Goal: Task Accomplishment & Management: Manage account settings

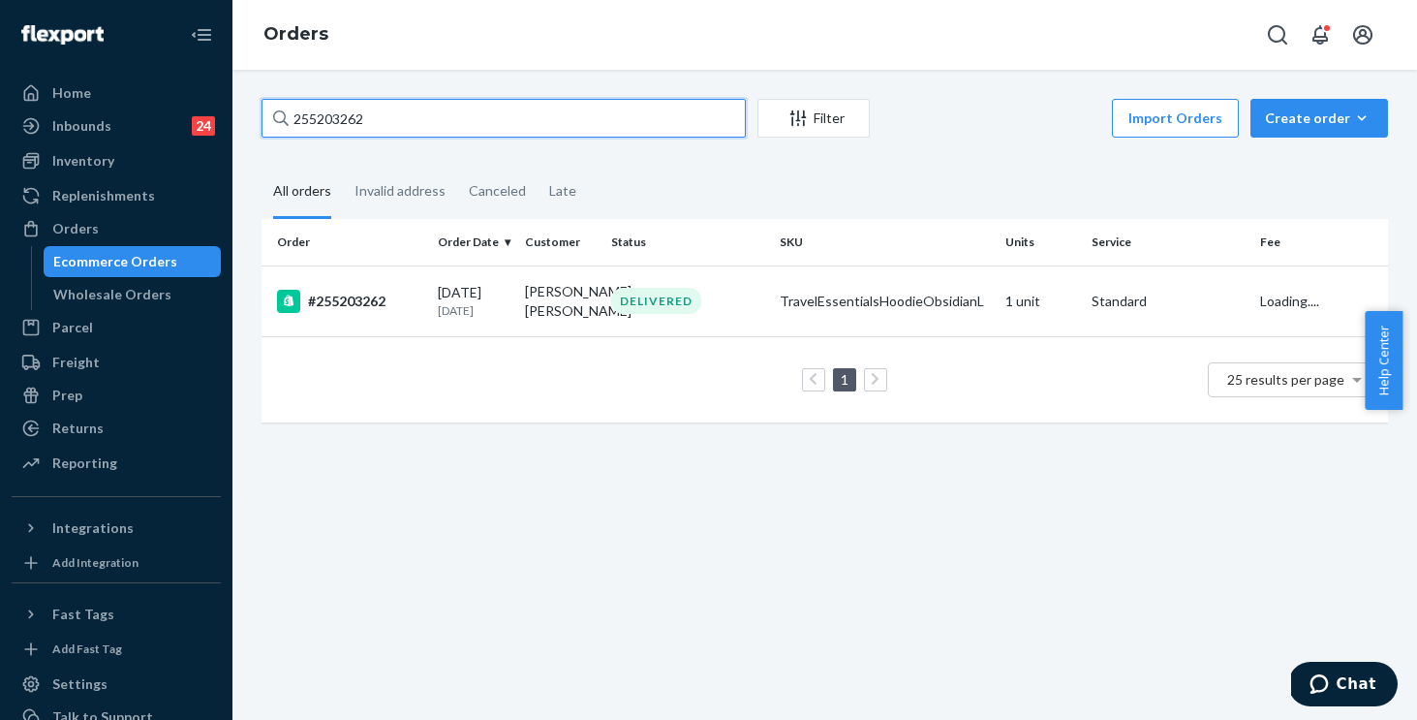
click at [533, 119] on input "255203262" at bounding box center [504, 118] width 484 height 39
drag, startPoint x: 494, startPoint y: 113, endPoint x: 74, endPoint y: 1, distance: 435.2
click at [74, 1] on div "Home Inbounds 24 Shipping Plans Problems 24 Inventory Products Replenishments O…" at bounding box center [708, 360] width 1417 height 720
type input "255250704"
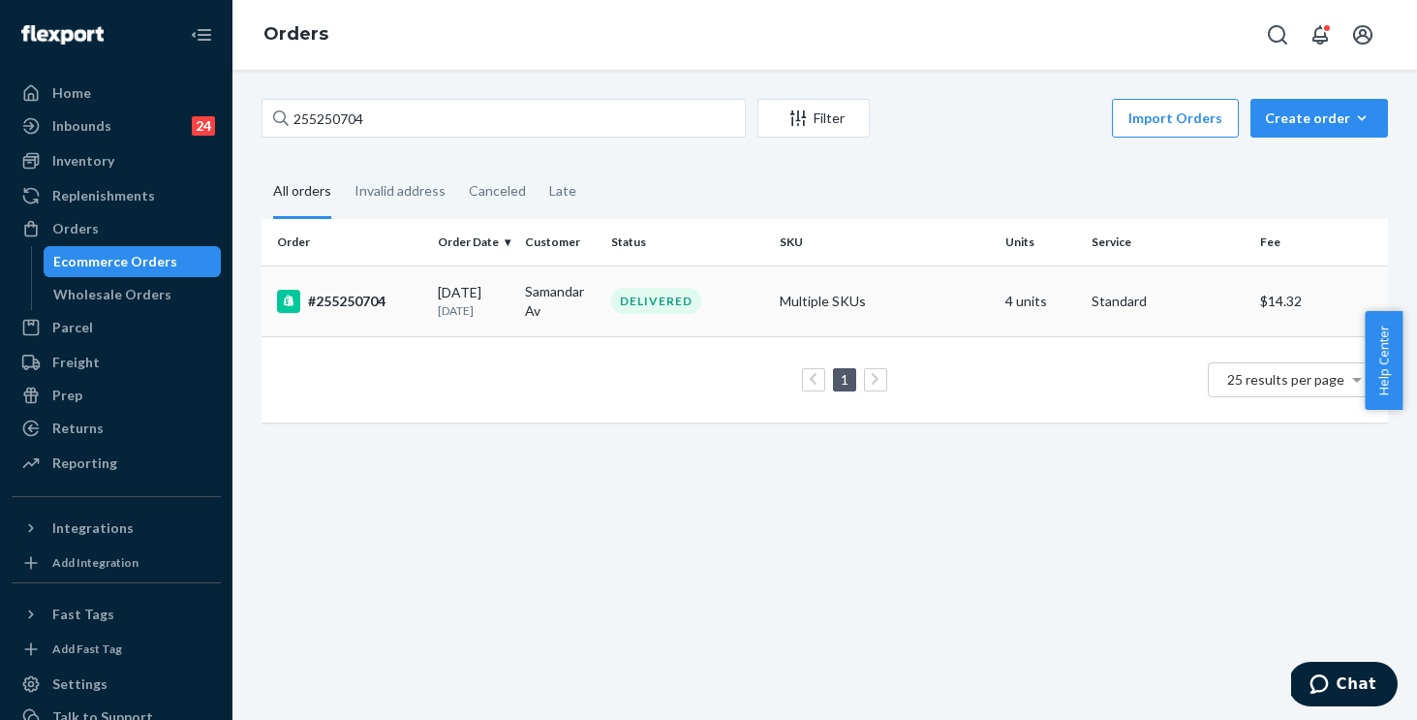
click at [925, 284] on td "Multiple SKUs" at bounding box center [885, 300] width 226 height 71
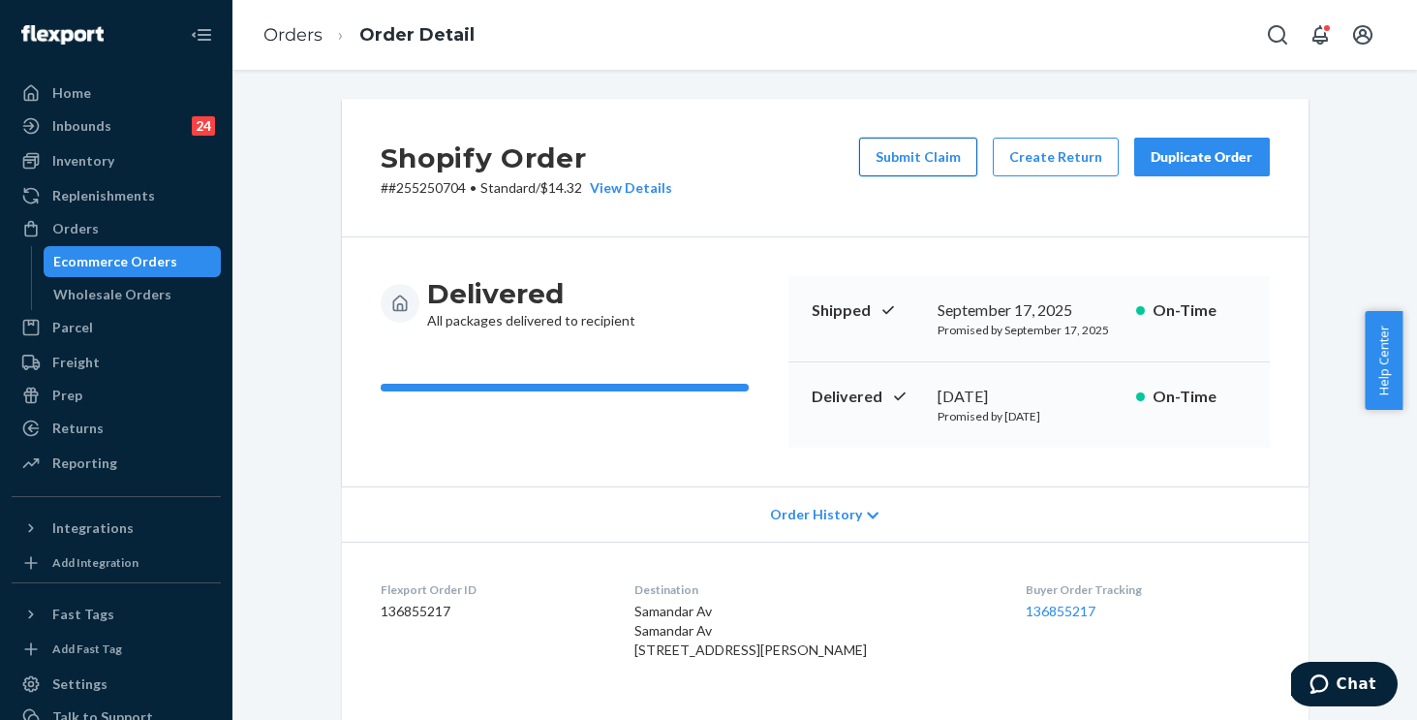
click at [898, 156] on button "Submit Claim" at bounding box center [918, 157] width 118 height 39
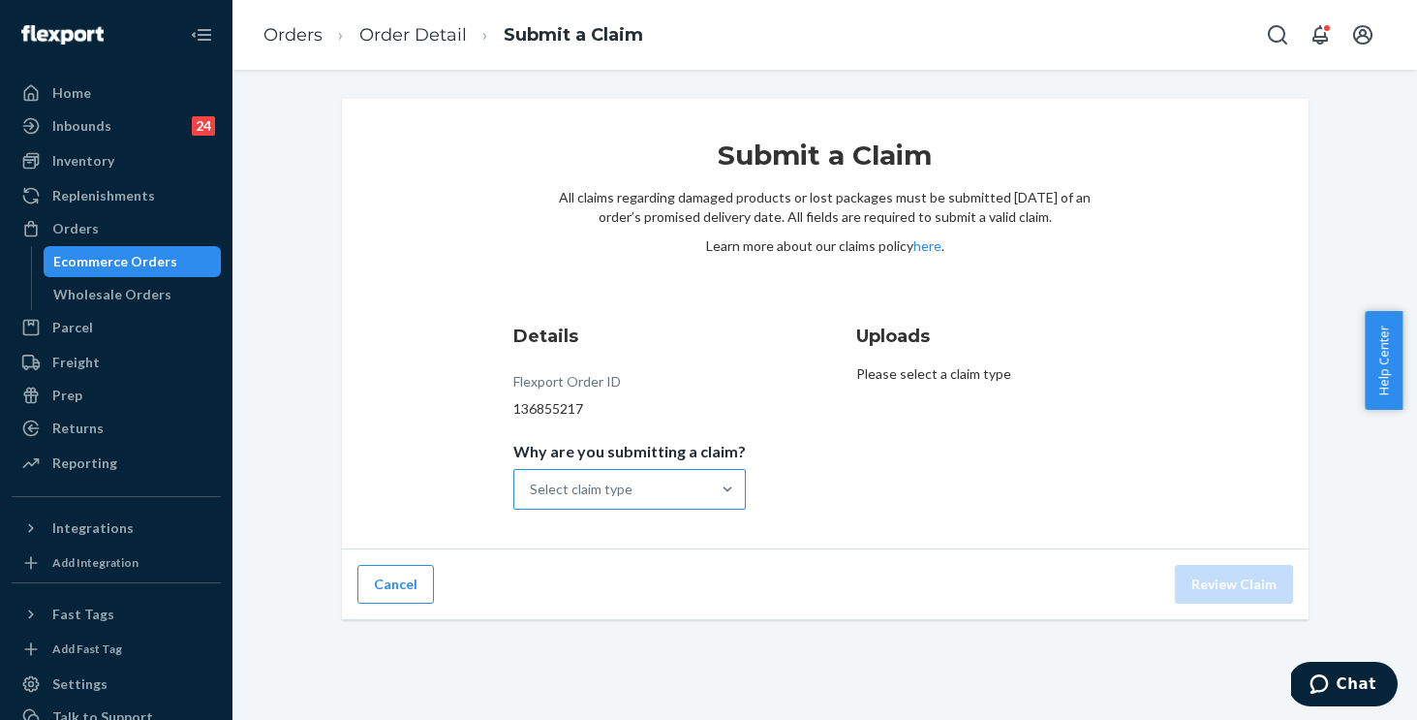
click at [577, 481] on div "Select claim type" at bounding box center [581, 489] width 103 height 19
click at [532, 481] on input "Why are you submitting a claim? Select claim type" at bounding box center [531, 489] width 2 height 19
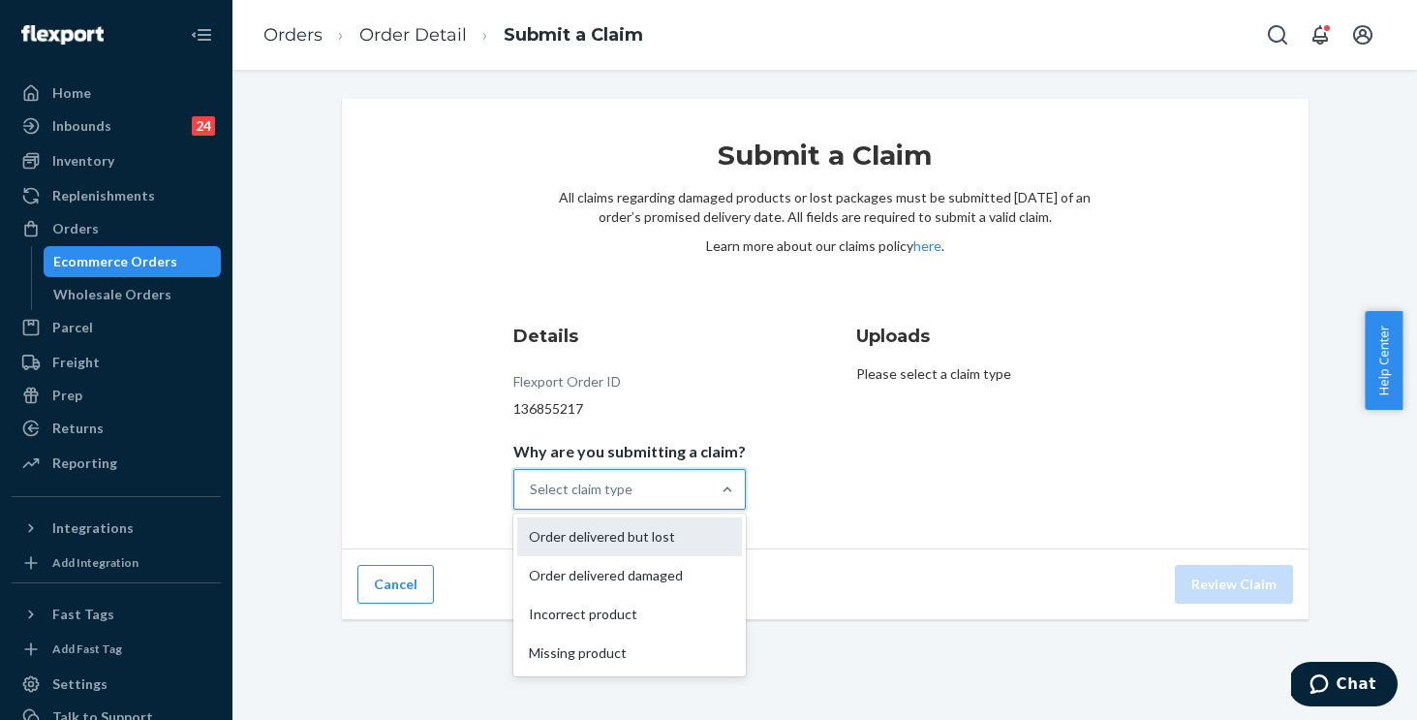
click at [583, 538] on div "Order delivered but lost" at bounding box center [629, 536] width 225 height 39
click at [532, 499] on input "Why are you submitting a claim? option Order delivered but lost focused, 0 of 4…" at bounding box center [531, 489] width 2 height 19
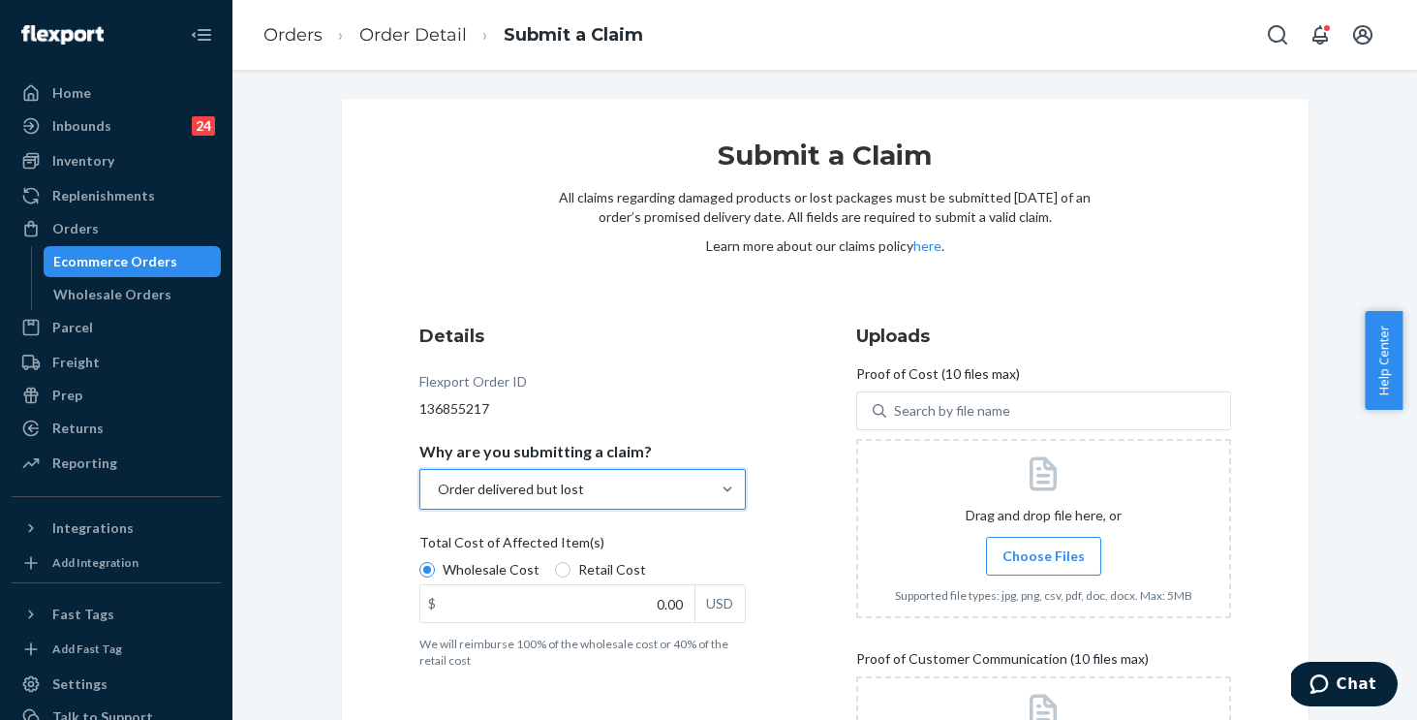
click at [1003, 556] on span "Choose Files" at bounding box center [1044, 555] width 82 height 19
click at [1043, 556] on input "Choose Files" at bounding box center [1043, 555] width 1 height 21
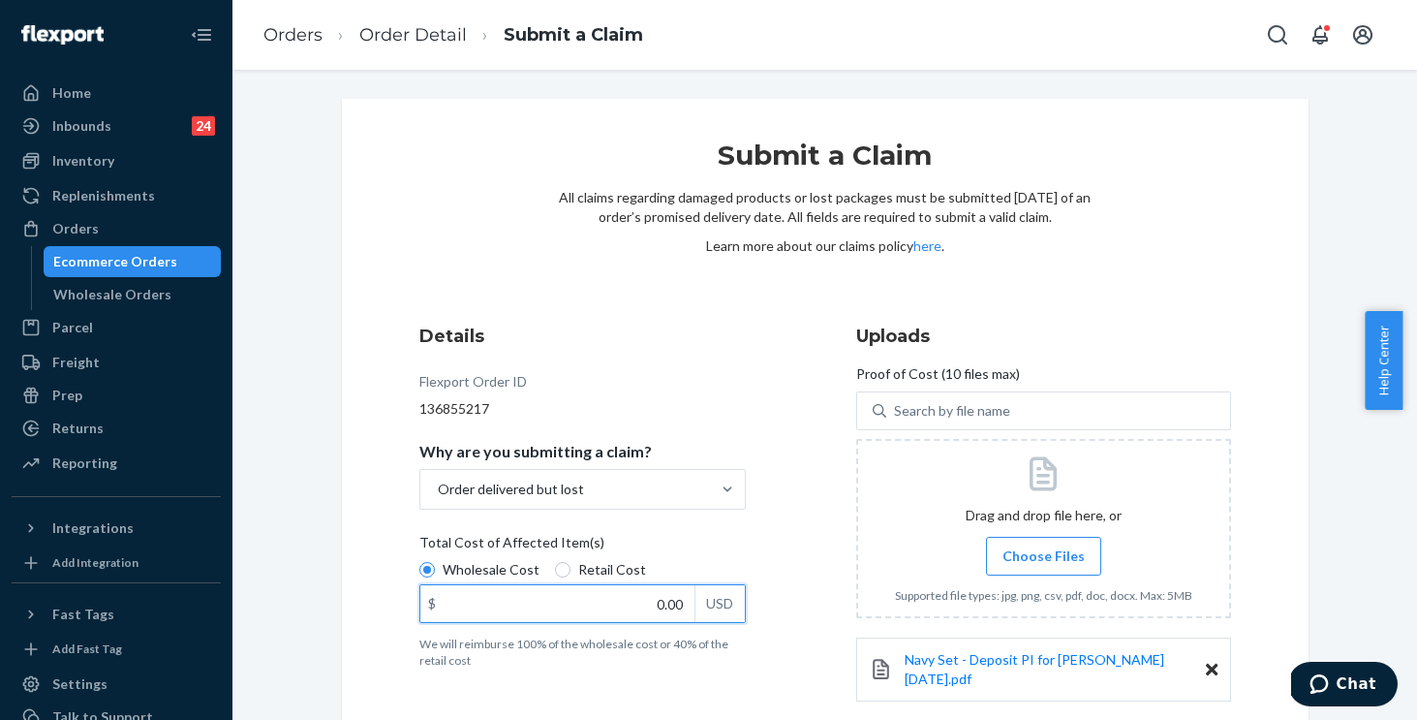
click at [607, 607] on input "0.00" at bounding box center [557, 603] width 274 height 37
type input "184.00"
click at [1018, 543] on label "Choose Files" at bounding box center [1043, 556] width 115 height 39
click at [1043, 545] on input "Choose Files" at bounding box center [1043, 555] width 1 height 21
click at [682, 329] on h3 "Details" at bounding box center [582, 336] width 326 height 25
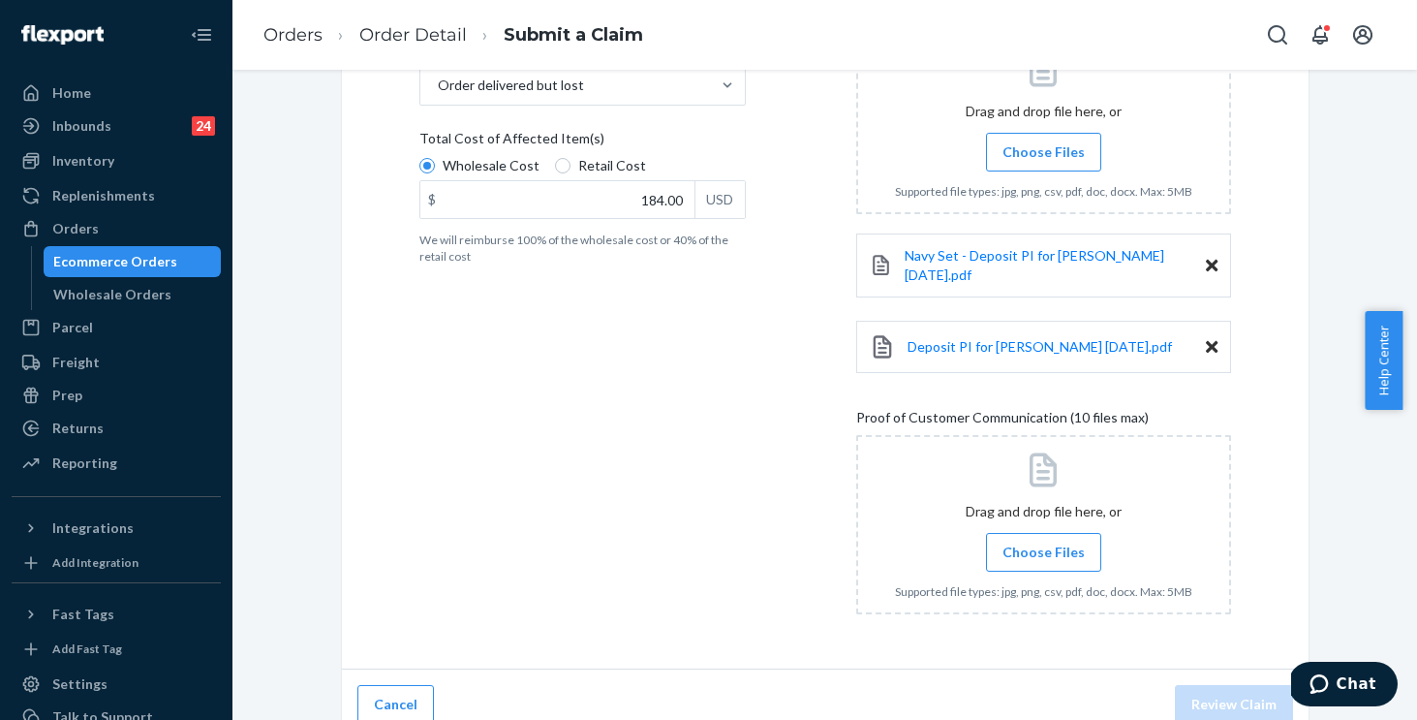
scroll to position [413, 0]
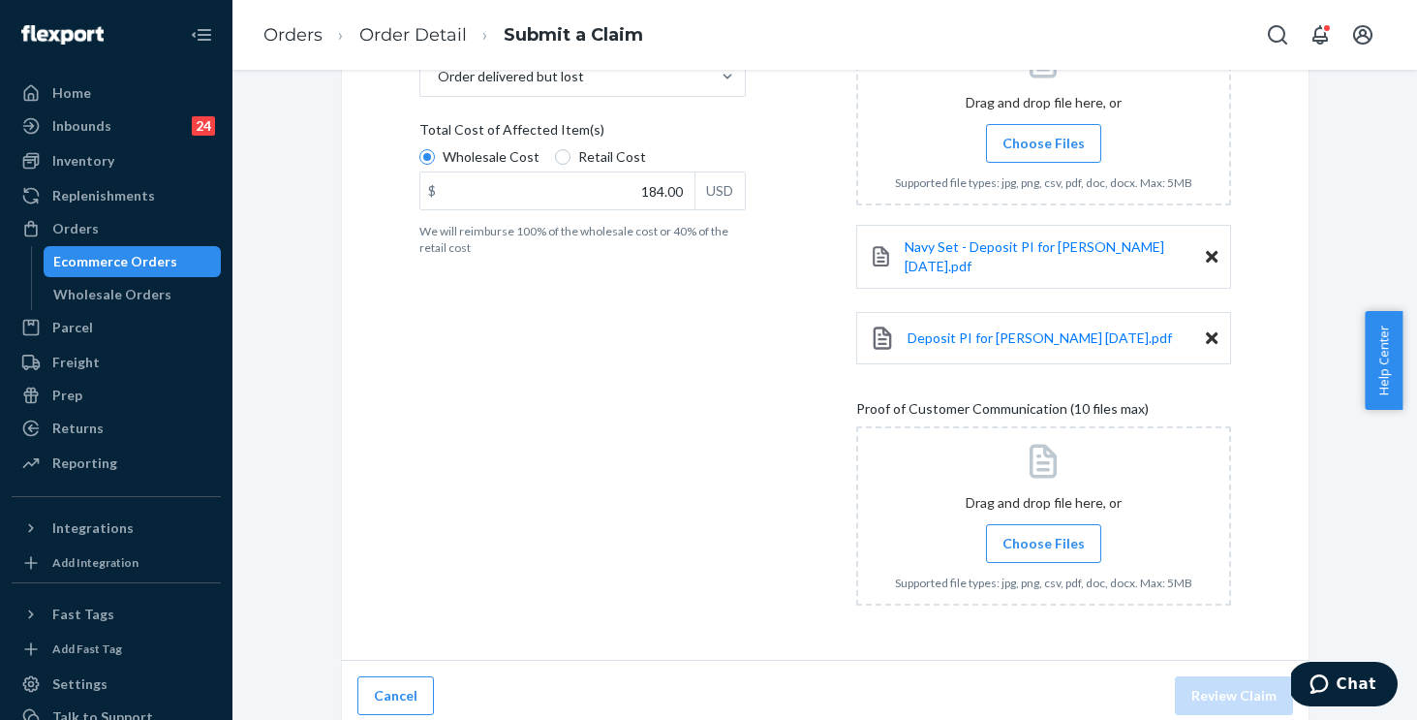
click at [996, 534] on label "Choose Files" at bounding box center [1043, 543] width 115 height 39
click at [1043, 534] on input "Choose Files" at bounding box center [1043, 543] width 1 height 21
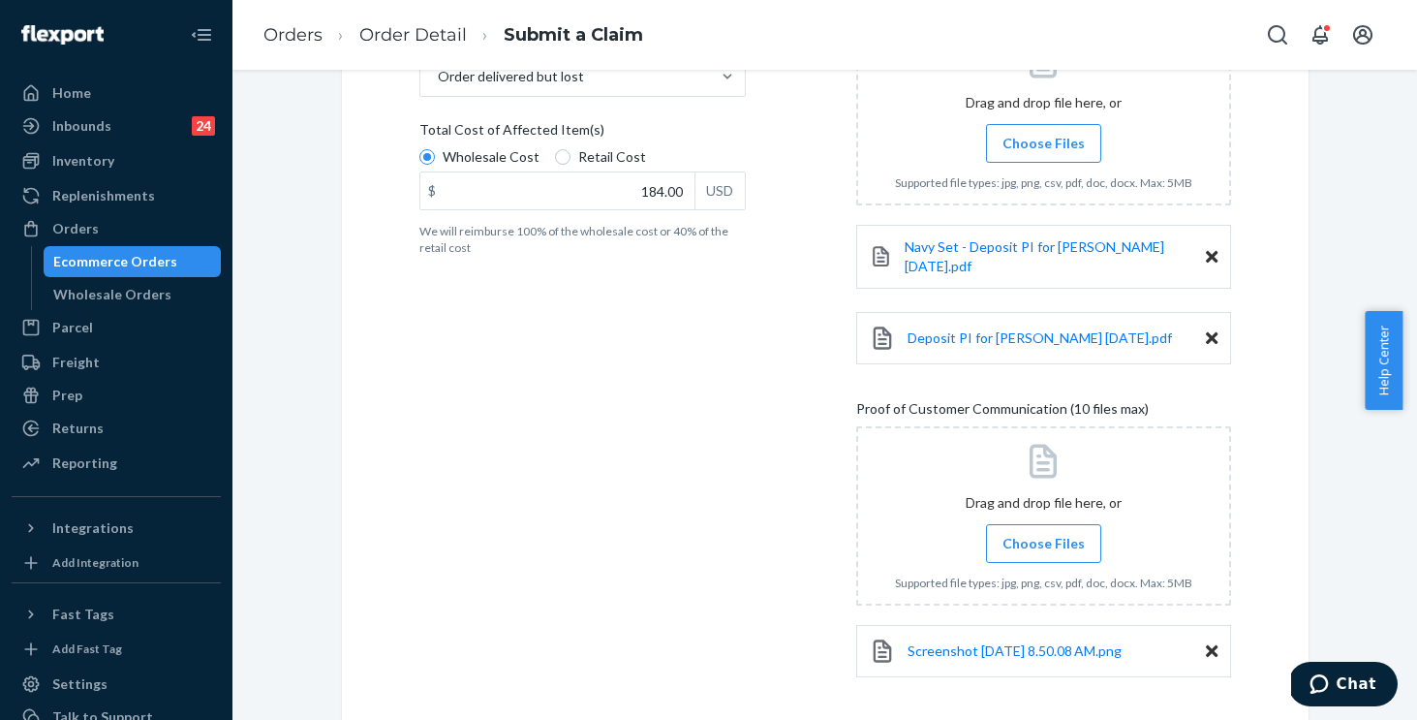
click at [1009, 524] on label "Choose Files" at bounding box center [1043, 543] width 115 height 39
click at [1043, 533] on input "Choose Files" at bounding box center [1043, 543] width 1 height 21
click at [1039, 534] on span "Choose Files" at bounding box center [1044, 543] width 82 height 19
click at [1043, 534] on input "Choose Files" at bounding box center [1043, 543] width 1 height 21
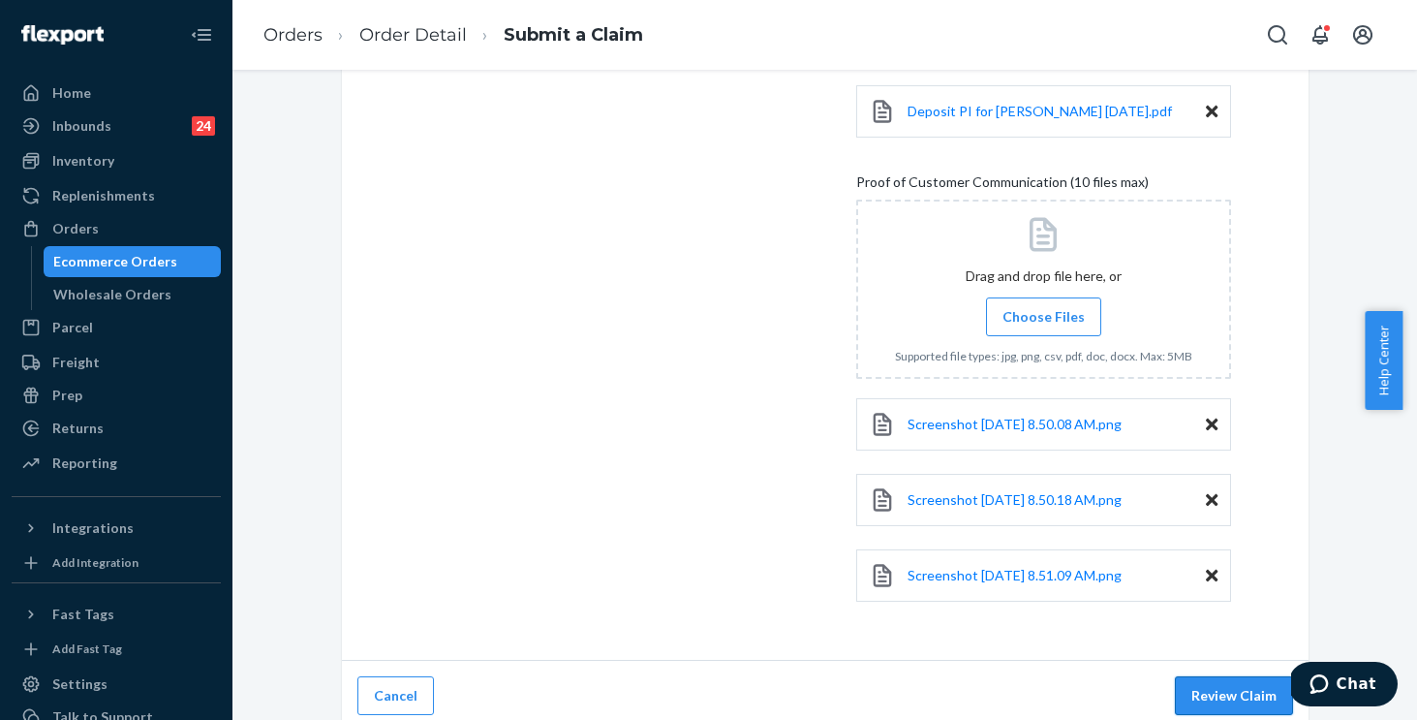
click at [1217, 676] on button "Review Claim" at bounding box center [1234, 695] width 118 height 39
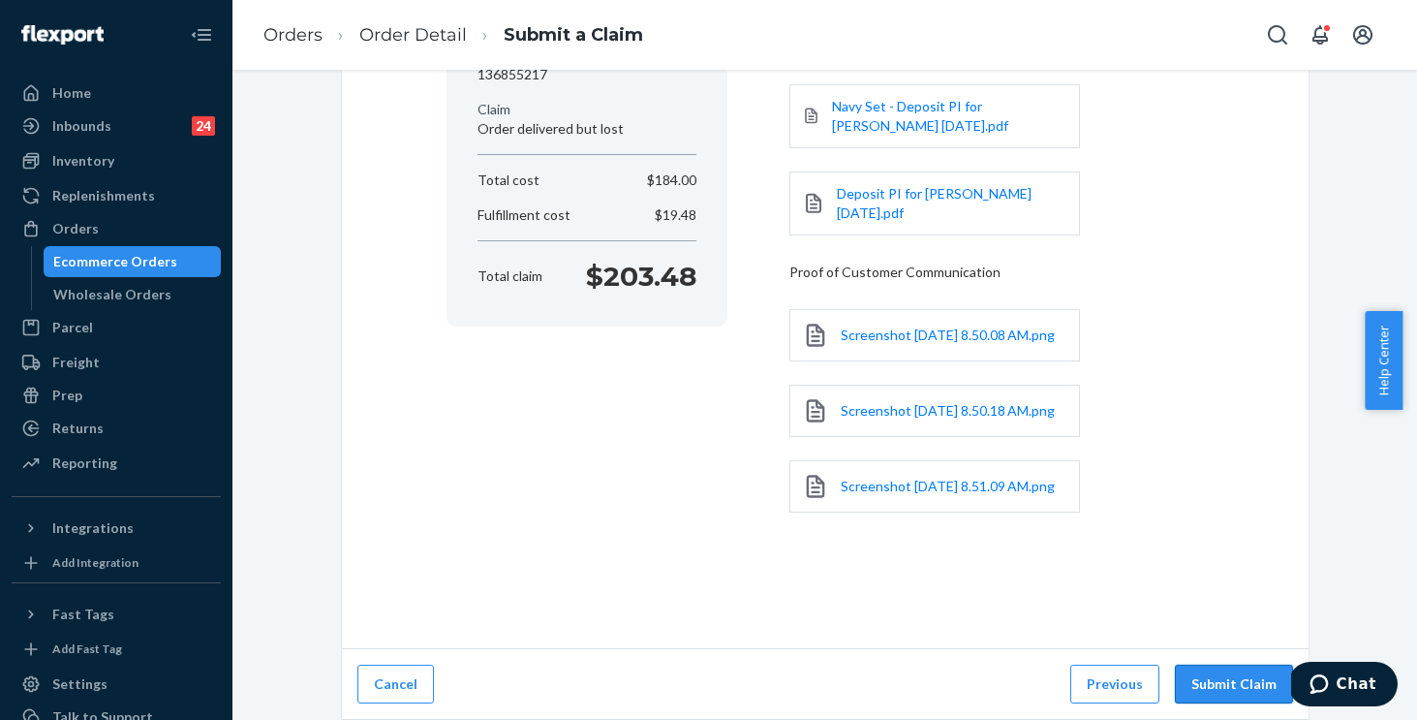
click at [1216, 675] on button "Submit Claim" at bounding box center [1234, 684] width 118 height 39
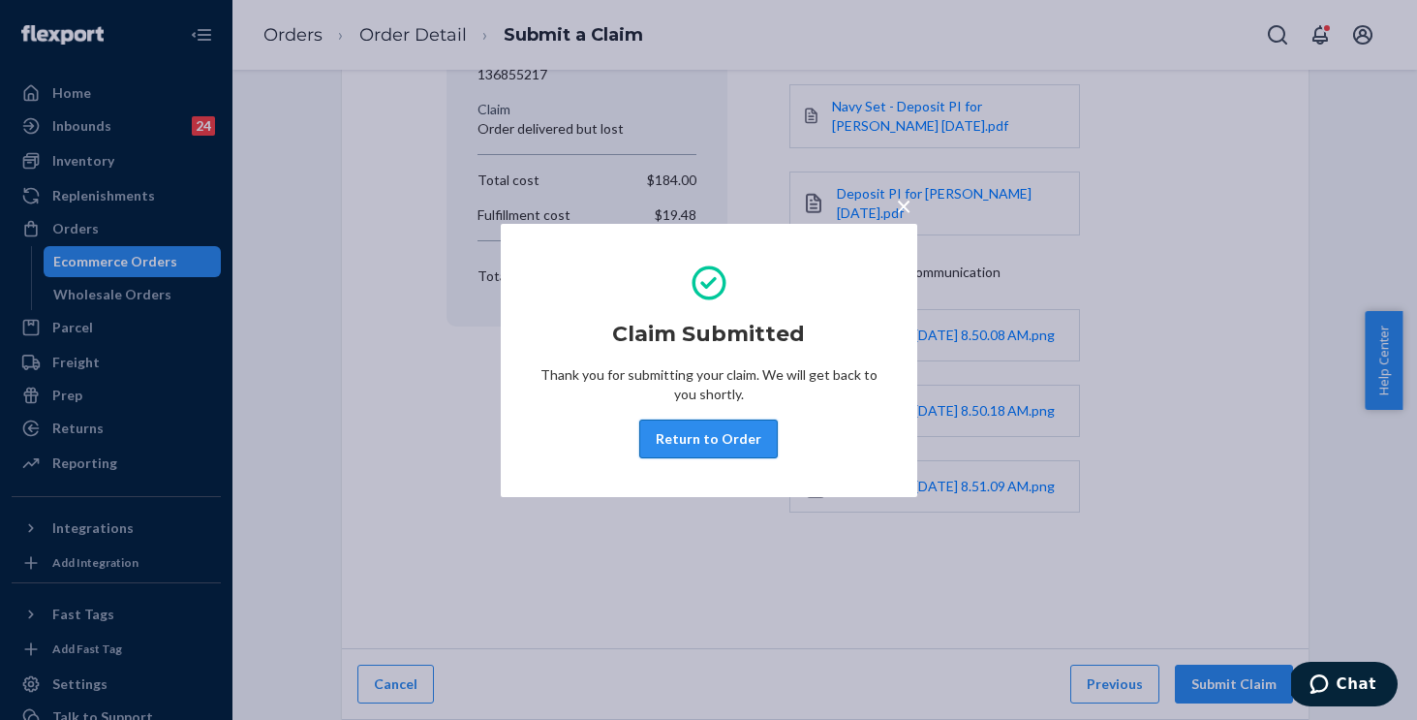
click at [704, 443] on button "Return to Order" at bounding box center [708, 438] width 139 height 39
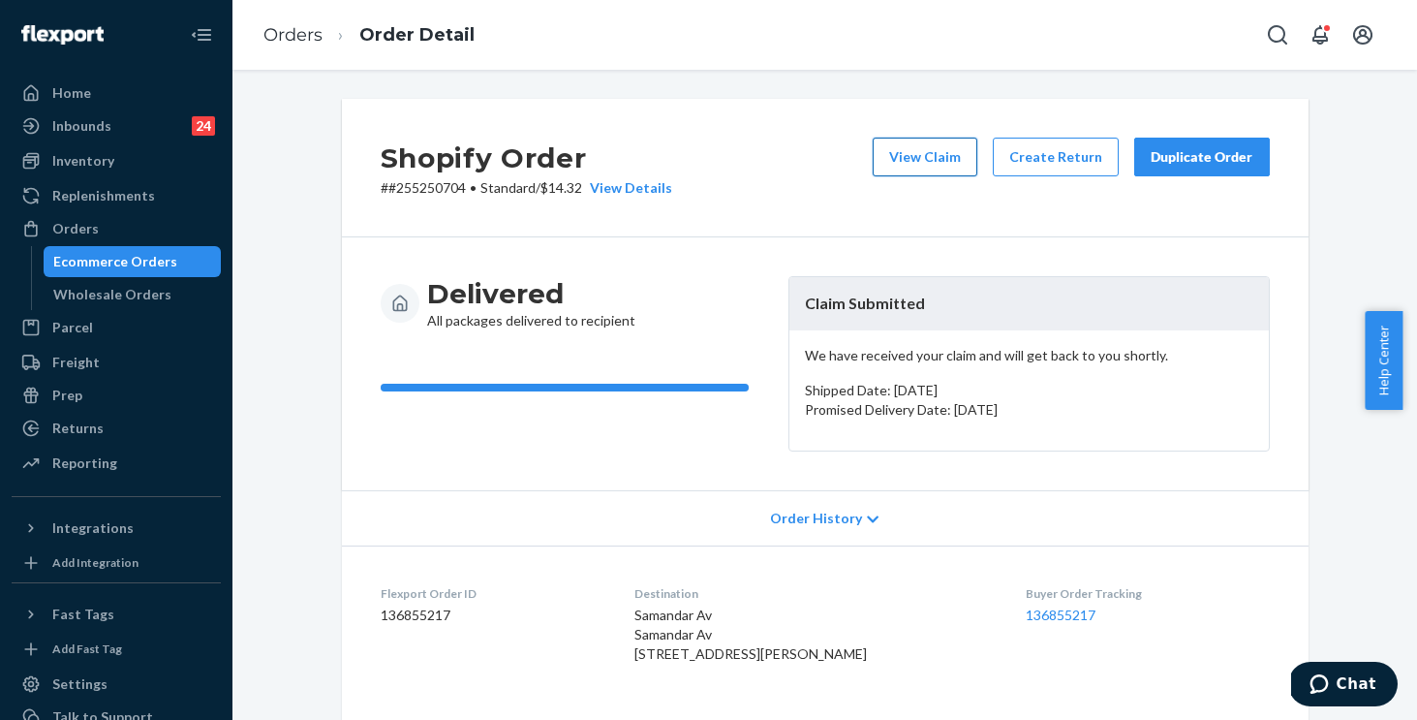
click at [942, 157] on button "View Claim" at bounding box center [925, 157] width 105 height 39
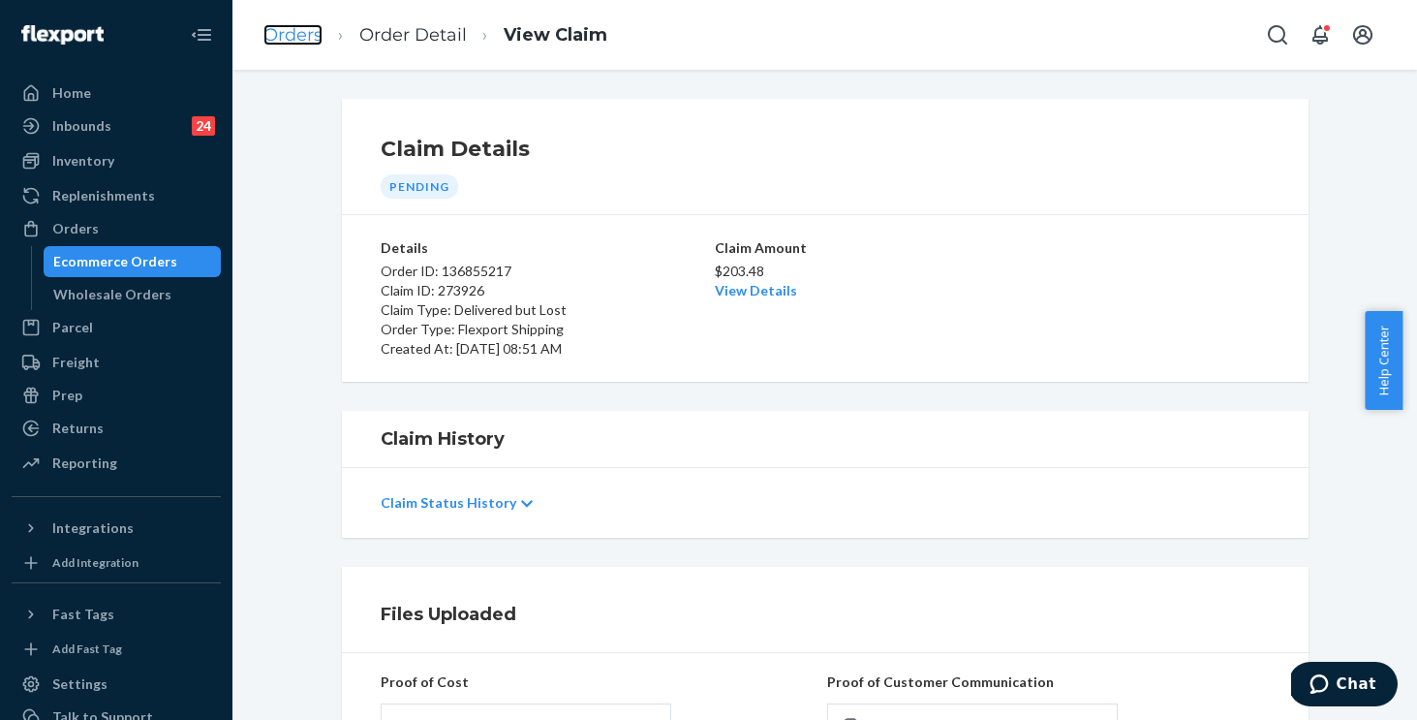
click at [296, 37] on link "Orders" at bounding box center [293, 34] width 59 height 21
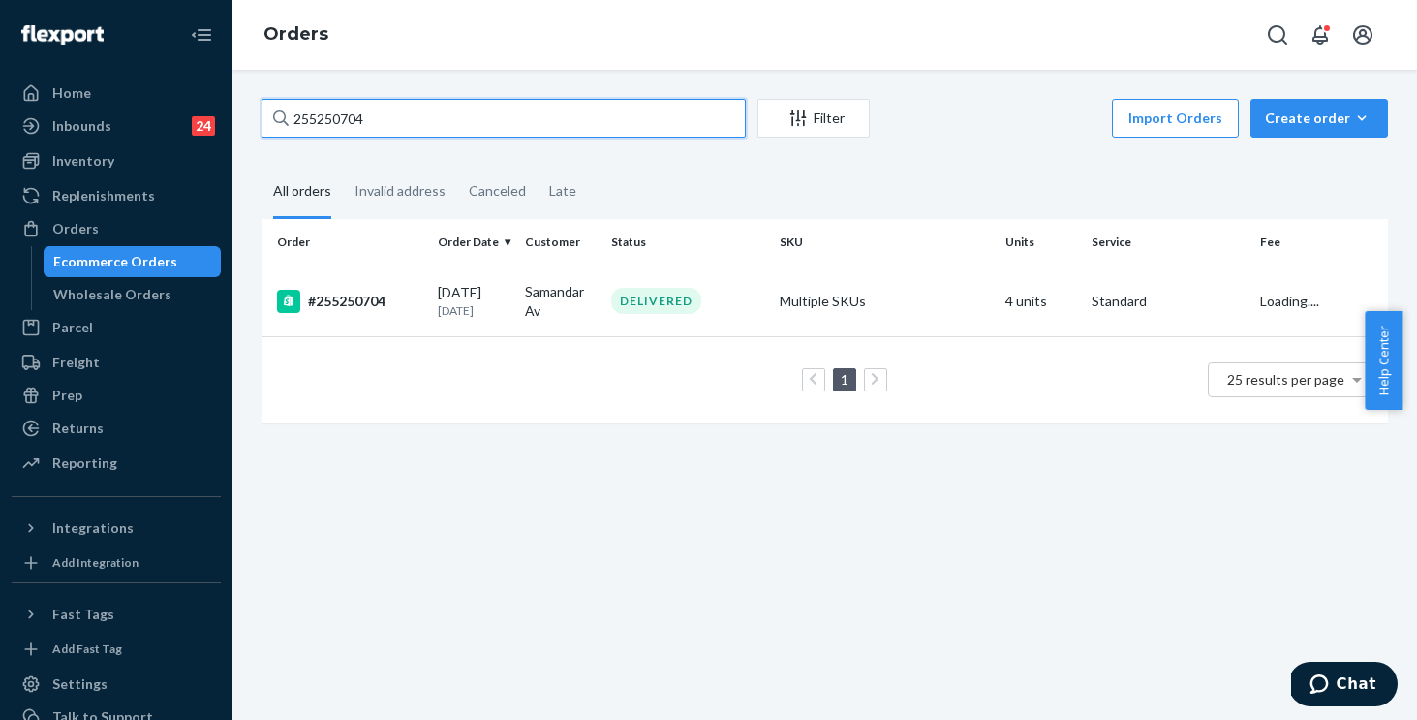
click at [524, 128] on input "255250704" at bounding box center [504, 118] width 484 height 39
drag, startPoint x: 231, startPoint y: 105, endPoint x: 210, endPoint y: 101, distance: 20.7
click at [211, 102] on div "Home Inbounds 24 Shipping Plans Problems 24 Inventory Products Replenishments O…" at bounding box center [708, 360] width 1417 height 720
paste input "1027"
type input "255210274"
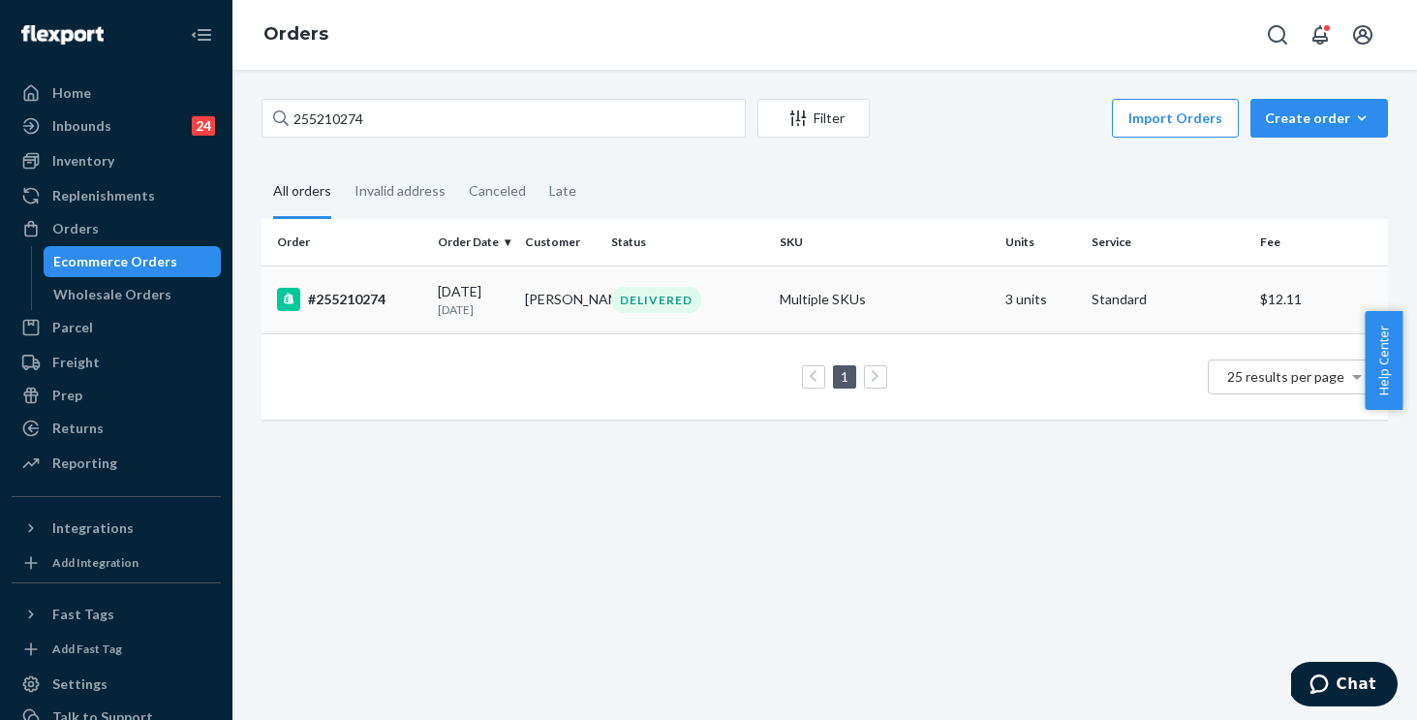
click at [723, 310] on div "DELIVERED" at bounding box center [687, 300] width 161 height 26
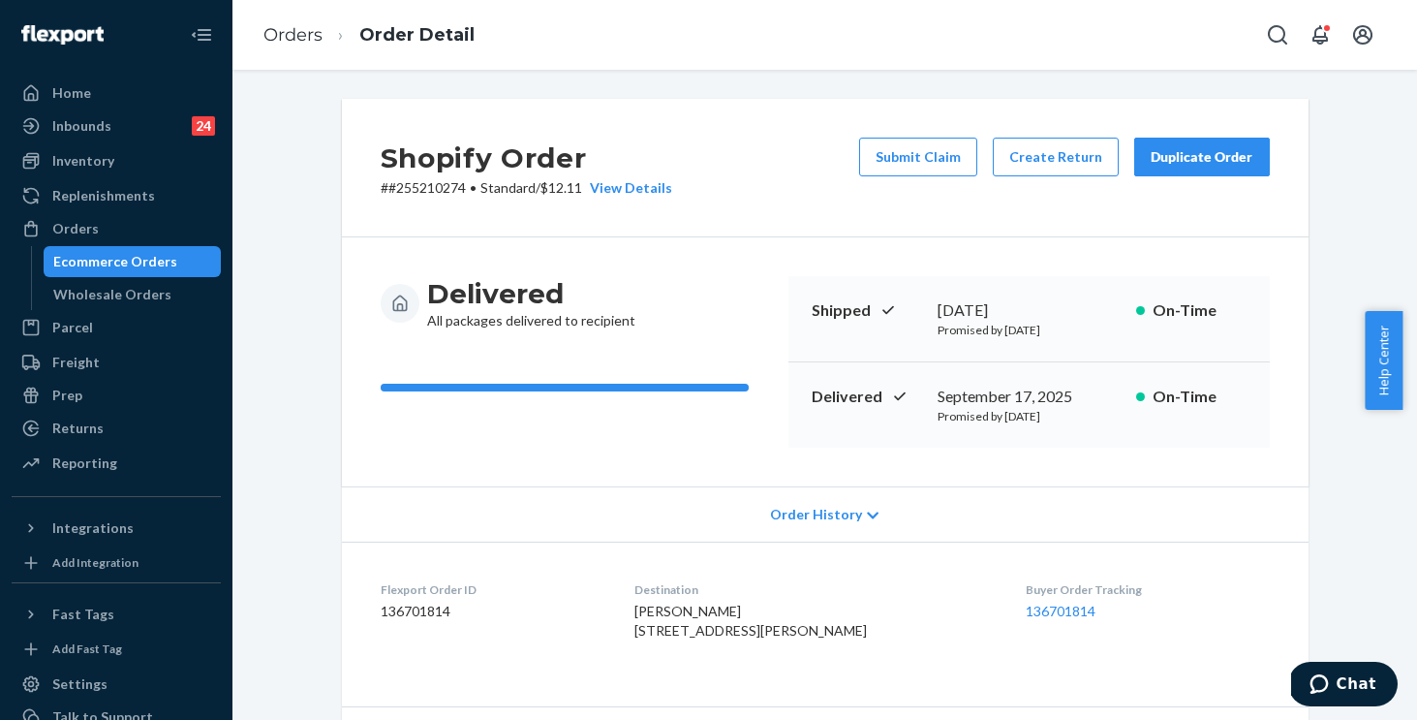
click at [805, 206] on div "Shopify Order # #255210274 • Standard / $12.11 View Details Submit Claim Create…" at bounding box center [825, 168] width 967 height 139
click at [1063, 146] on button "Create Return" at bounding box center [1056, 157] width 126 height 39
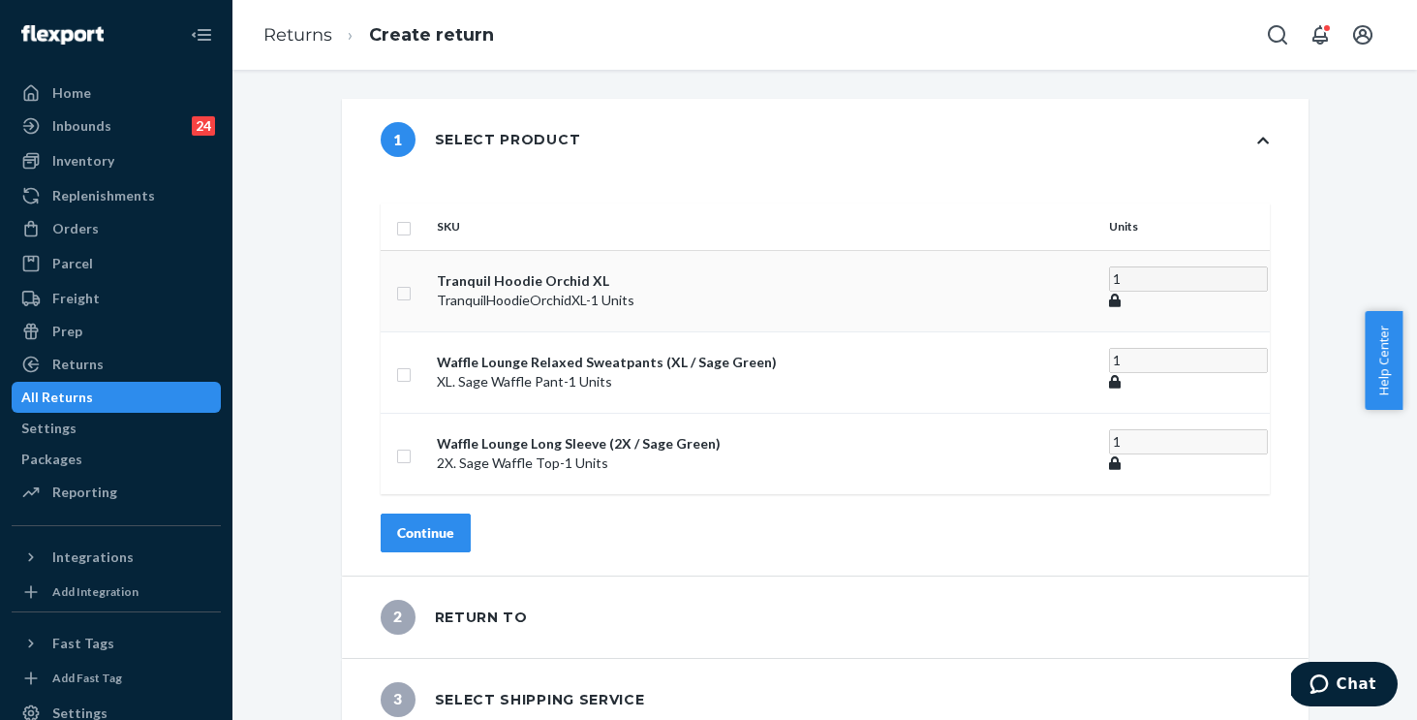
click at [412, 281] on input "checkbox" at bounding box center [404, 291] width 16 height 20
checkbox input "true"
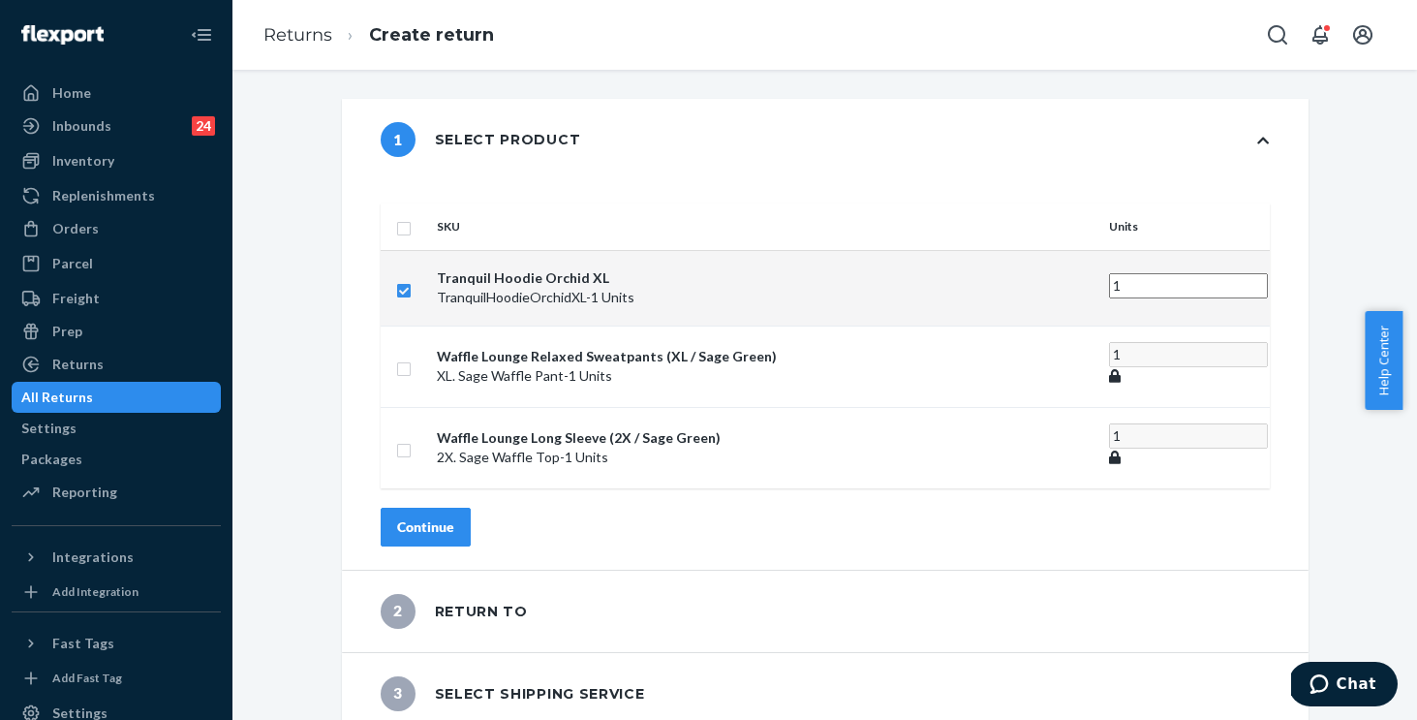
click at [454, 517] on div "Continue" at bounding box center [425, 526] width 57 height 19
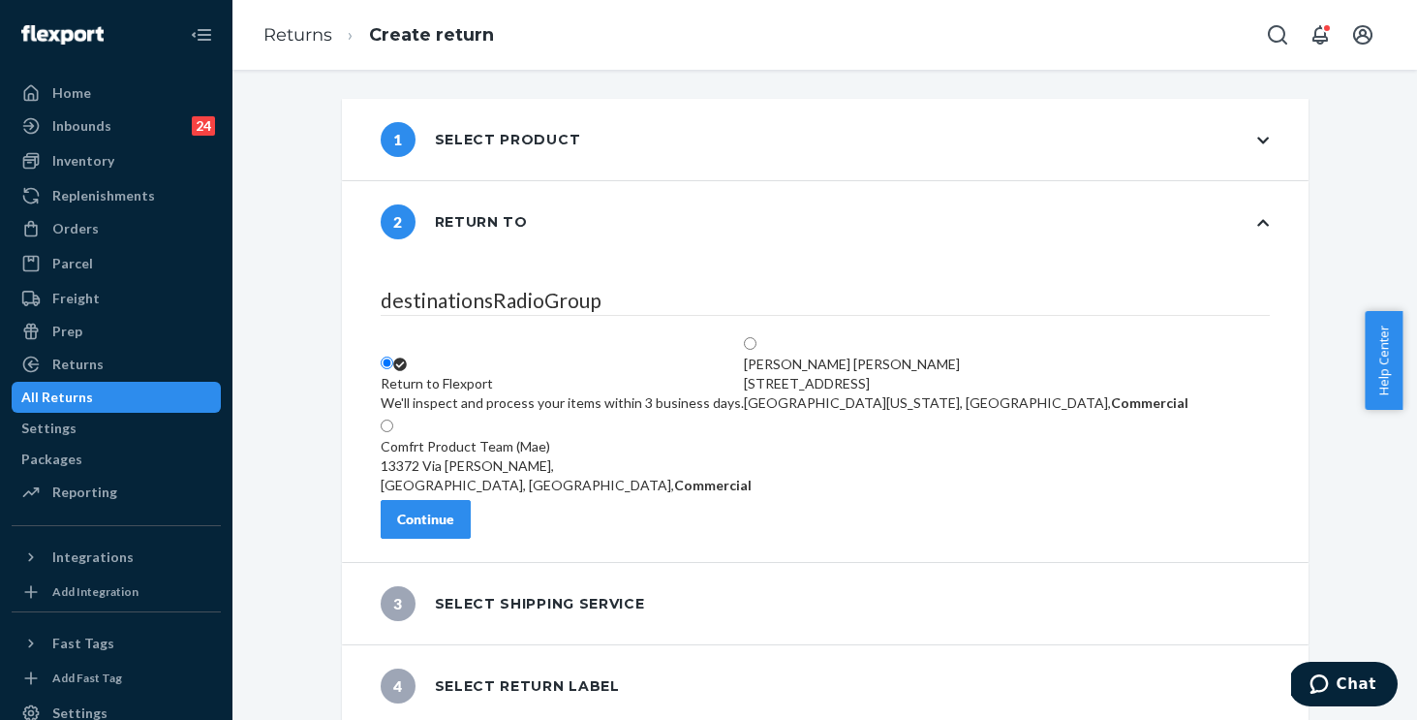
click at [444, 528] on button "Continue" at bounding box center [426, 519] width 90 height 39
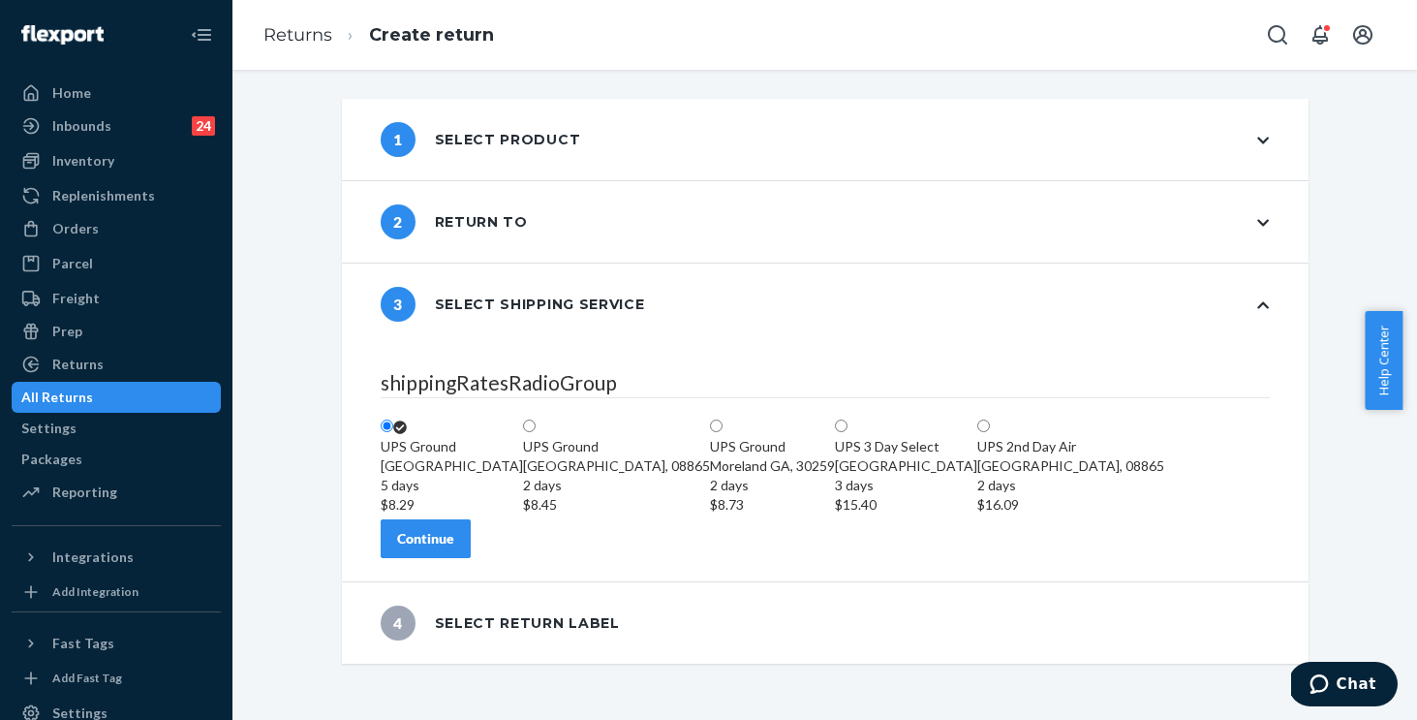
click at [454, 548] on div "Continue" at bounding box center [425, 538] width 57 height 19
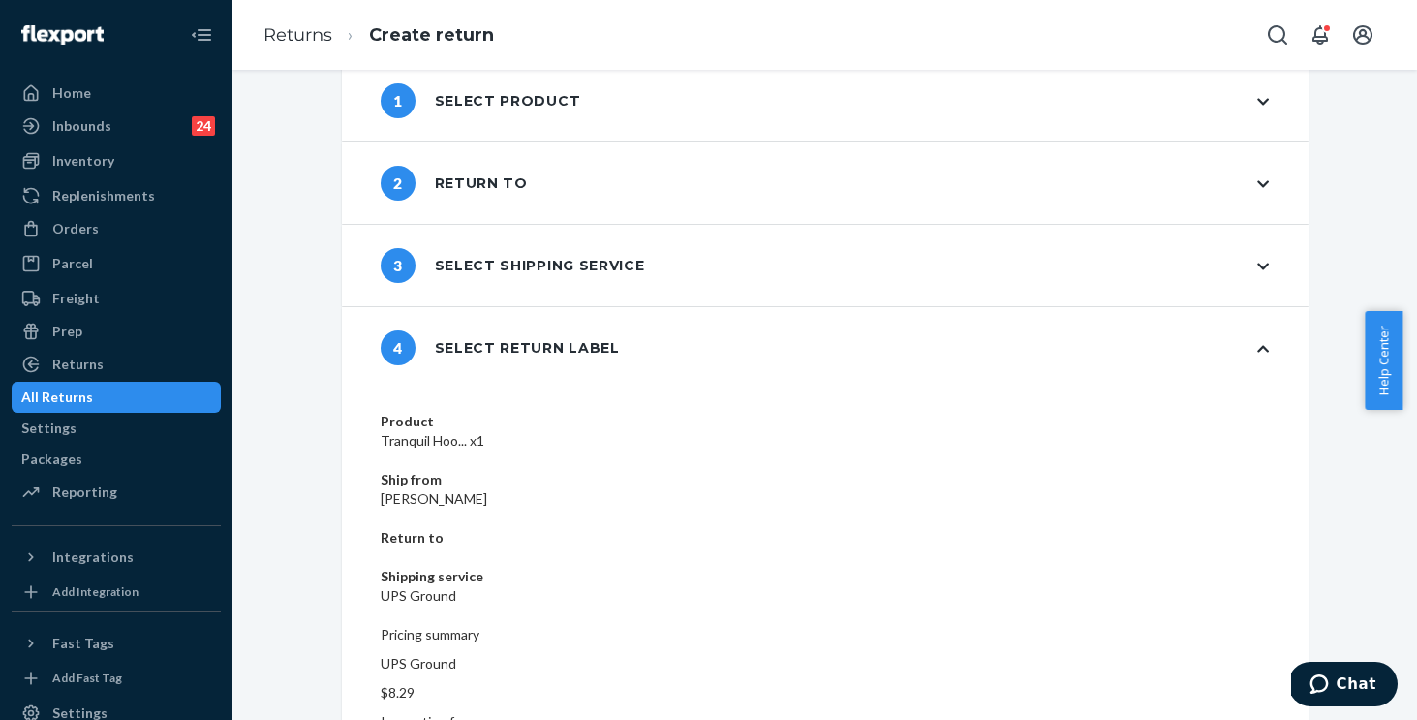
scroll to position [70, 0]
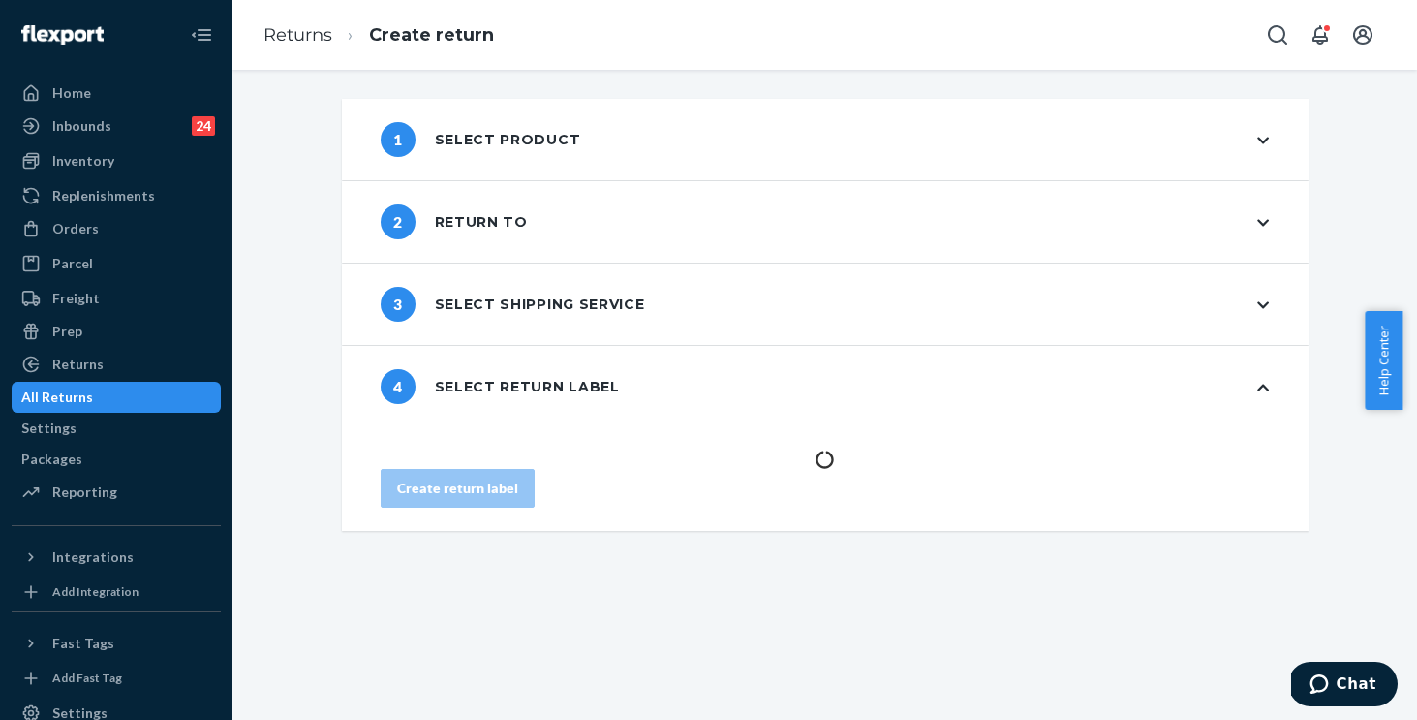
scroll to position [0, 0]
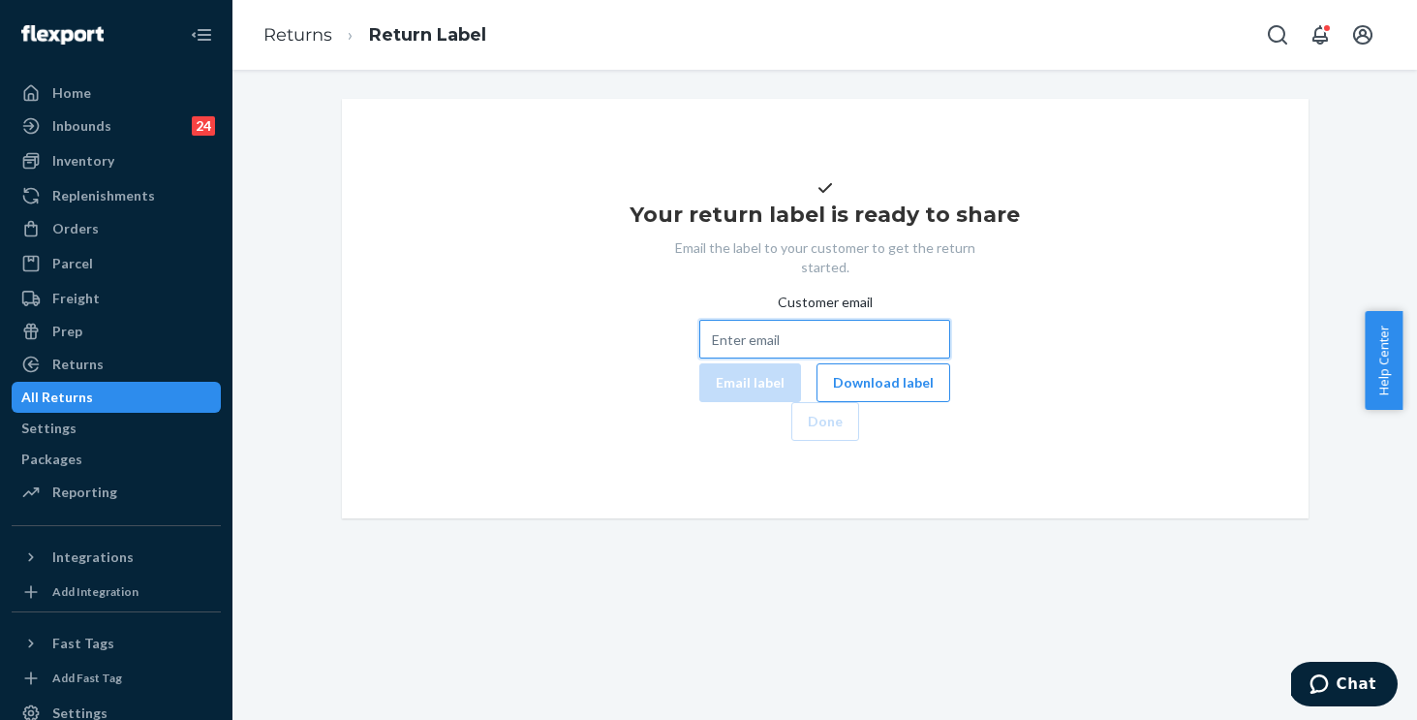
click at [758, 358] on input "Customer email" at bounding box center [824, 339] width 251 height 39
paste input "erinthompson92@aol.com"
type input "erinthompson92@aol.com"
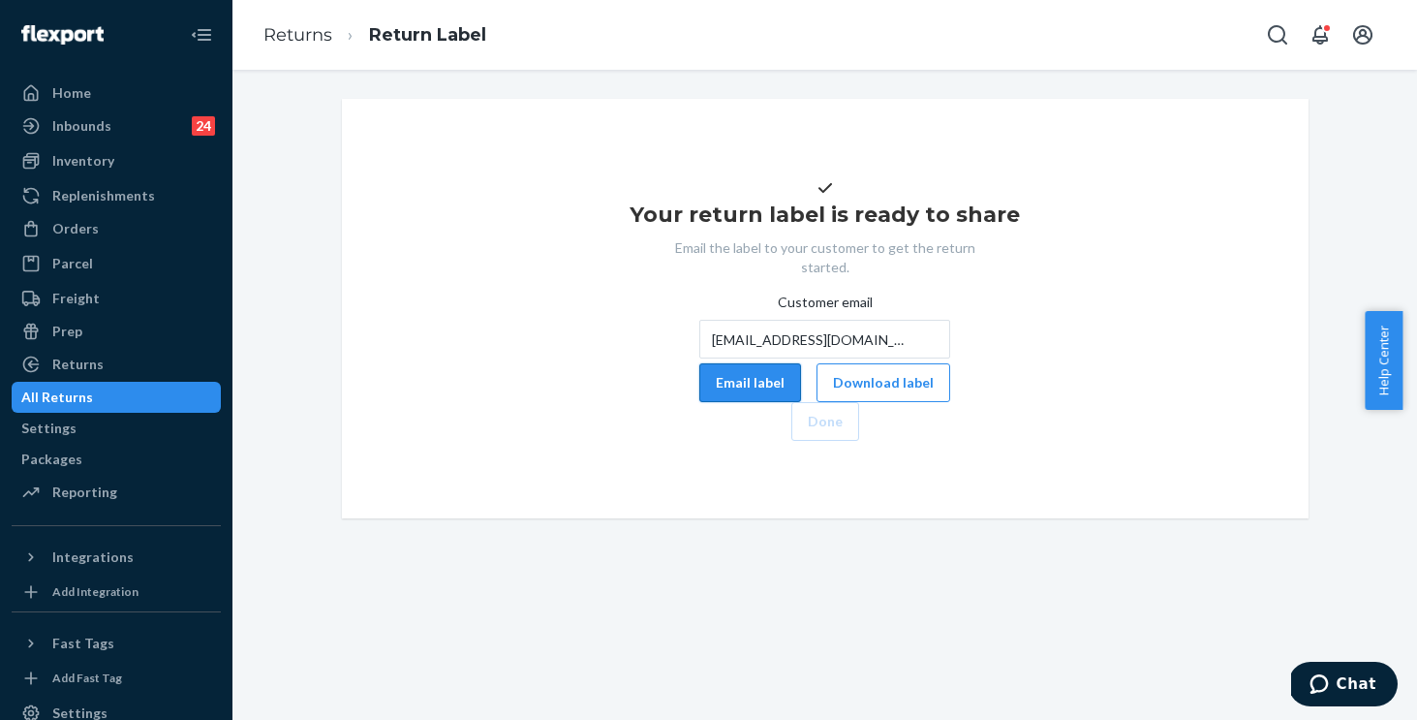
click at [699, 402] on button "Email label" at bounding box center [750, 382] width 102 height 39
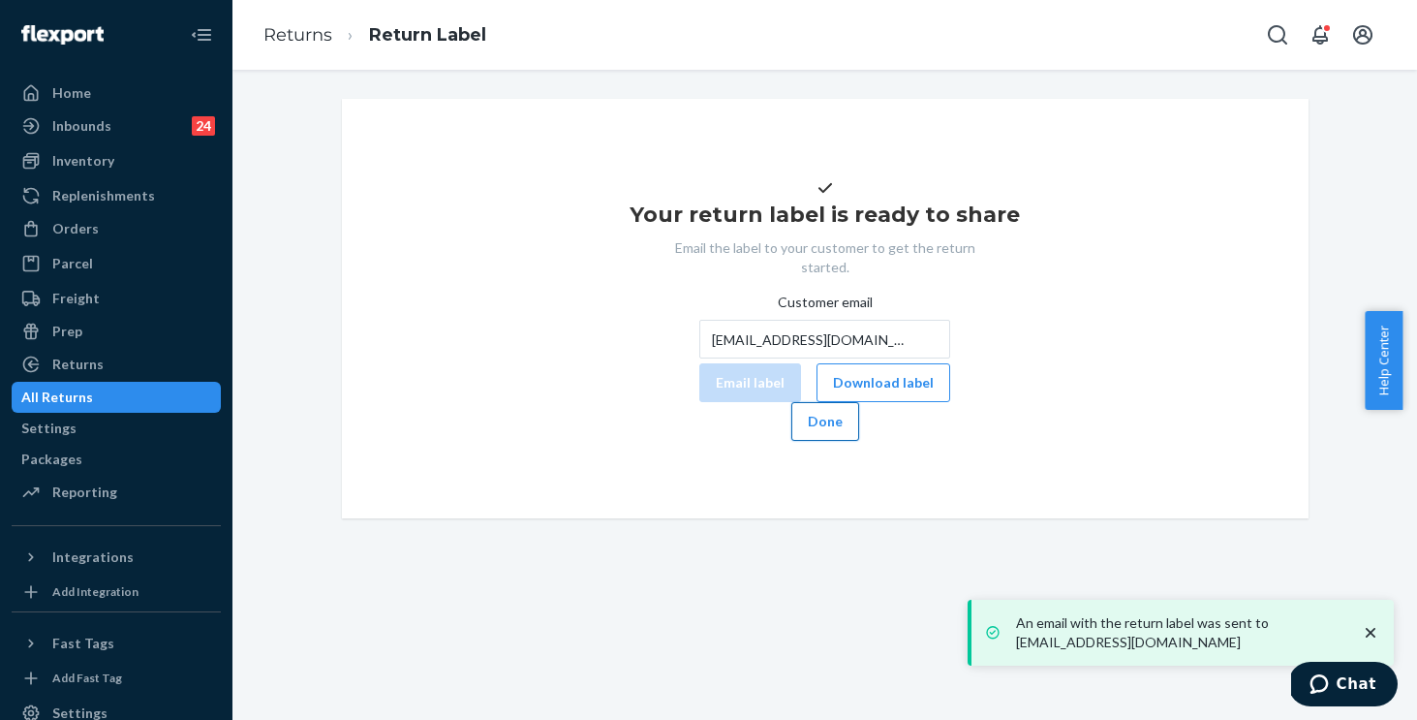
click at [859, 441] on button "Done" at bounding box center [826, 421] width 68 height 39
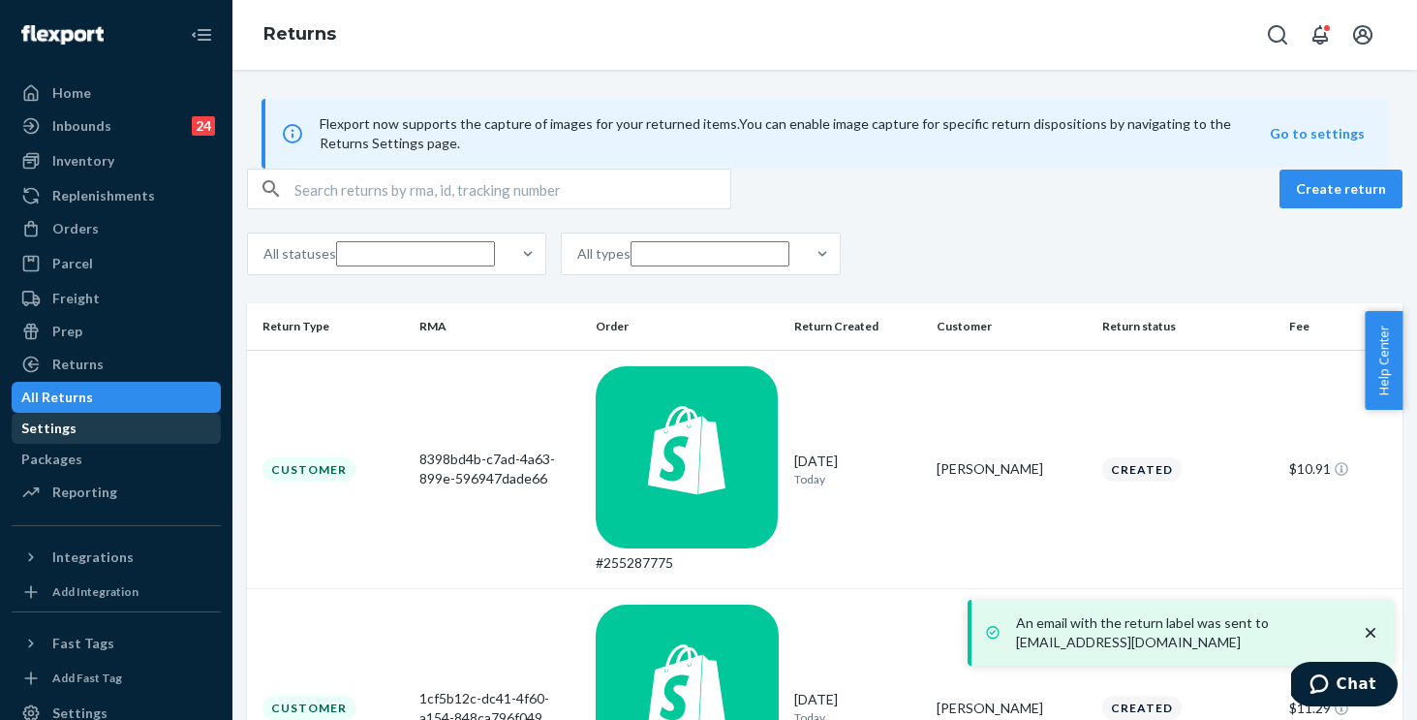
click at [77, 431] on div "Settings" at bounding box center [48, 428] width 55 height 19
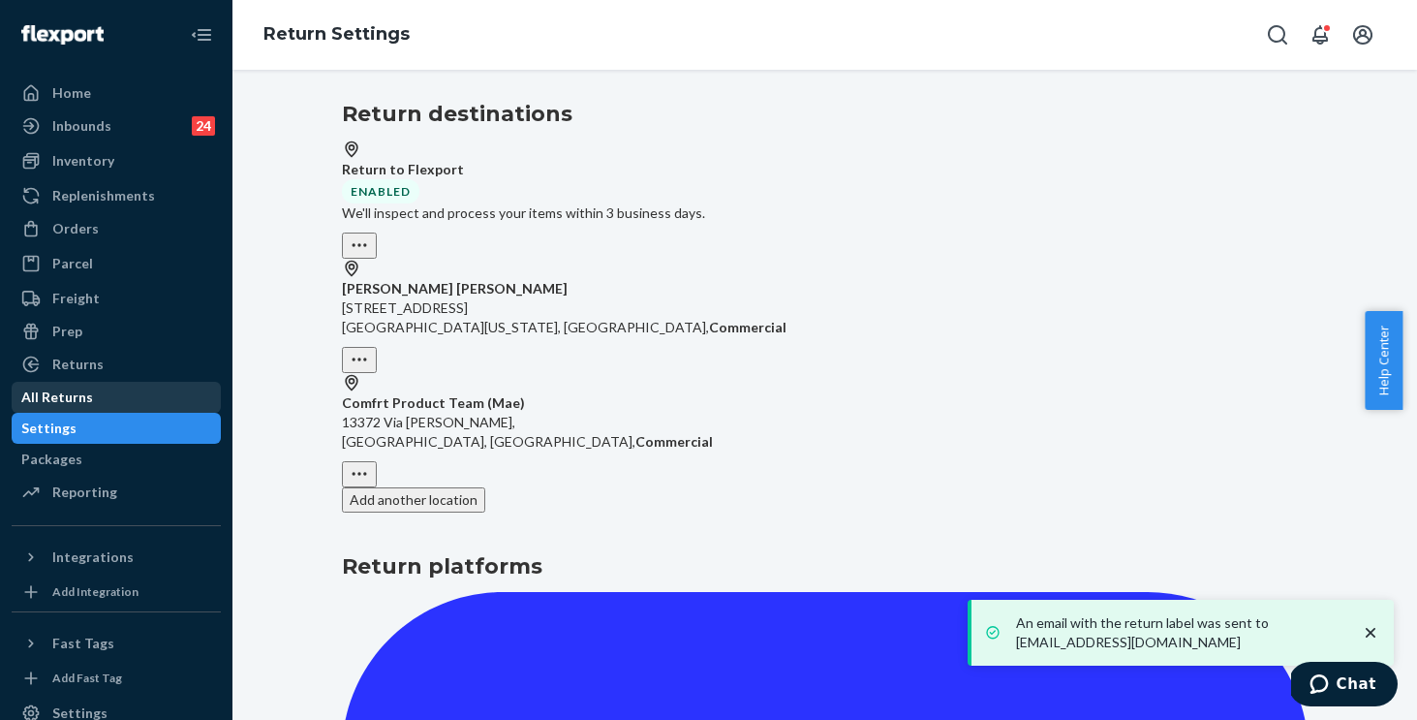
click at [93, 398] on div "All Returns" at bounding box center [57, 397] width 72 height 19
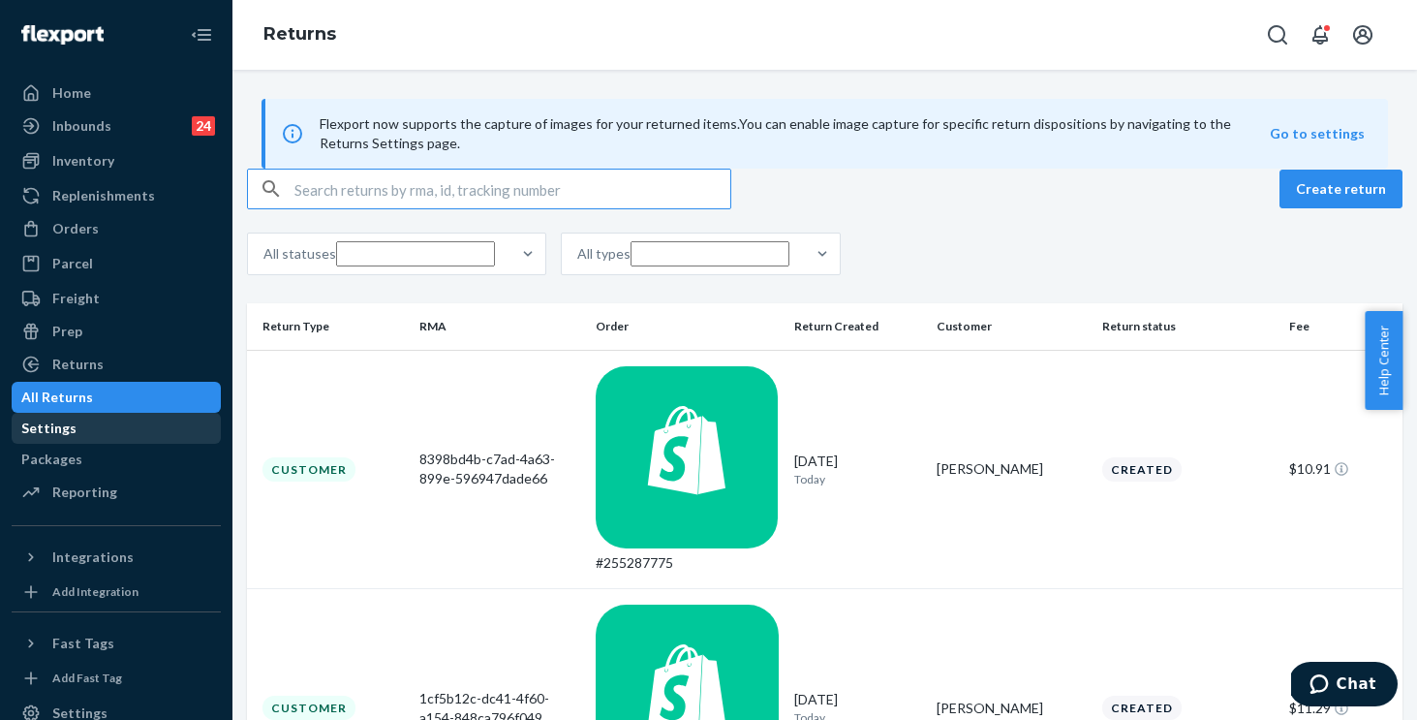
click at [77, 438] on div "Settings" at bounding box center [48, 428] width 55 height 19
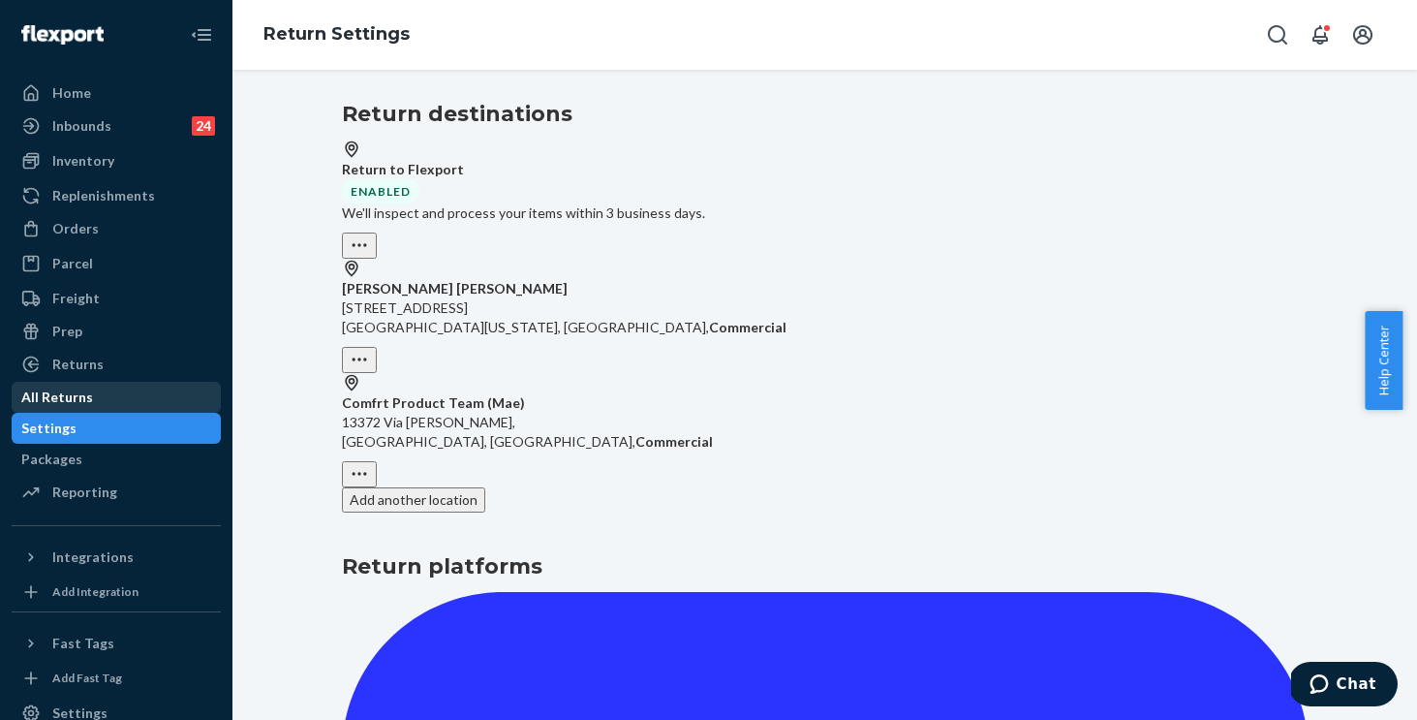
click at [90, 397] on div "All Returns" at bounding box center [57, 397] width 72 height 19
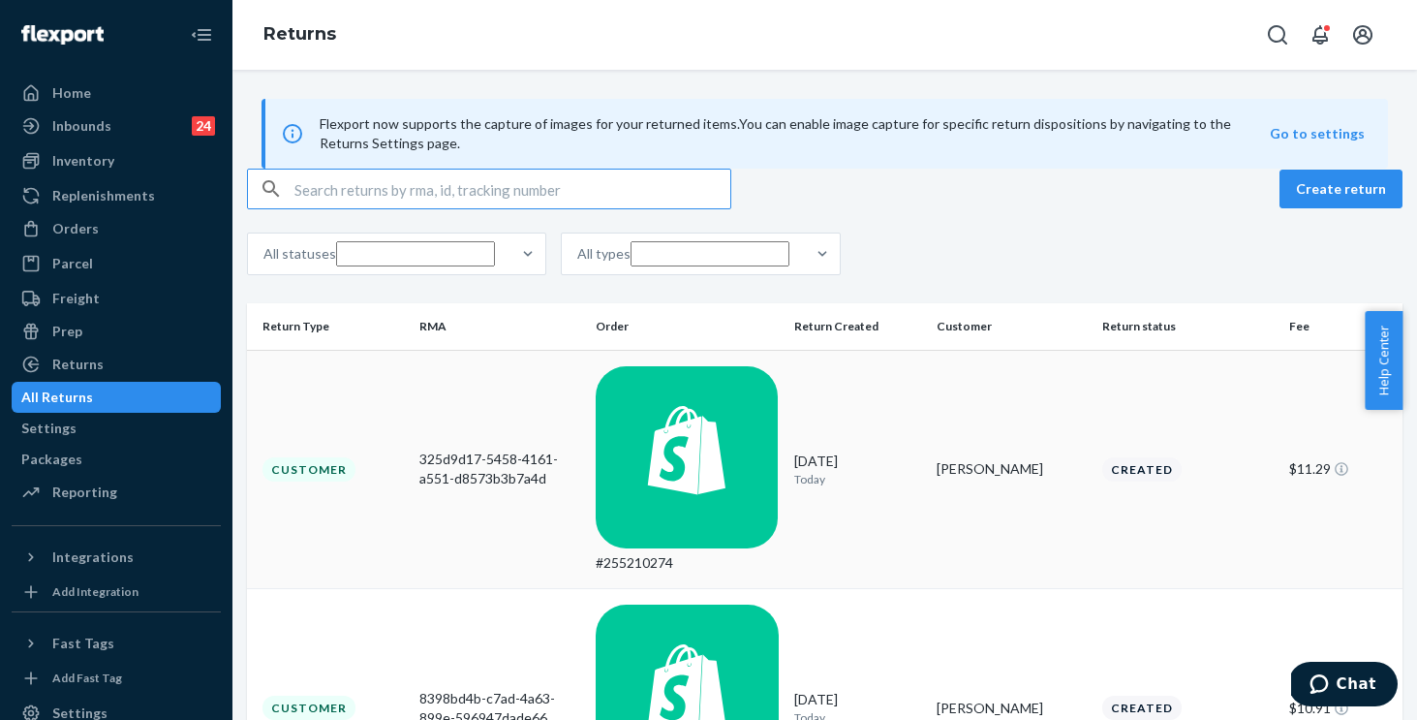
click at [747, 433] on td "#255210274" at bounding box center [687, 469] width 199 height 239
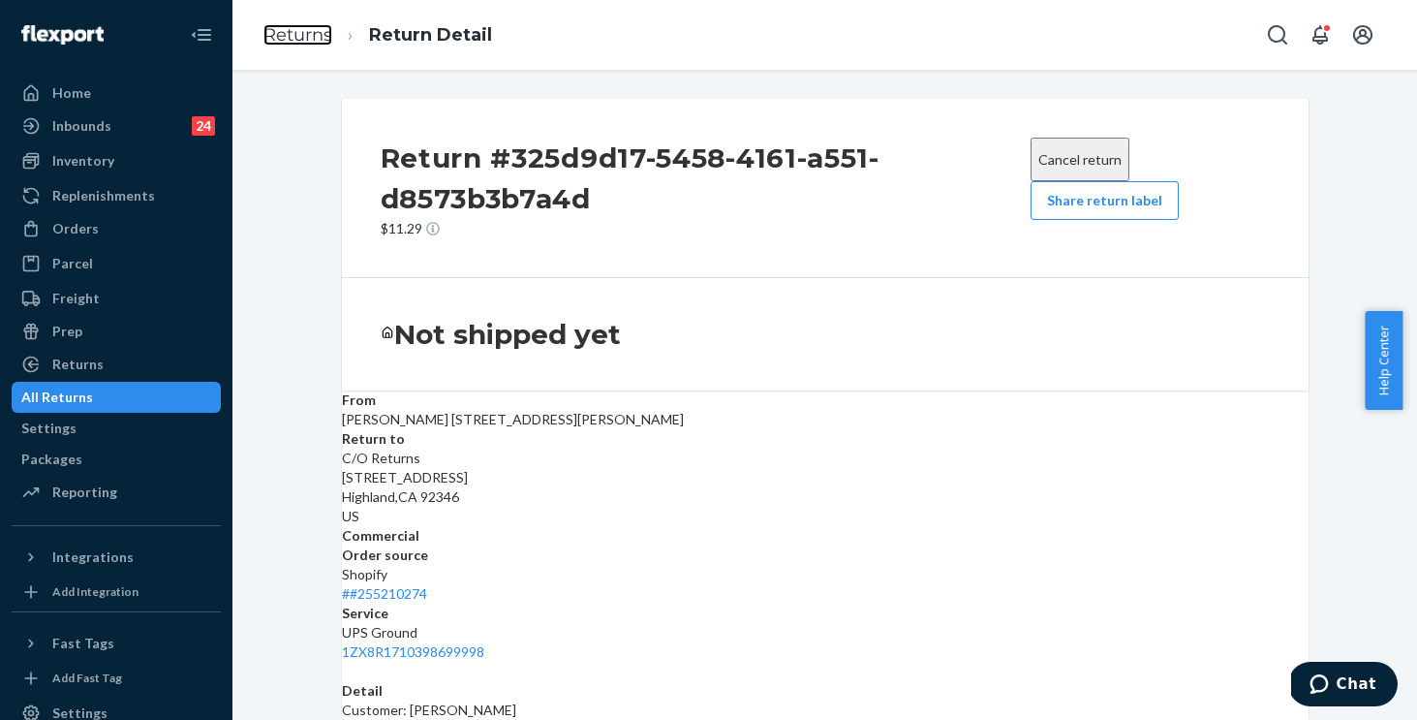
click at [294, 37] on link "Returns" at bounding box center [298, 34] width 69 height 21
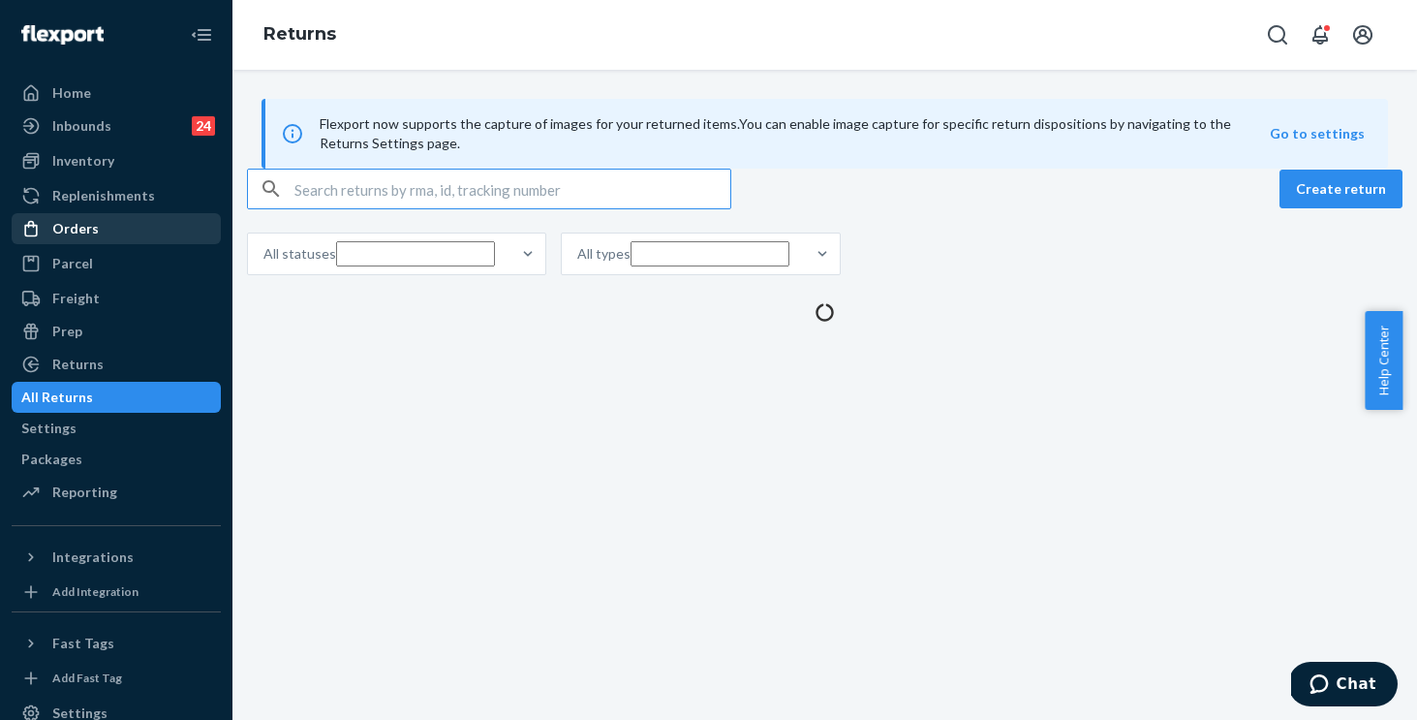
click at [60, 233] on div "Orders" at bounding box center [75, 228] width 47 height 19
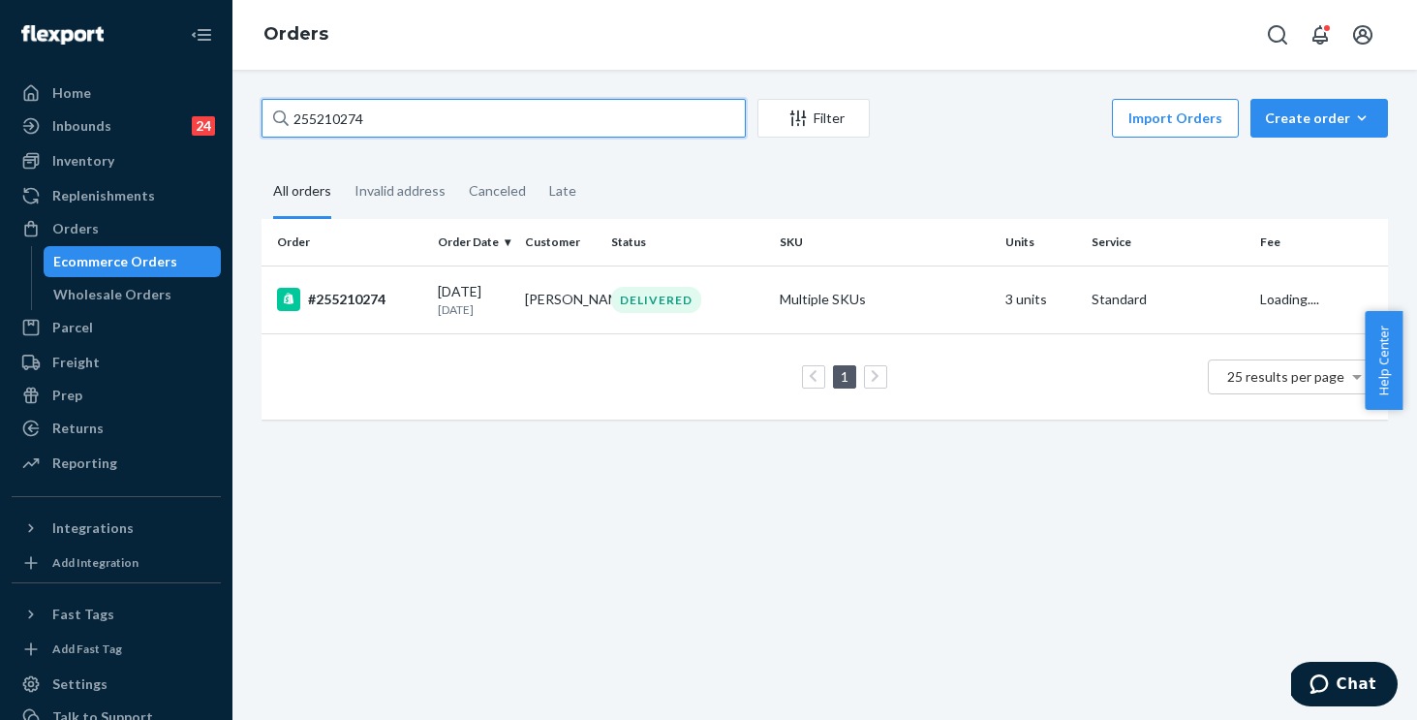
click at [459, 123] on input "255210274" at bounding box center [504, 118] width 484 height 39
drag, startPoint x: 365, startPoint y: 127, endPoint x: 235, endPoint y: 115, distance: 130.3
click at [237, 115] on div "255210274 Filter Import Orders Create order Ecommerce order Removal order All o…" at bounding box center [825, 395] width 1185 height 650
paste input "51935"
type input "255251935"
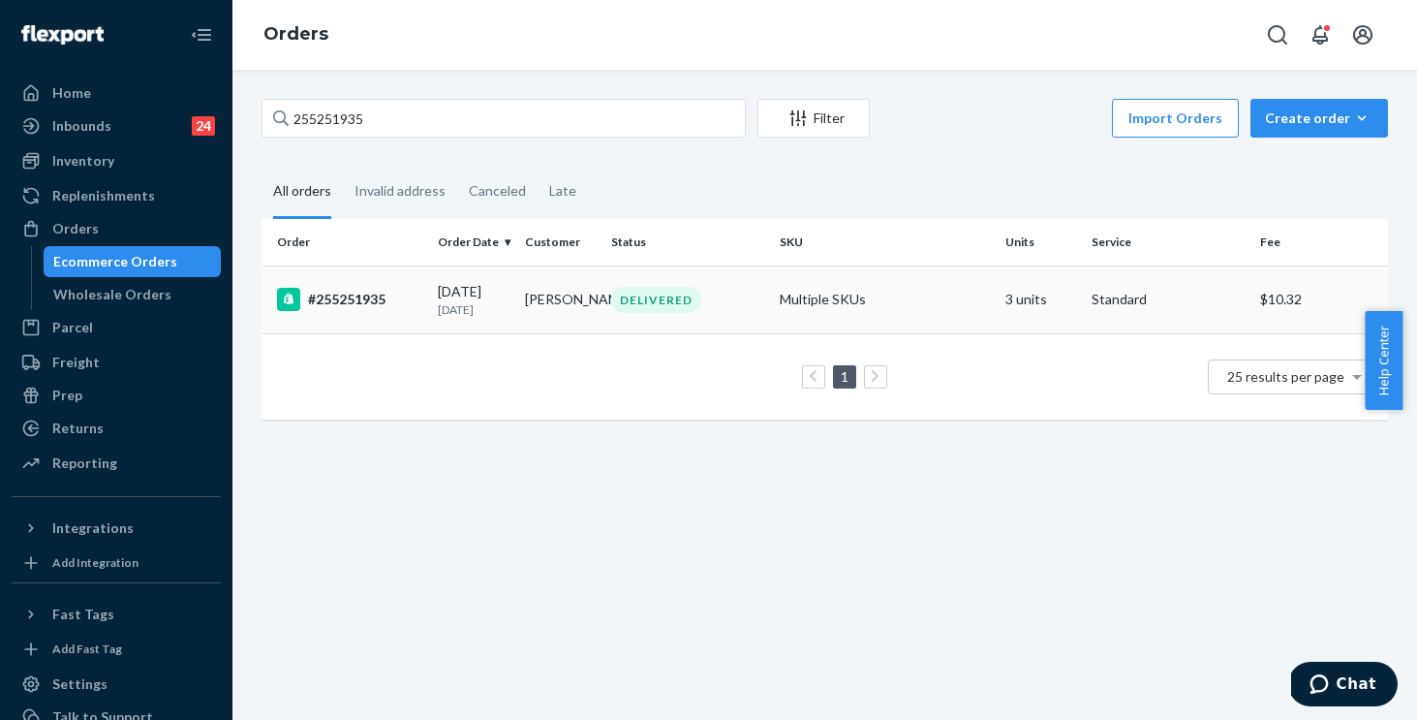
click at [747, 298] on div "DELIVERED" at bounding box center [687, 300] width 161 height 26
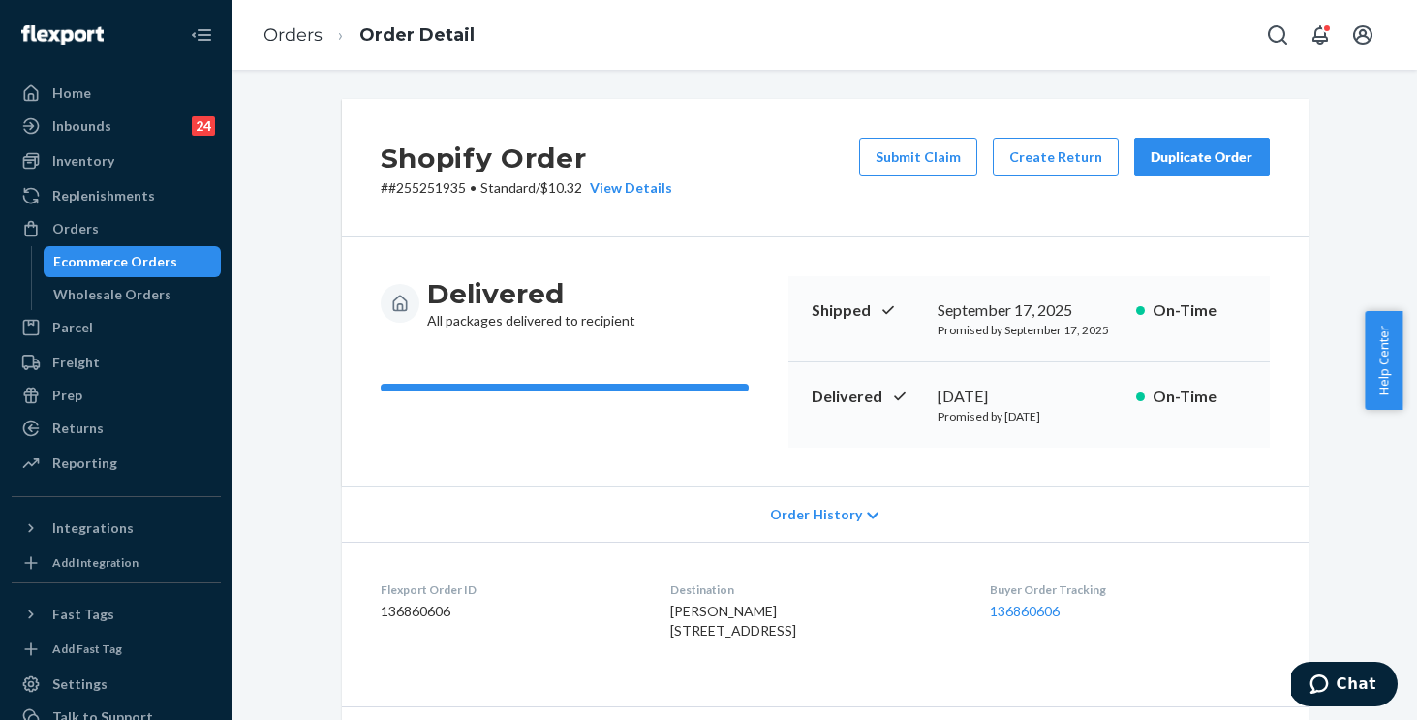
click at [1174, 158] on div "Duplicate Order" at bounding box center [1202, 156] width 103 height 19
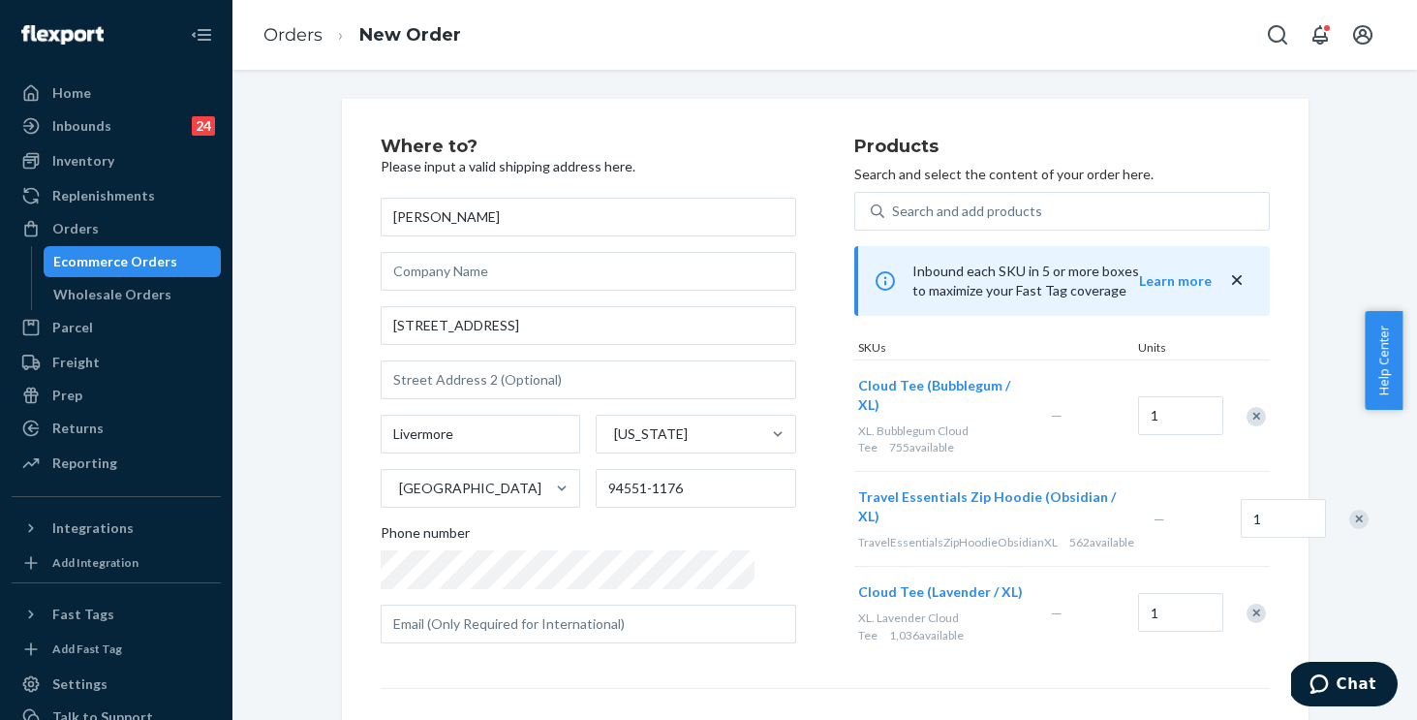
click at [1247, 407] on div "Remove Item" at bounding box center [1256, 416] width 19 height 19
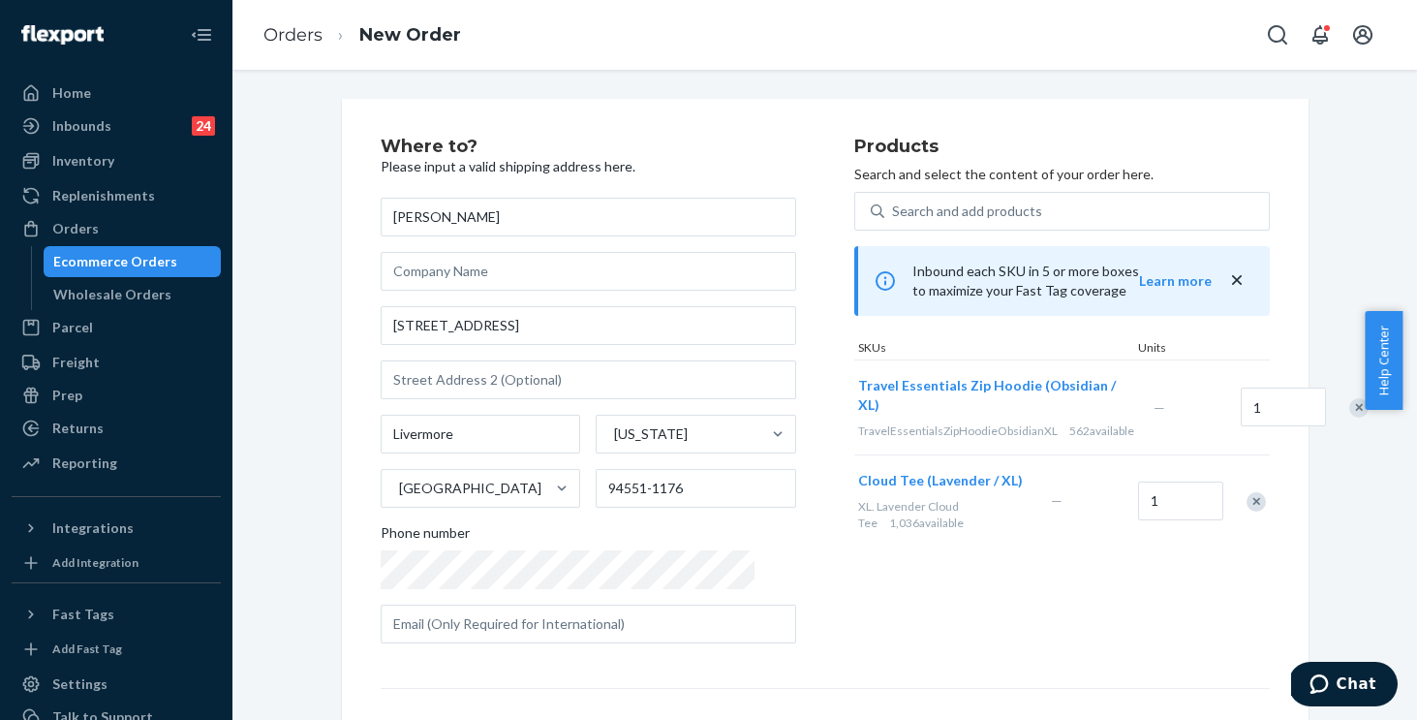
click at [1350, 410] on div "Remove Item" at bounding box center [1359, 407] width 19 height 19
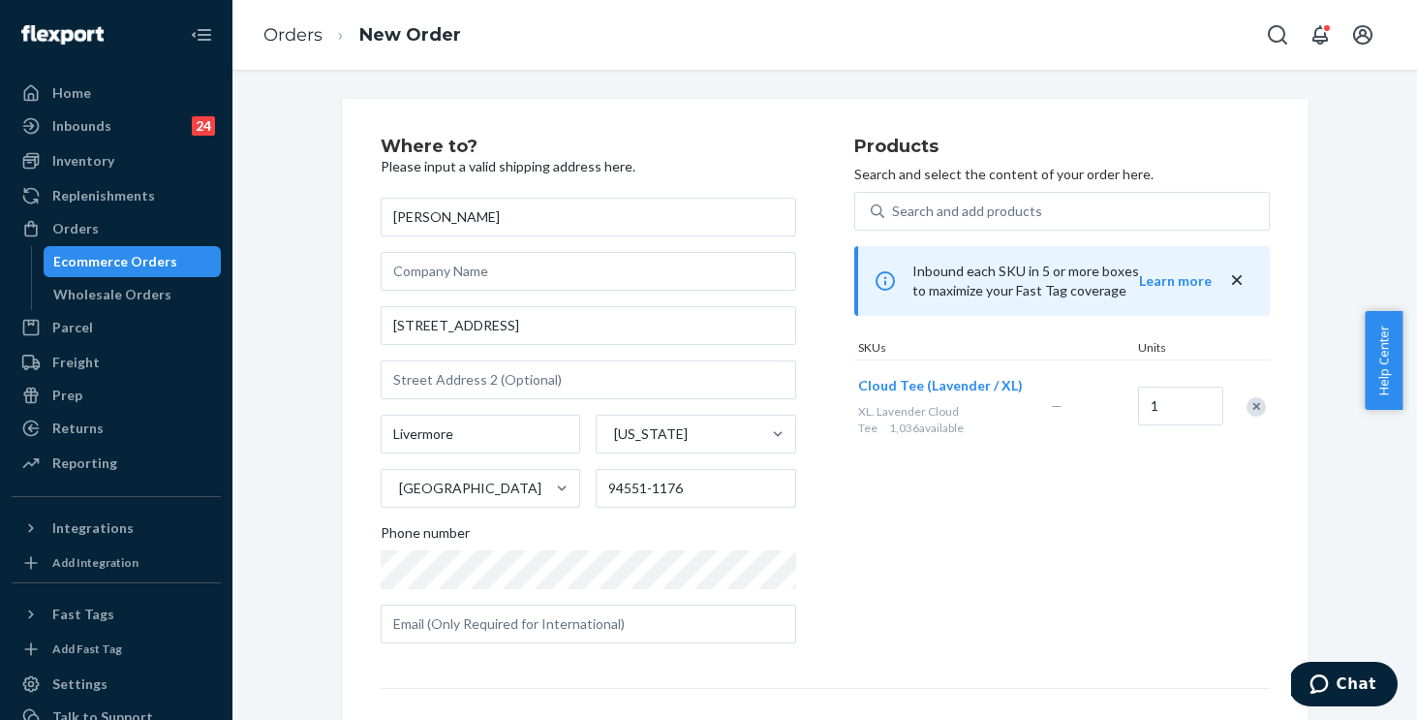
scroll to position [259, 0]
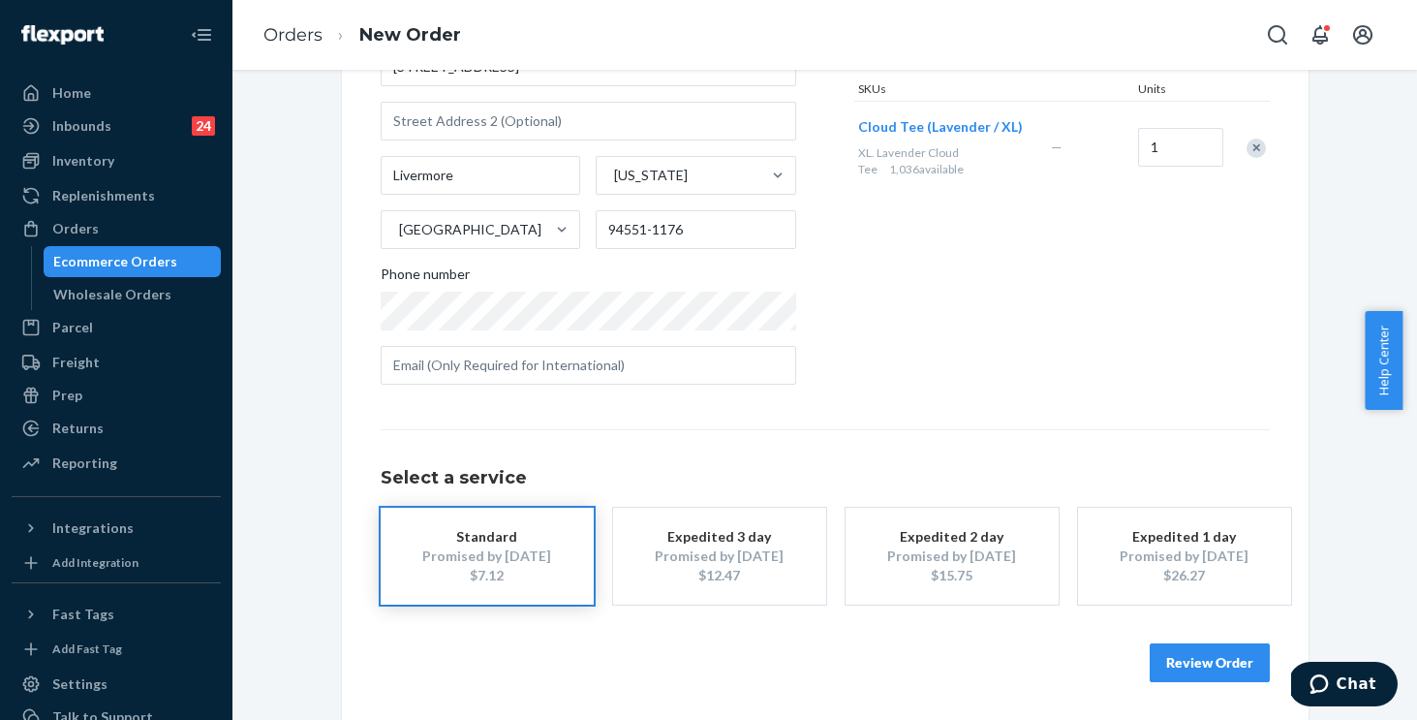
click at [984, 371] on div "Products Search and select the content of your order here. Search and add produ…" at bounding box center [1062, 139] width 416 height 521
click at [1173, 663] on button "Review Order" at bounding box center [1210, 662] width 120 height 39
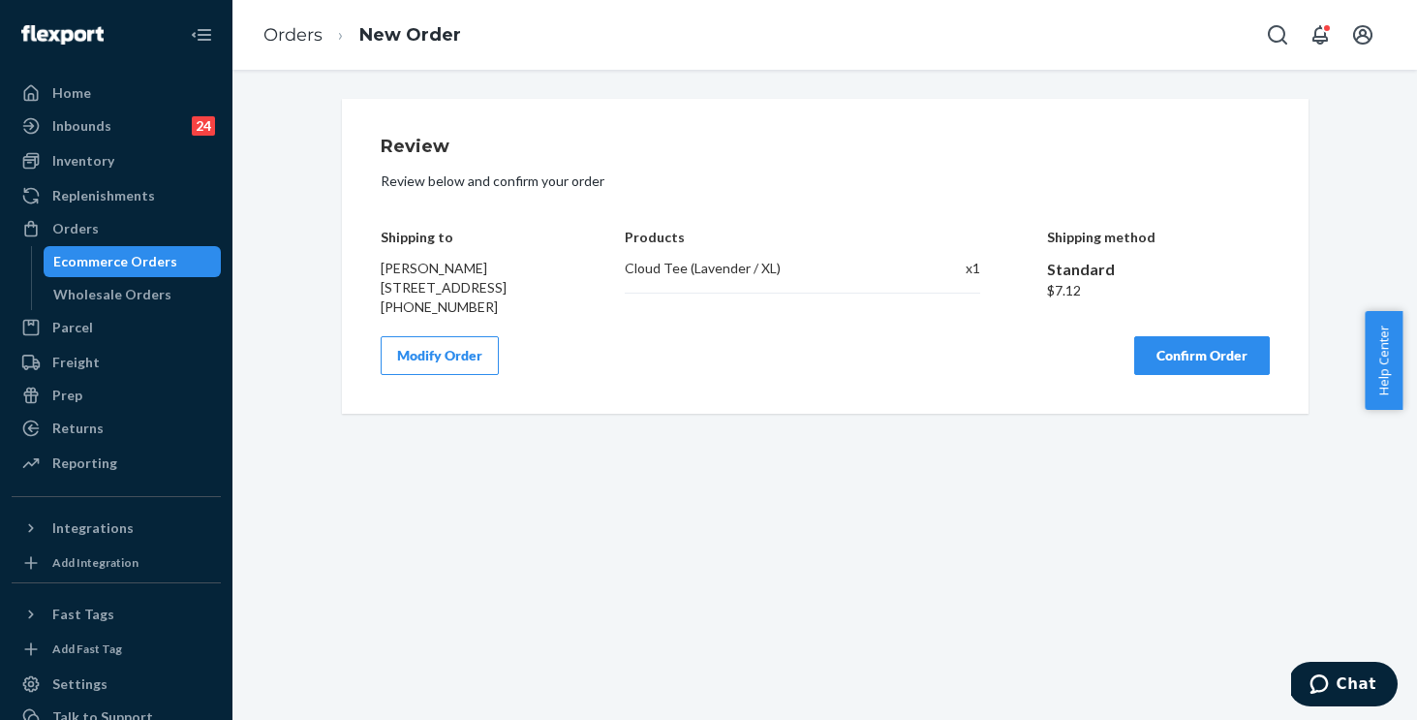
click at [1229, 374] on button "Confirm Order" at bounding box center [1202, 355] width 136 height 39
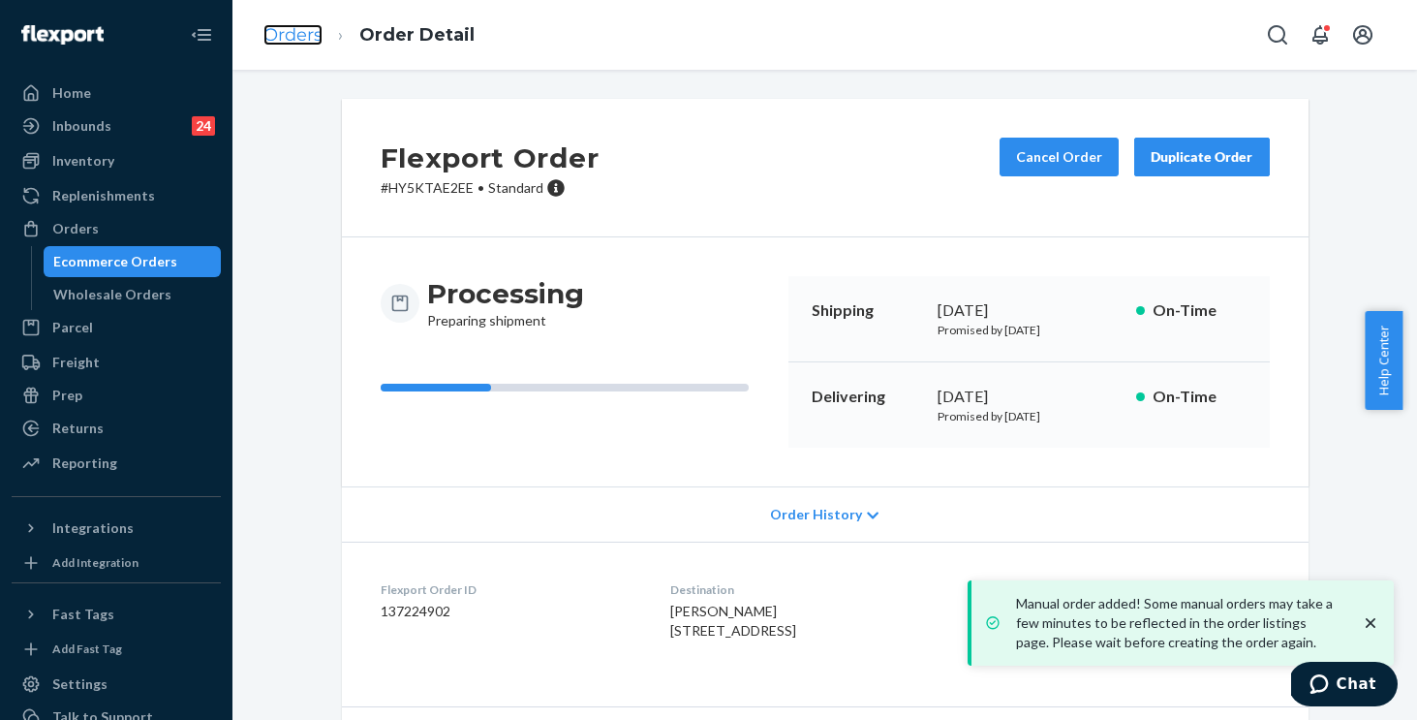
click at [313, 38] on link "Orders" at bounding box center [293, 34] width 59 height 21
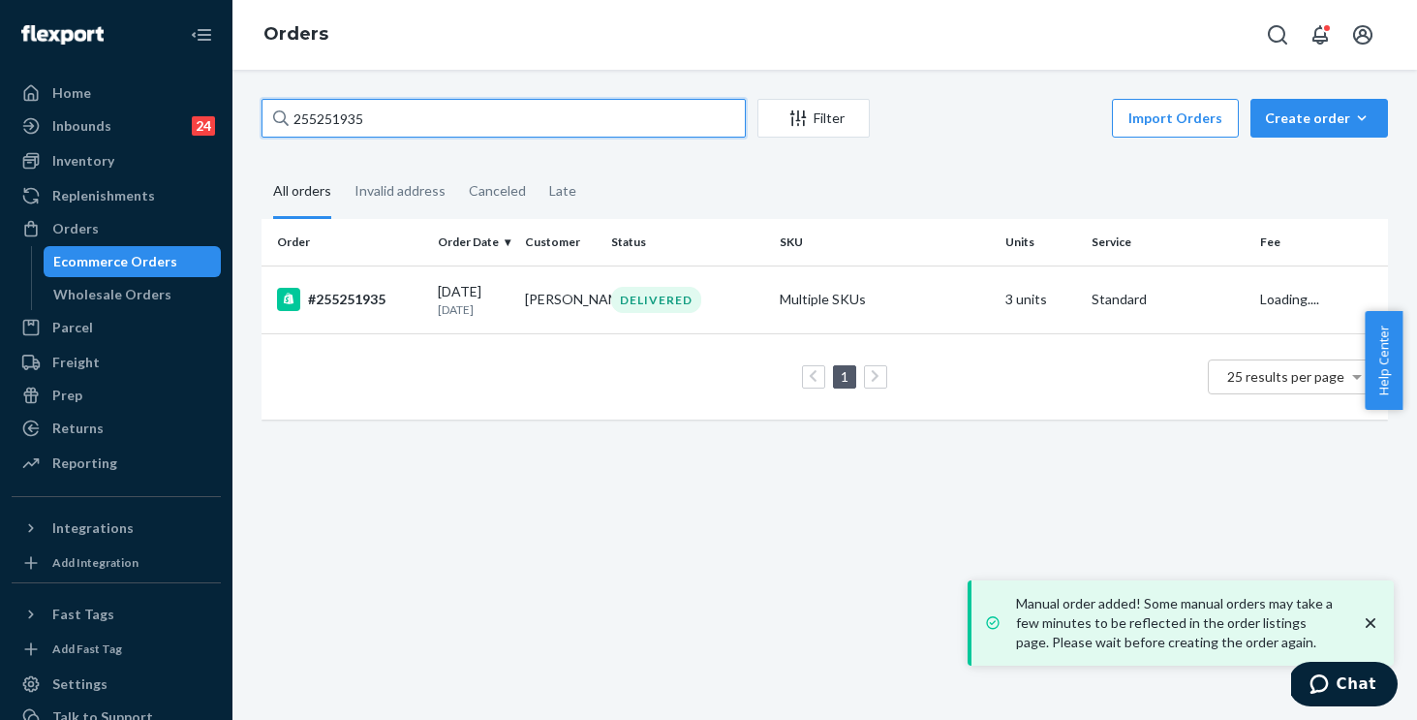
click at [419, 116] on input "255251935" at bounding box center [504, 118] width 484 height 39
drag, startPoint x: 420, startPoint y: 116, endPoint x: 64, endPoint y: 77, distance: 358.7
click at [65, 77] on div "Home Inbounds 24 Shipping Plans Problems 24 Inventory Products Replenishments O…" at bounding box center [708, 360] width 1417 height 720
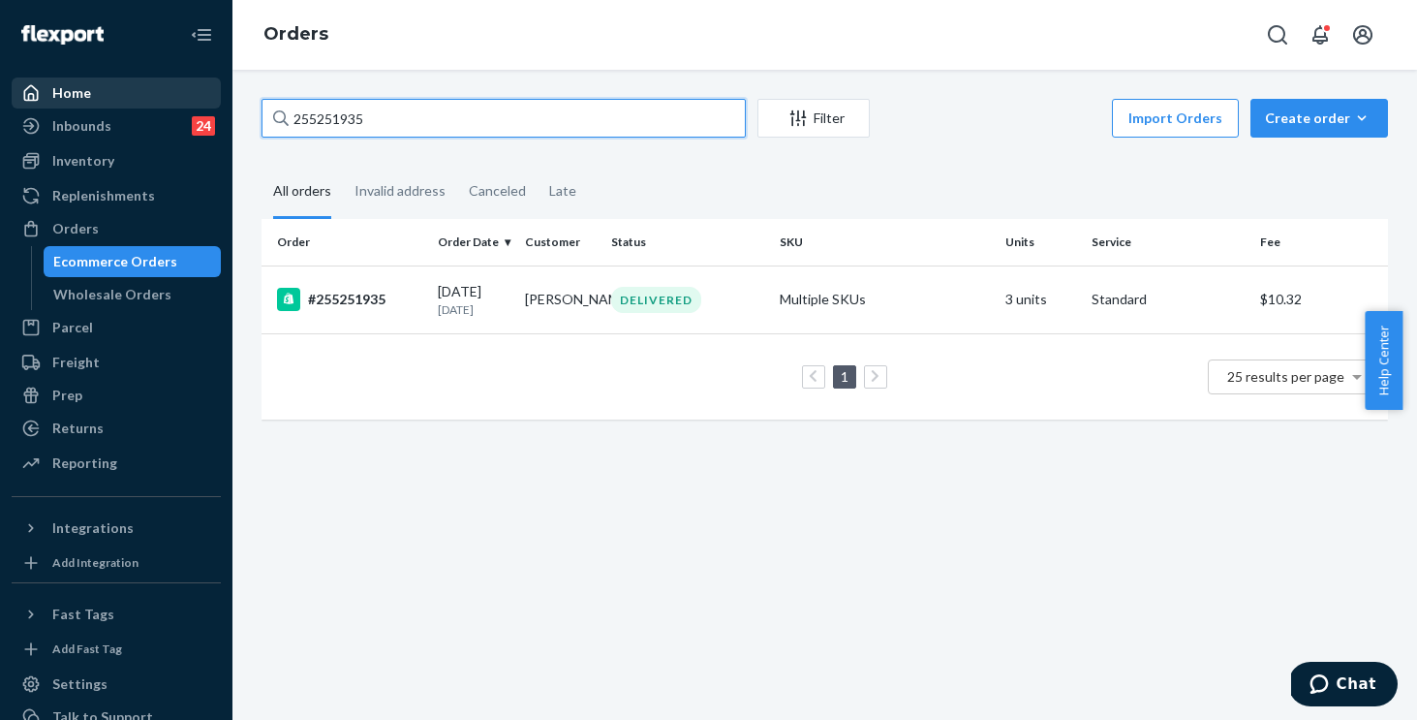
paste input "Calliaknese@gmail.com"
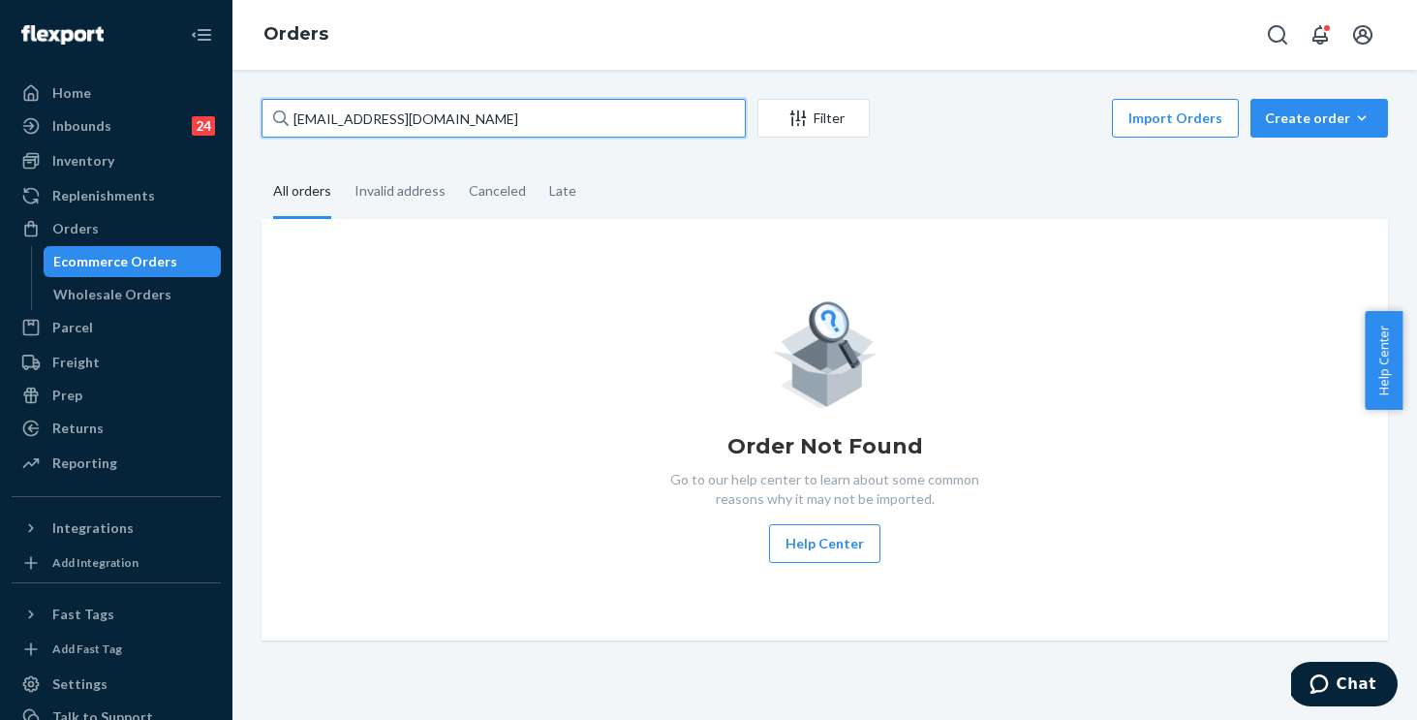
type input "Calliaknese@gmail.com"
click at [508, 123] on input "Calliaknese@gmail.com" at bounding box center [504, 118] width 484 height 39
click at [0, 55] on div "Home Inbounds 24 Shipping Plans Problems 24 Inventory Products Replenishments O…" at bounding box center [708, 360] width 1417 height 720
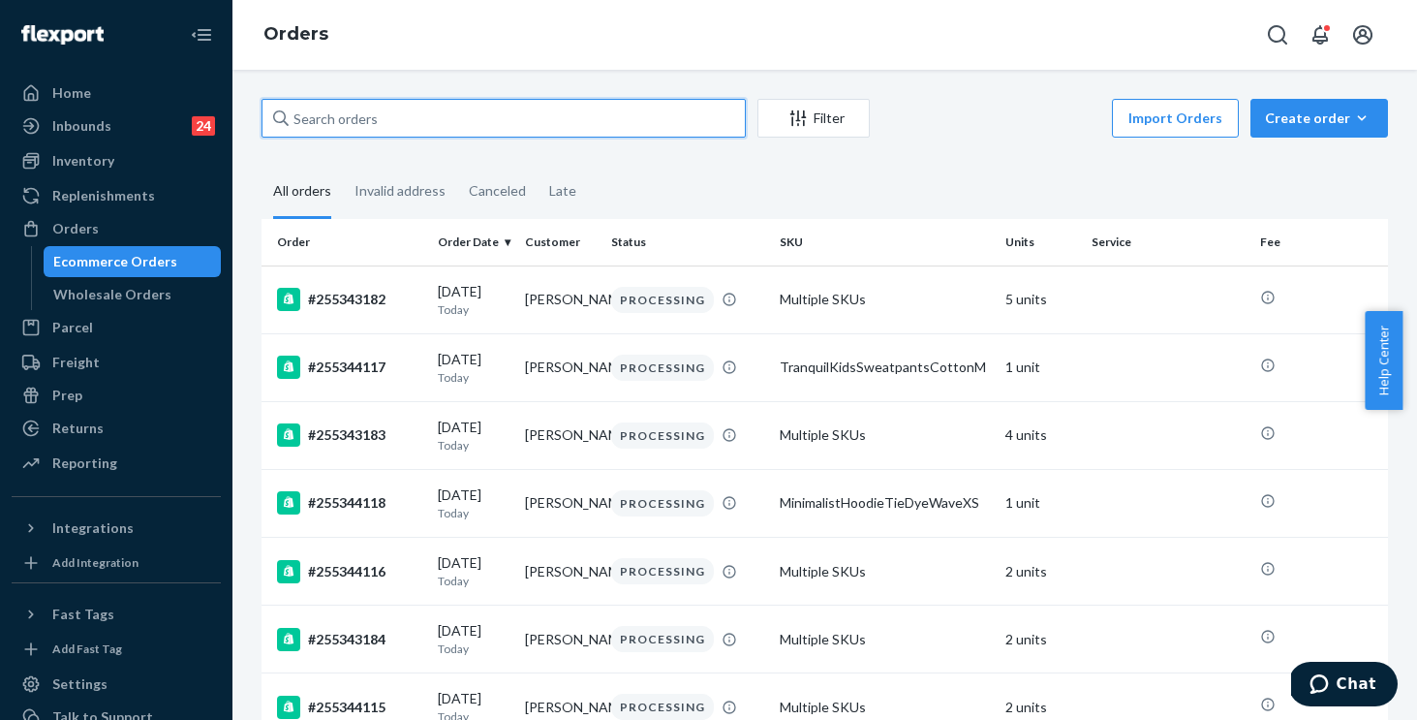
paste input "255258261"
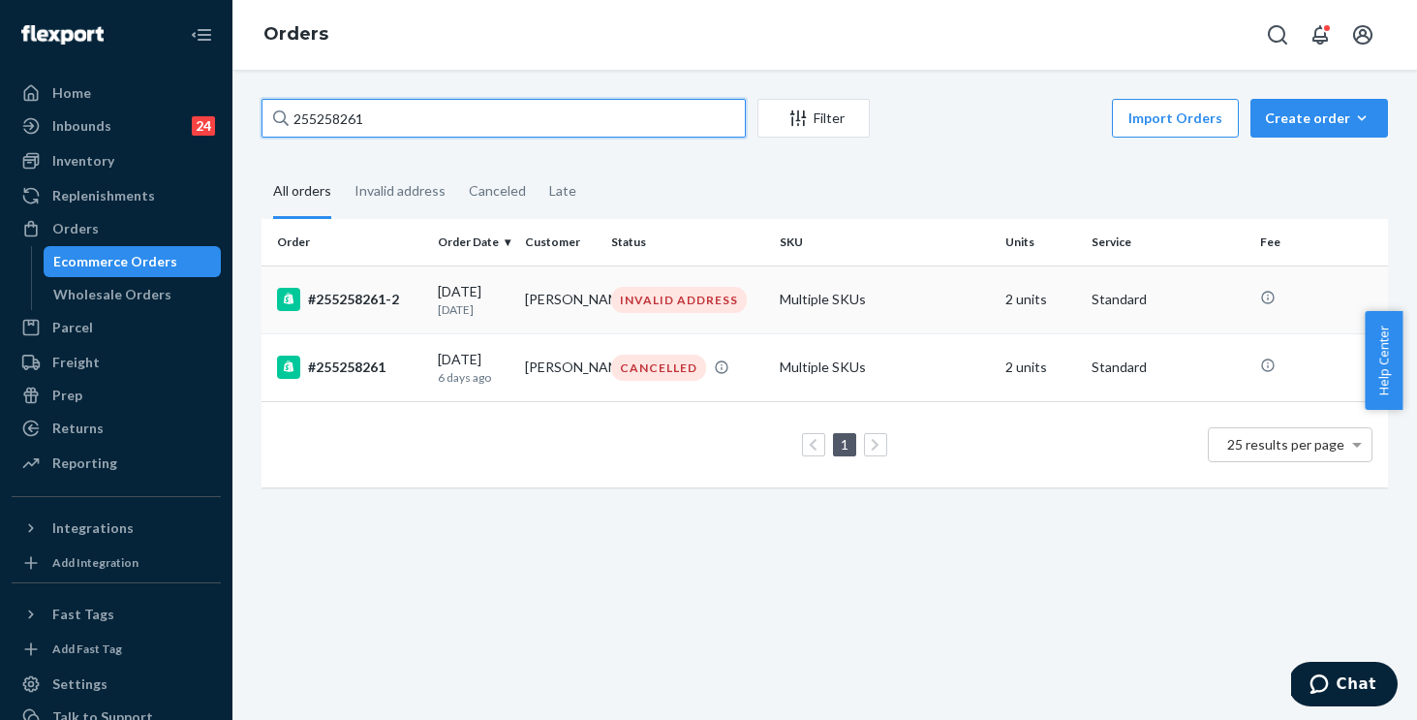
type input "255258261"
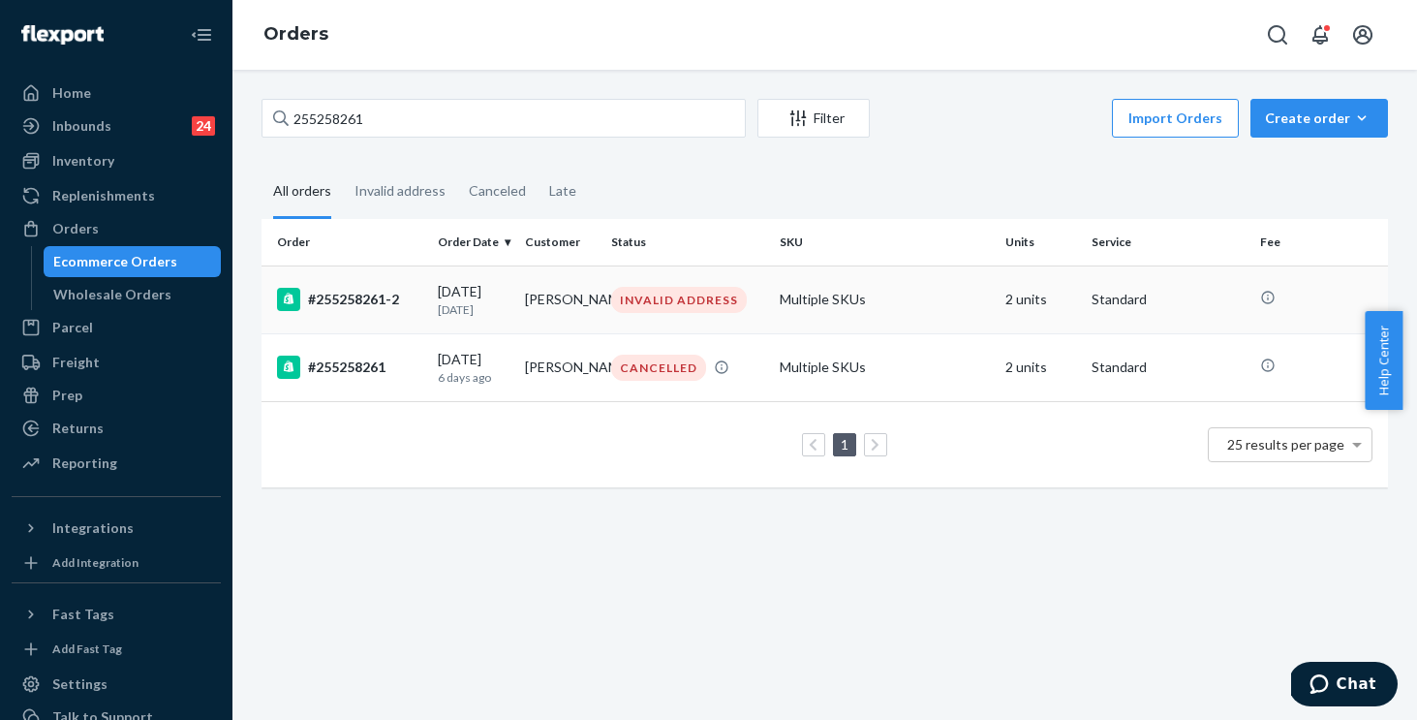
click at [905, 307] on td "Multiple SKUs" at bounding box center [885, 299] width 226 height 68
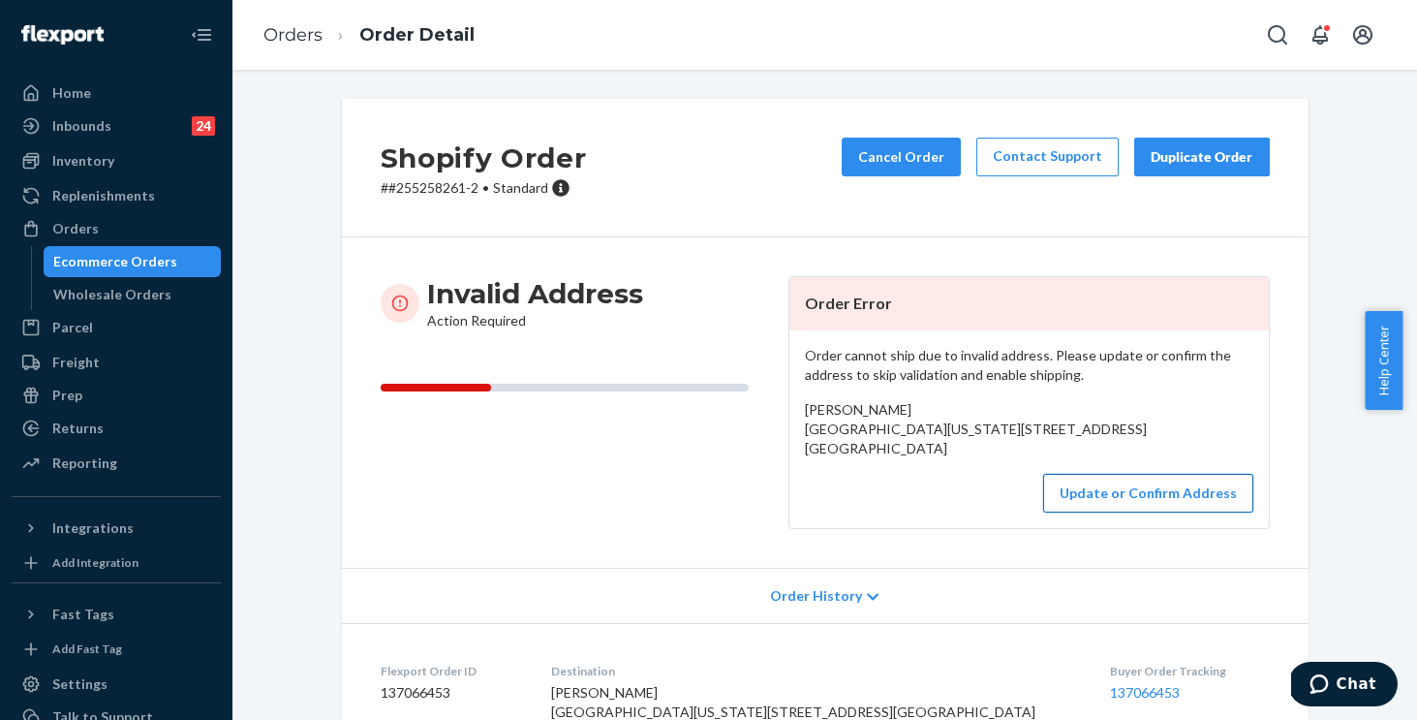
click at [1107, 506] on button "Update or Confirm Address" at bounding box center [1148, 493] width 210 height 39
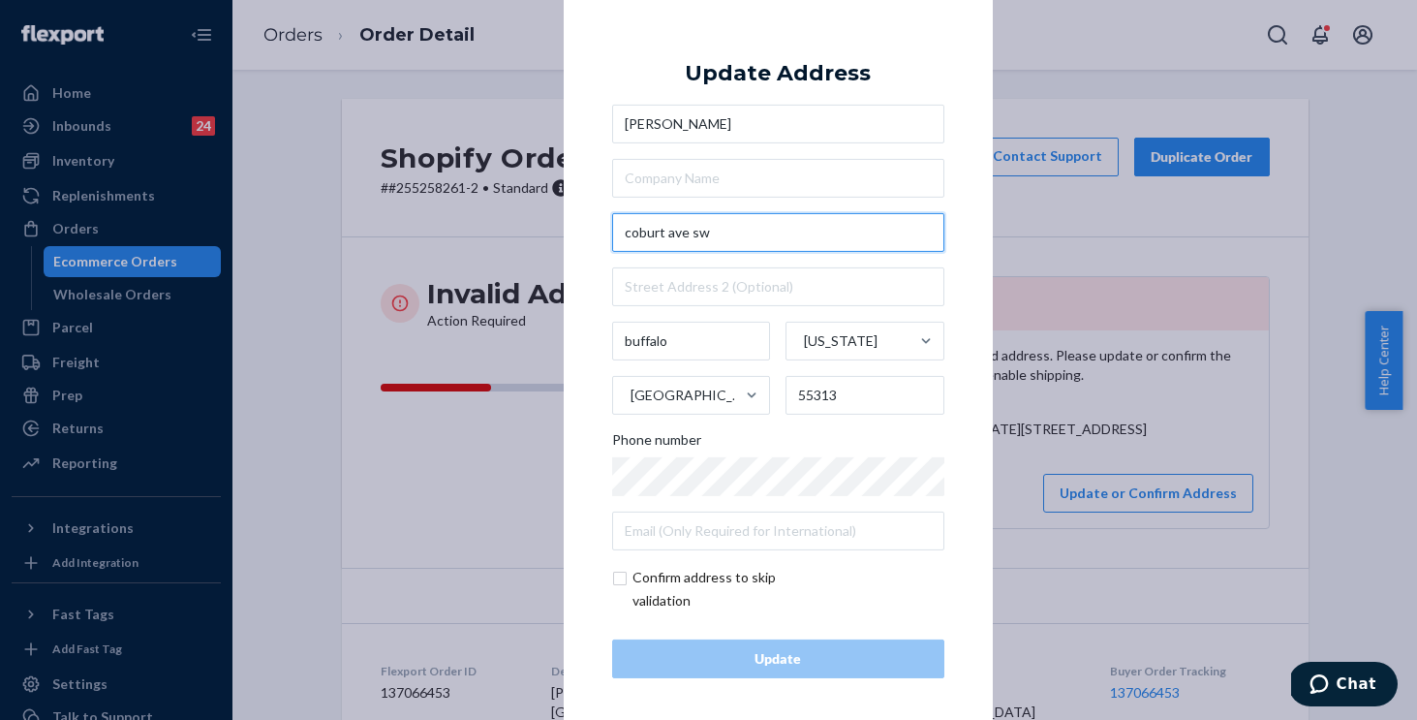
click at [721, 233] on input "coburt ave sw" at bounding box center [778, 232] width 332 height 39
drag, startPoint x: 712, startPoint y: 232, endPoint x: 542, endPoint y: 224, distance: 170.7
click at [542, 224] on div "× Update Address Calli Calli coburt ave sw buffalo Minnesota United States 5531…" at bounding box center [708, 360] width 1417 height 720
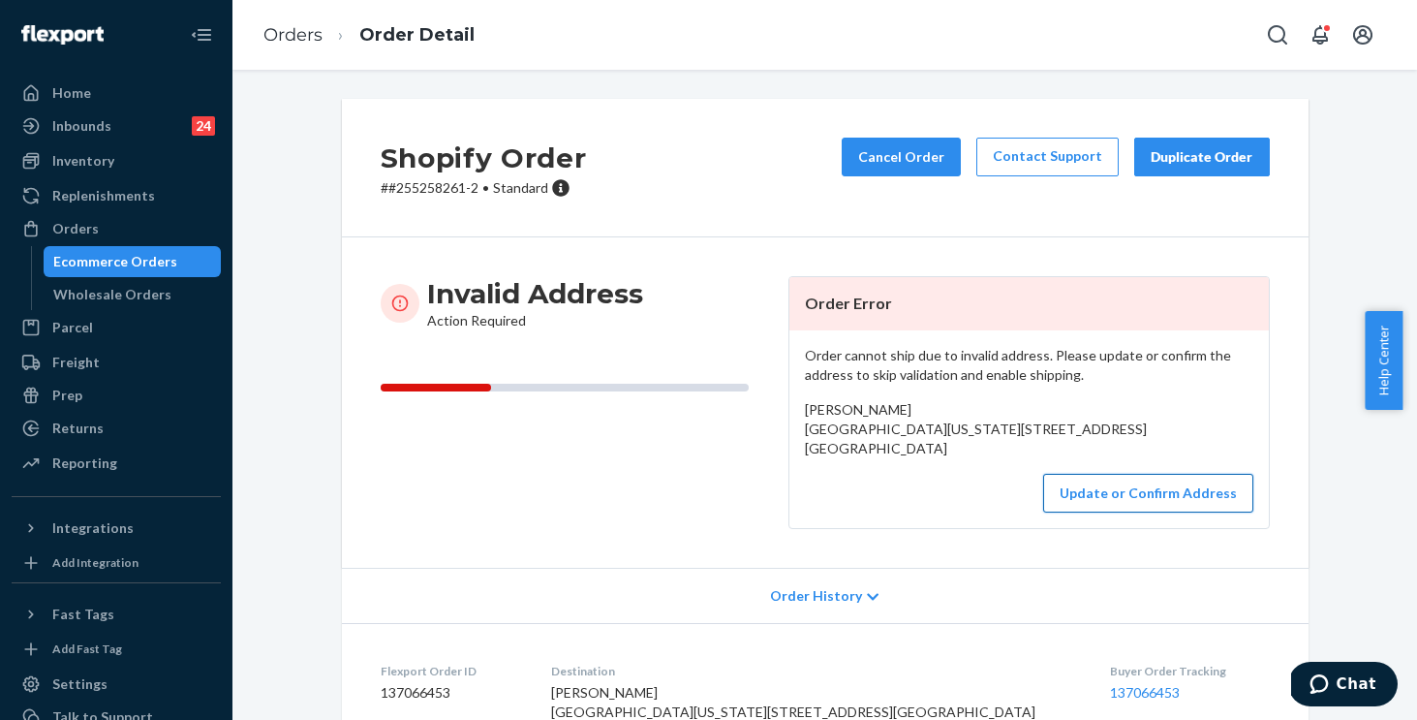
click at [1168, 504] on button "Update or Confirm Address" at bounding box center [1148, 493] width 210 height 39
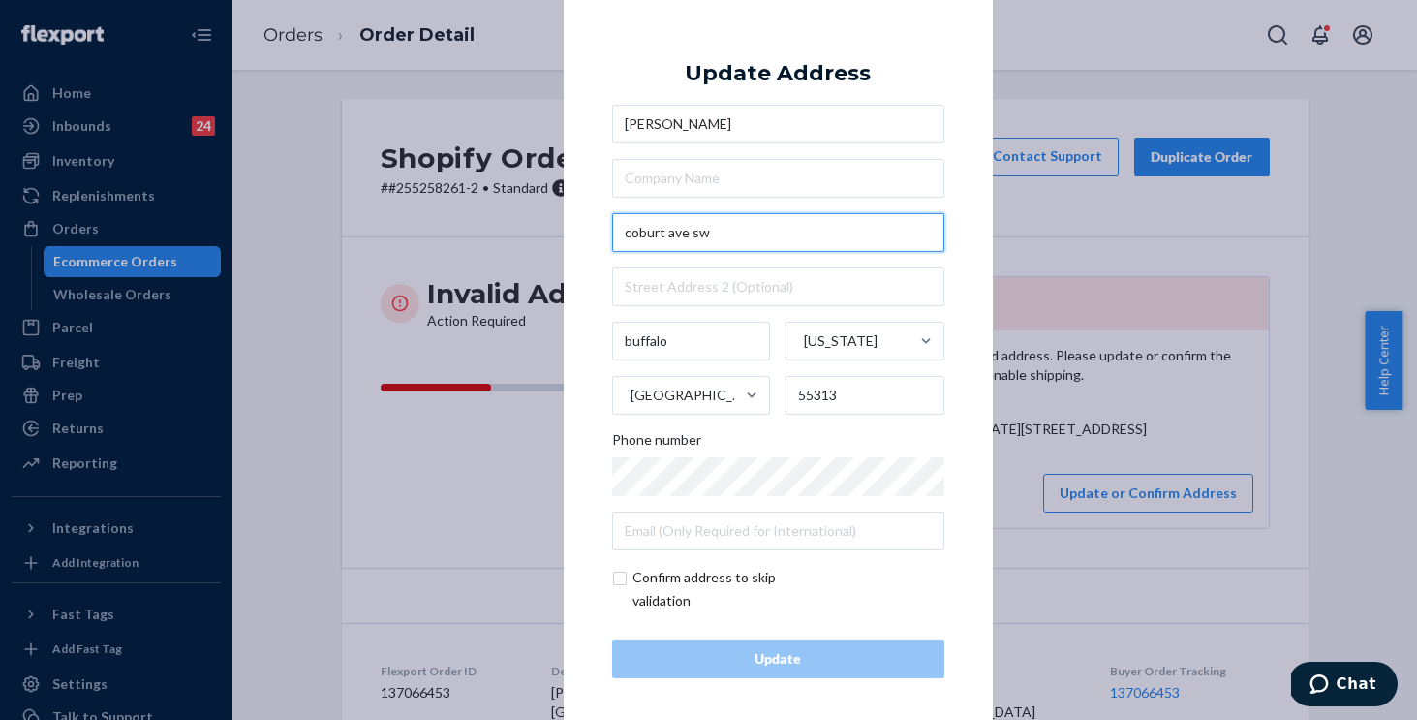
click at [732, 234] on input "coburt ave sw" at bounding box center [778, 232] width 332 height 39
drag, startPoint x: 721, startPoint y: 233, endPoint x: 617, endPoint y: 233, distance: 103.7
click at [617, 233] on input "coburt ave sw" at bounding box center [778, 232] width 332 height 39
paste input "144 colbe"
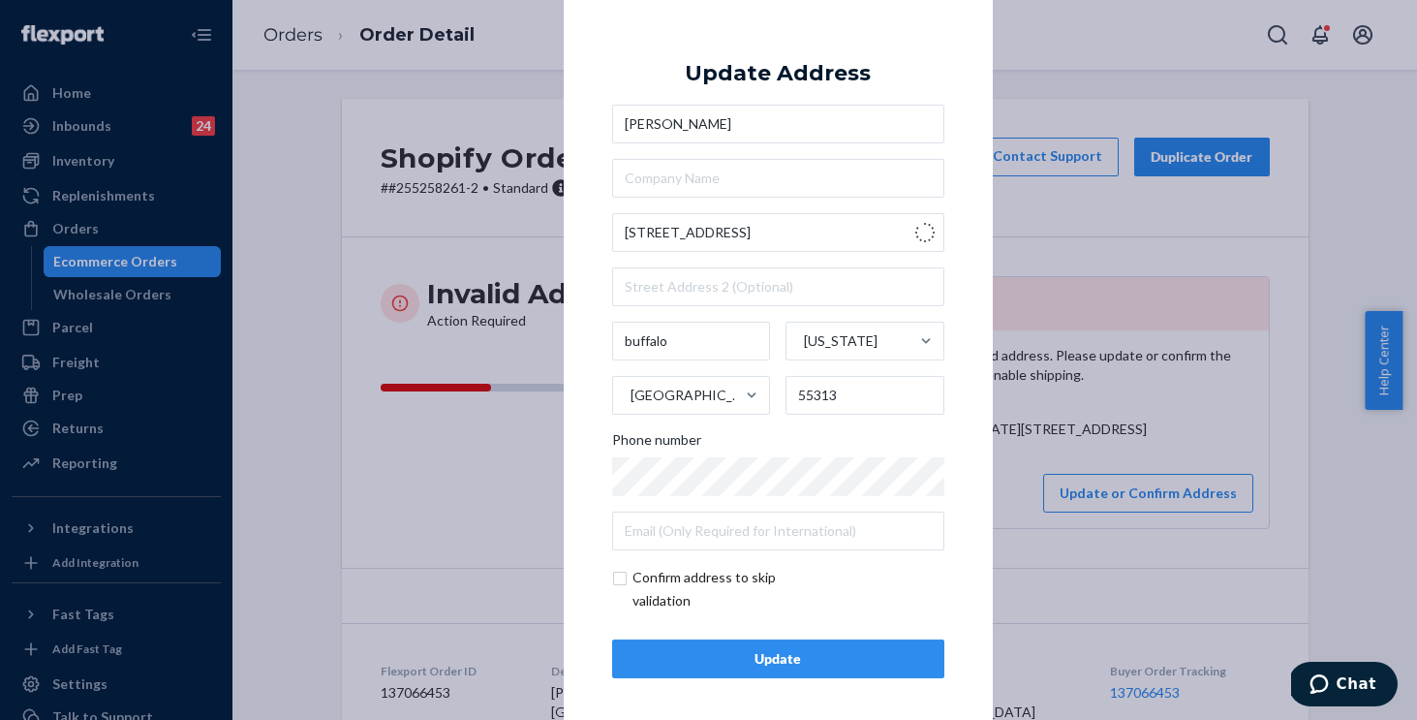
type input "Colbert Ave SW"
type input "Minnesota"
click at [615, 580] on input "checkbox" at bounding box center [724, 589] width 225 height 47
checkbox input "true"
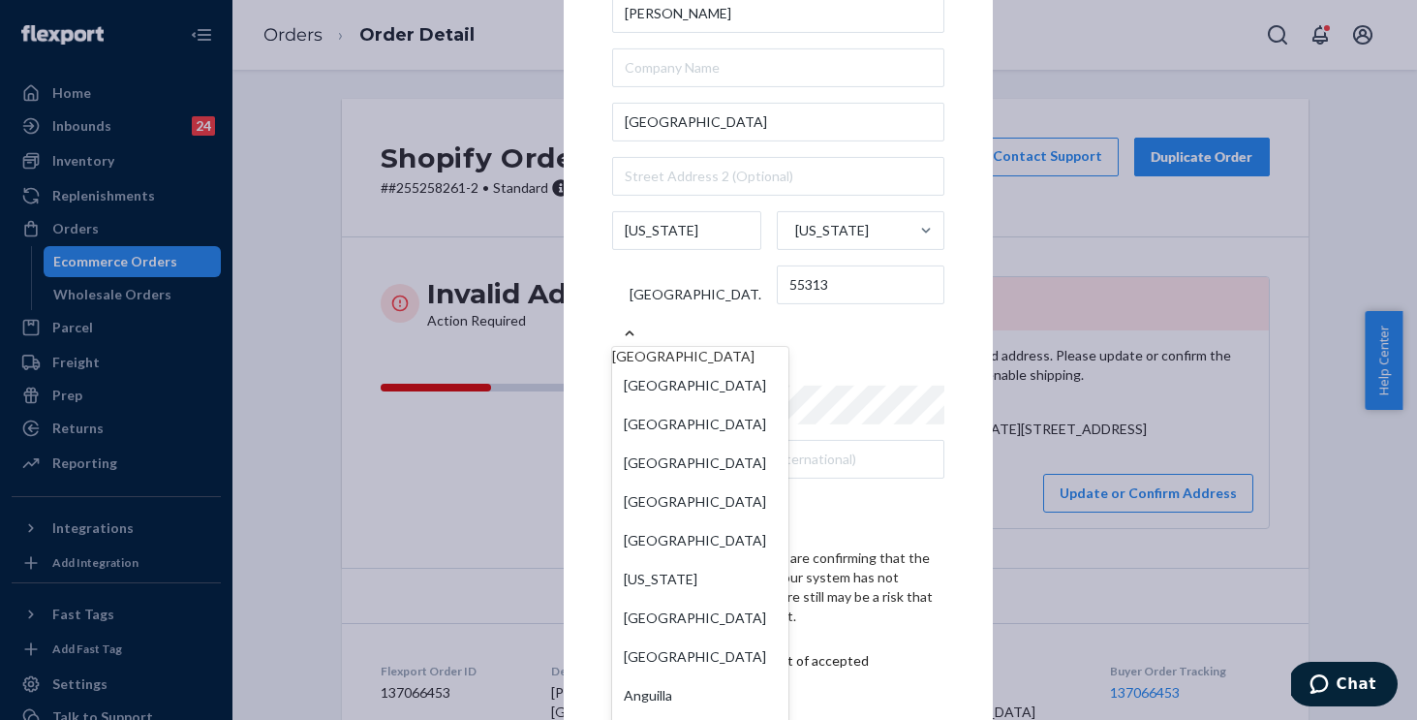
click at [647, 324] on div at bounding box center [629, 333] width 35 height 19
click at [630, 313] on input "option United States focused, 1 of 249. 249 results available. Use Up and Down …" at bounding box center [629, 294] width 2 height 39
click at [711, 250] on input "Minnesota" at bounding box center [687, 230] width 150 height 39
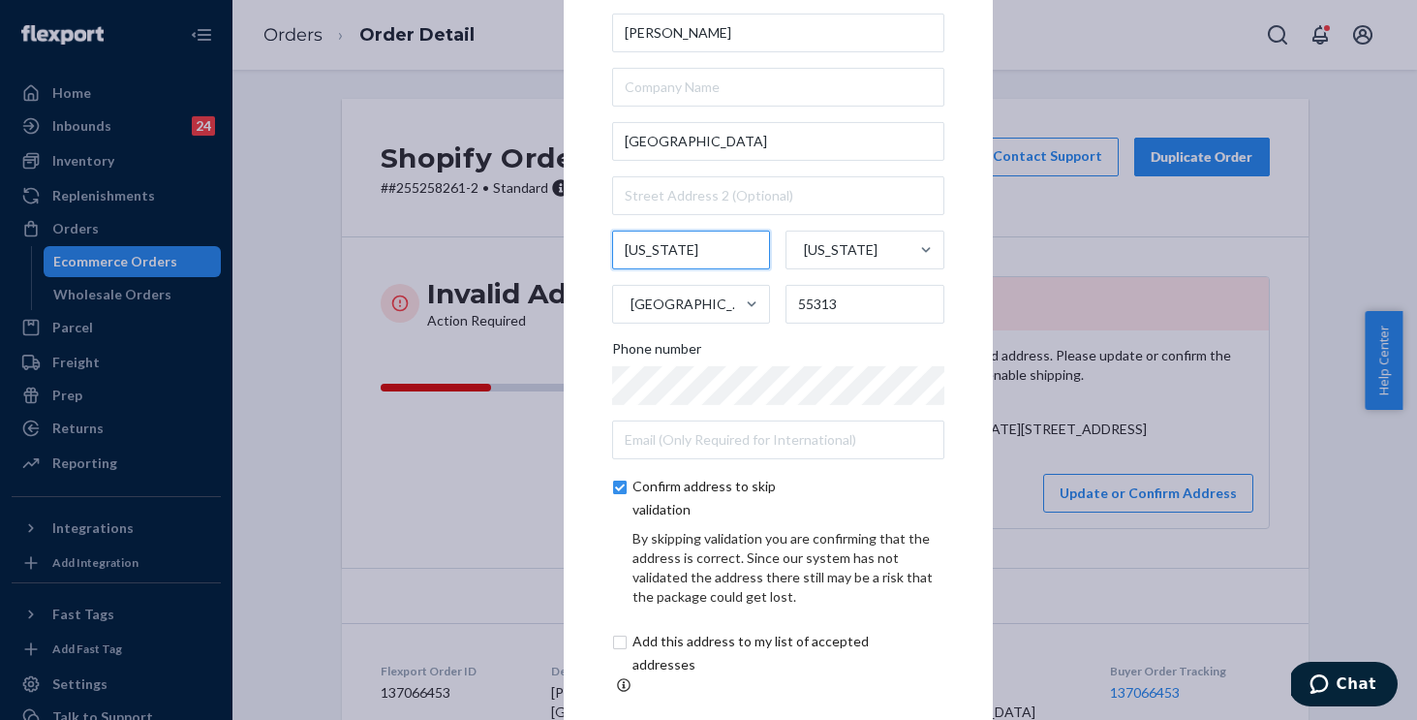
drag, startPoint x: 714, startPoint y: 262, endPoint x: 601, endPoint y: 249, distance: 114.0
click at [601, 249] on div "× Update Address Calli Calli Colbert Ave SW Minnesota Minnesota United States 5…" at bounding box center [778, 359] width 429 height 915
paste input "buffalo"
type input "buffalo"
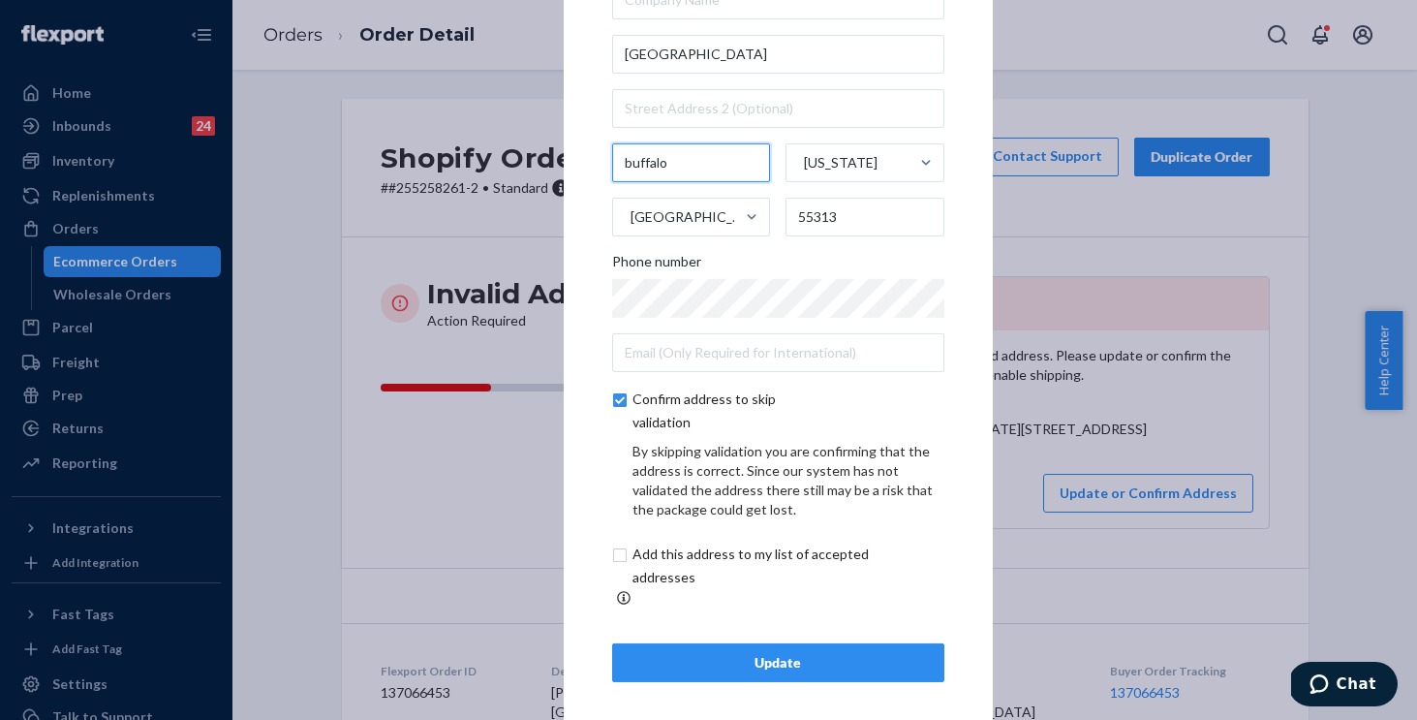
scroll to position [87, 0]
click at [764, 653] on div "Update" at bounding box center [778, 662] width 299 height 19
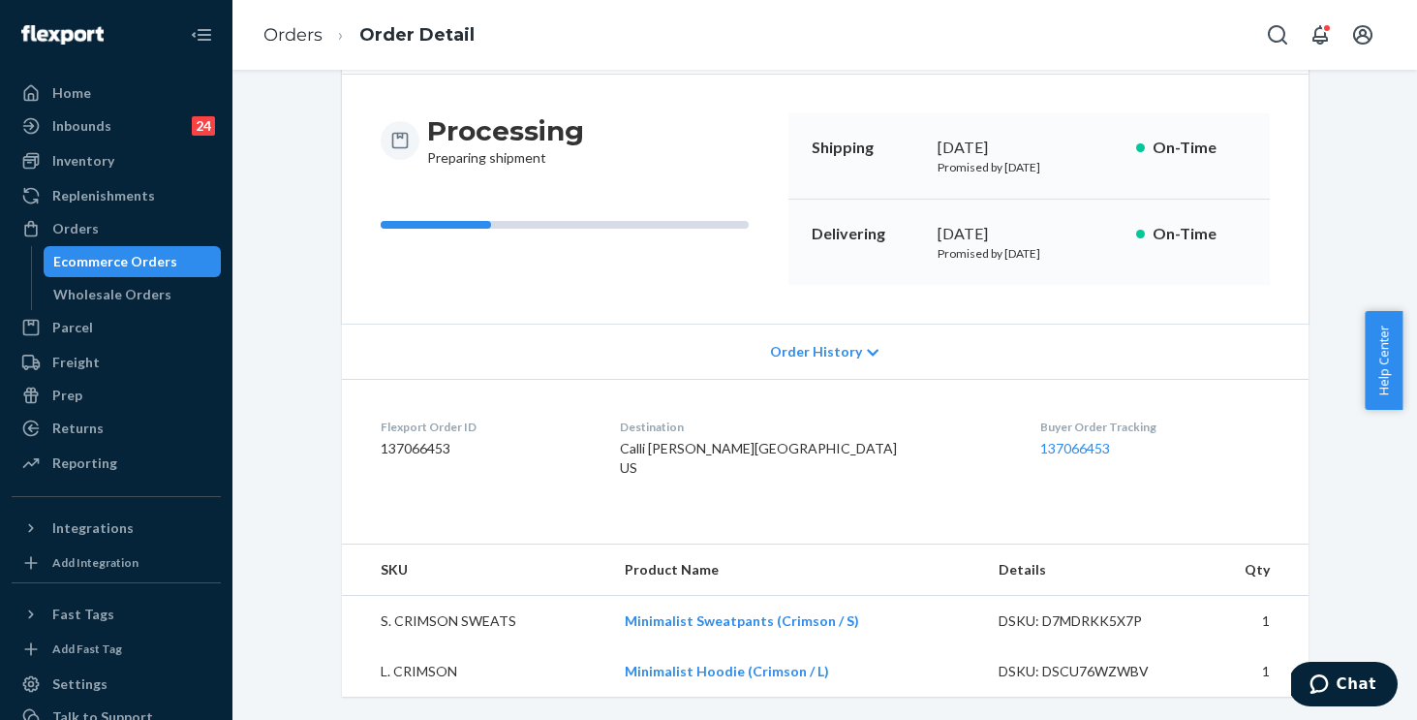
scroll to position [202, 0]
click at [763, 442] on span "Calli Calli Colbert Ave SW buffalo, MN 55313 US" at bounding box center [758, 458] width 277 height 36
click at [759, 440] on span "Calli Calli Colbert Ave SW buffalo, MN 55313 US" at bounding box center [758, 458] width 277 height 36
click at [761, 440] on span "Calli Calli Colbert Ave SW buffalo, MN 55313 US" at bounding box center [758, 458] width 277 height 36
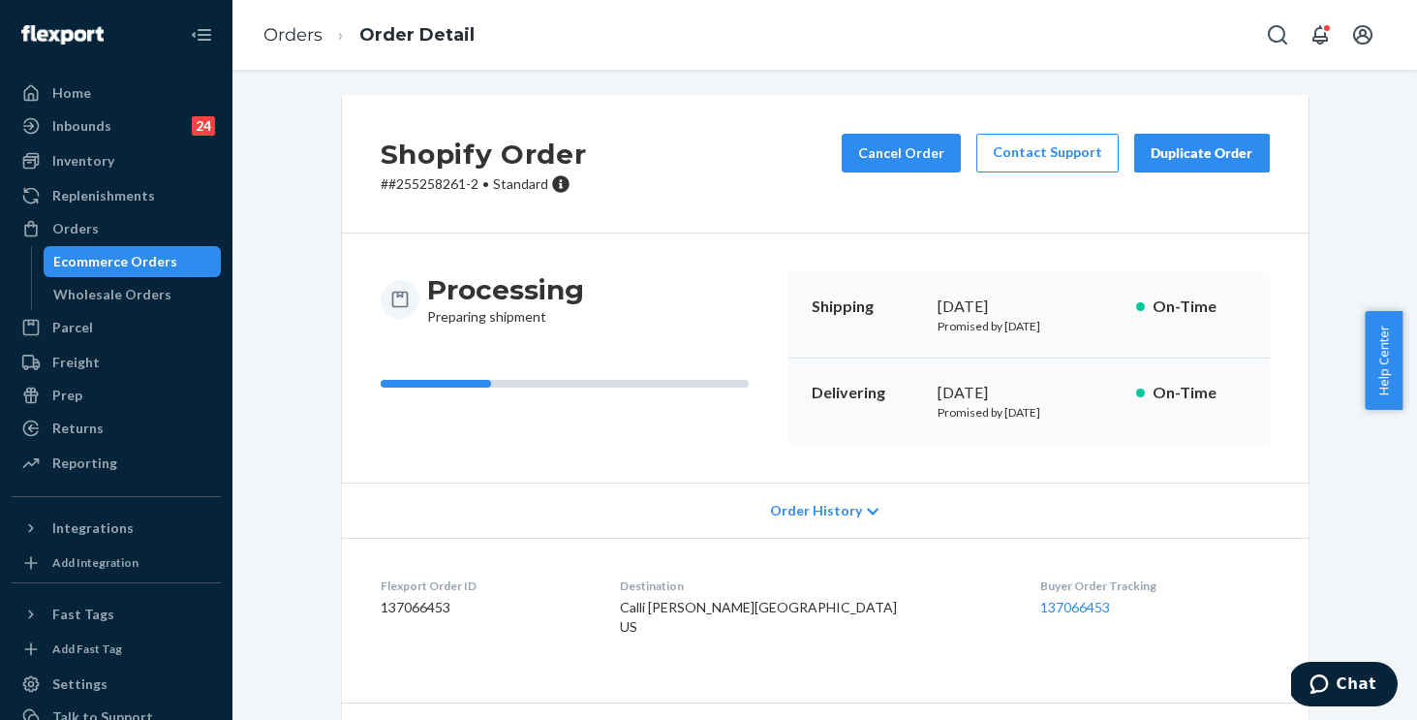
scroll to position [0, 0]
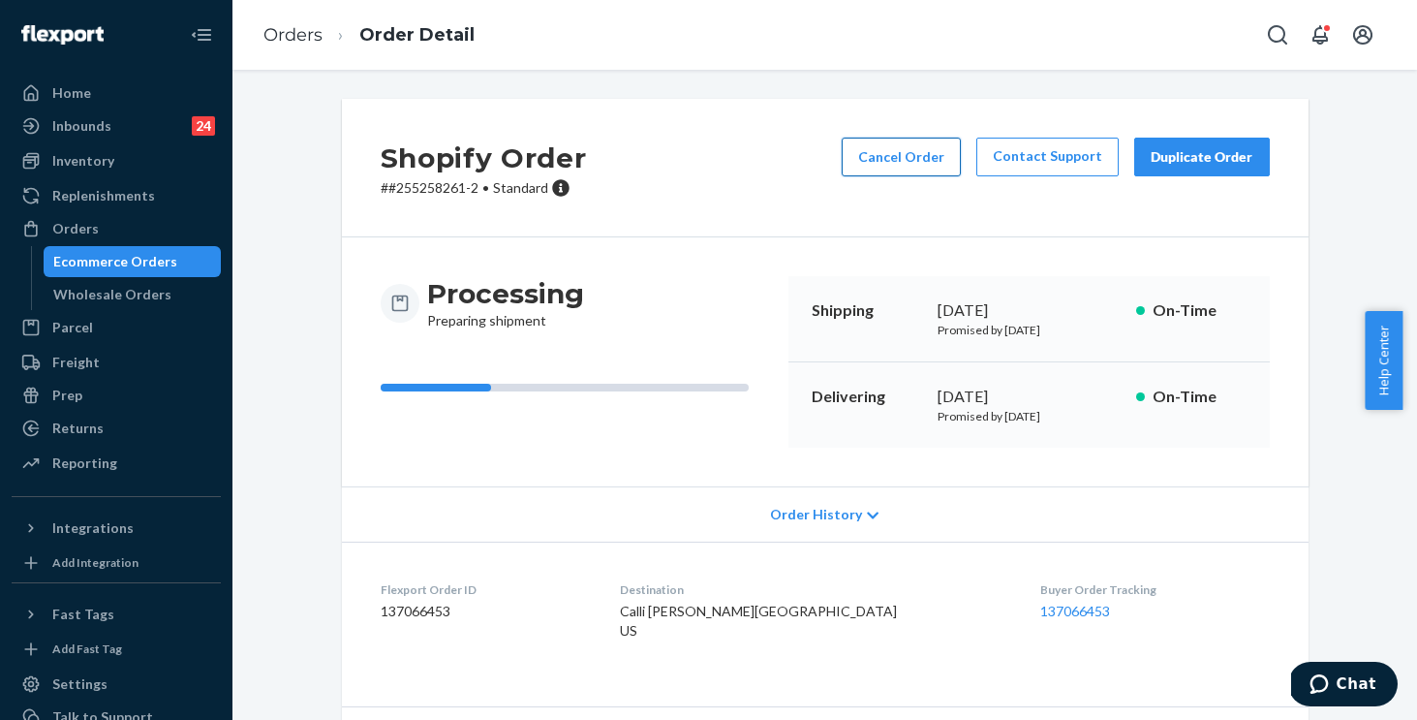
click at [904, 153] on button "Cancel Order" at bounding box center [901, 157] width 119 height 39
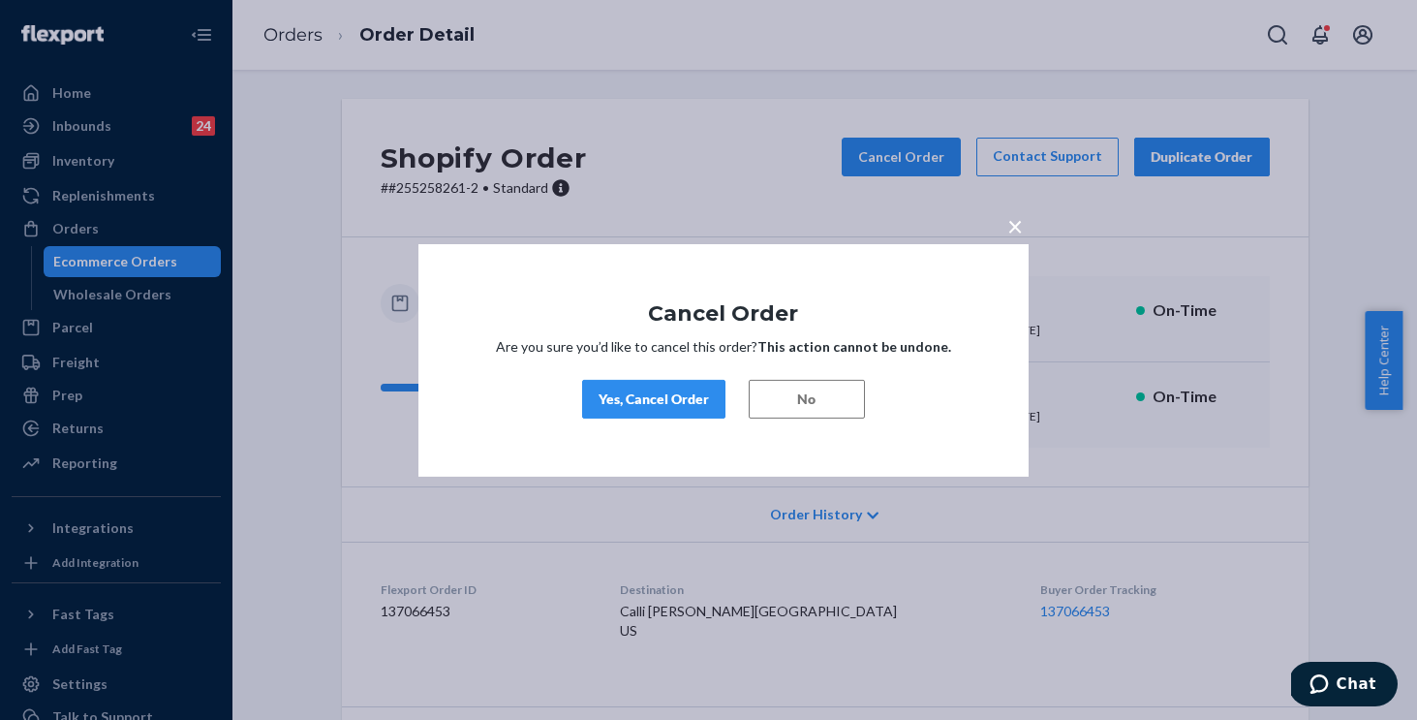
click at [780, 396] on button "No" at bounding box center [807, 399] width 116 height 39
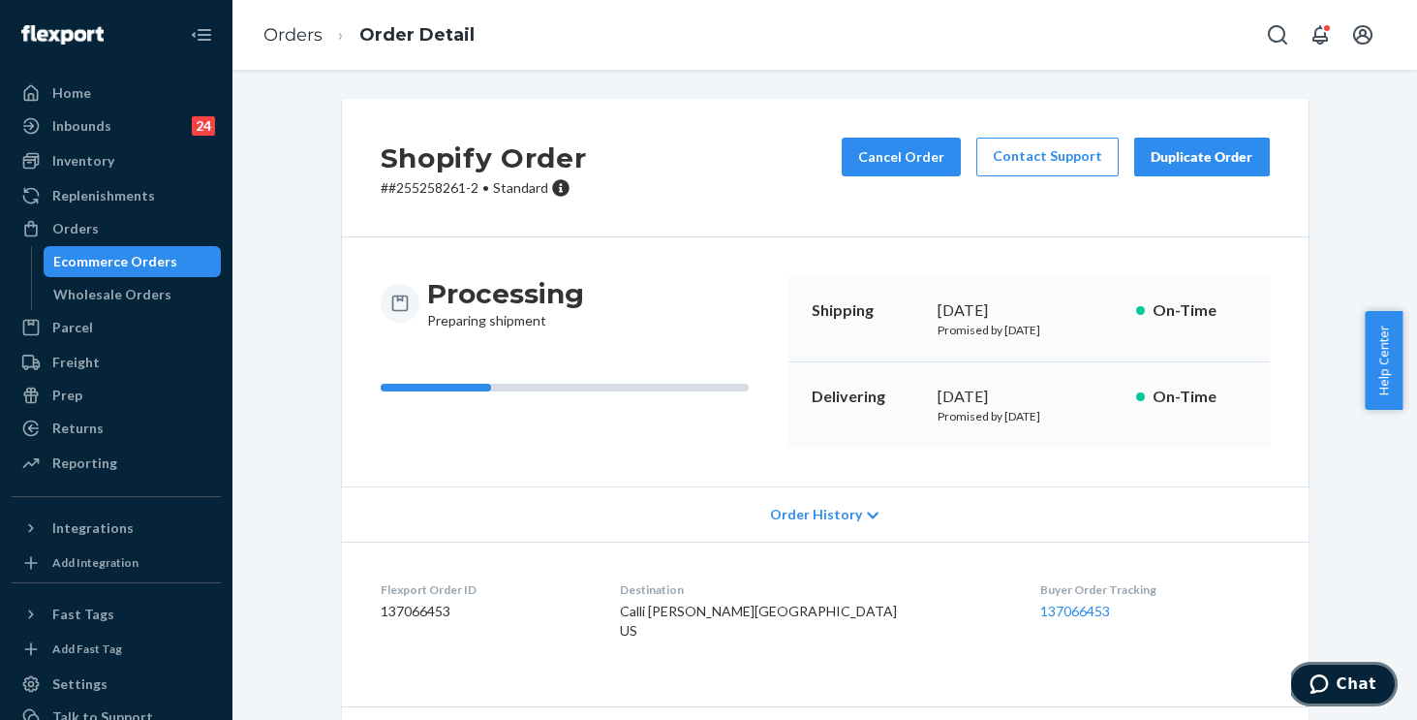
click at [1317, 692] on icon "Chat" at bounding box center [1319, 683] width 18 height 19
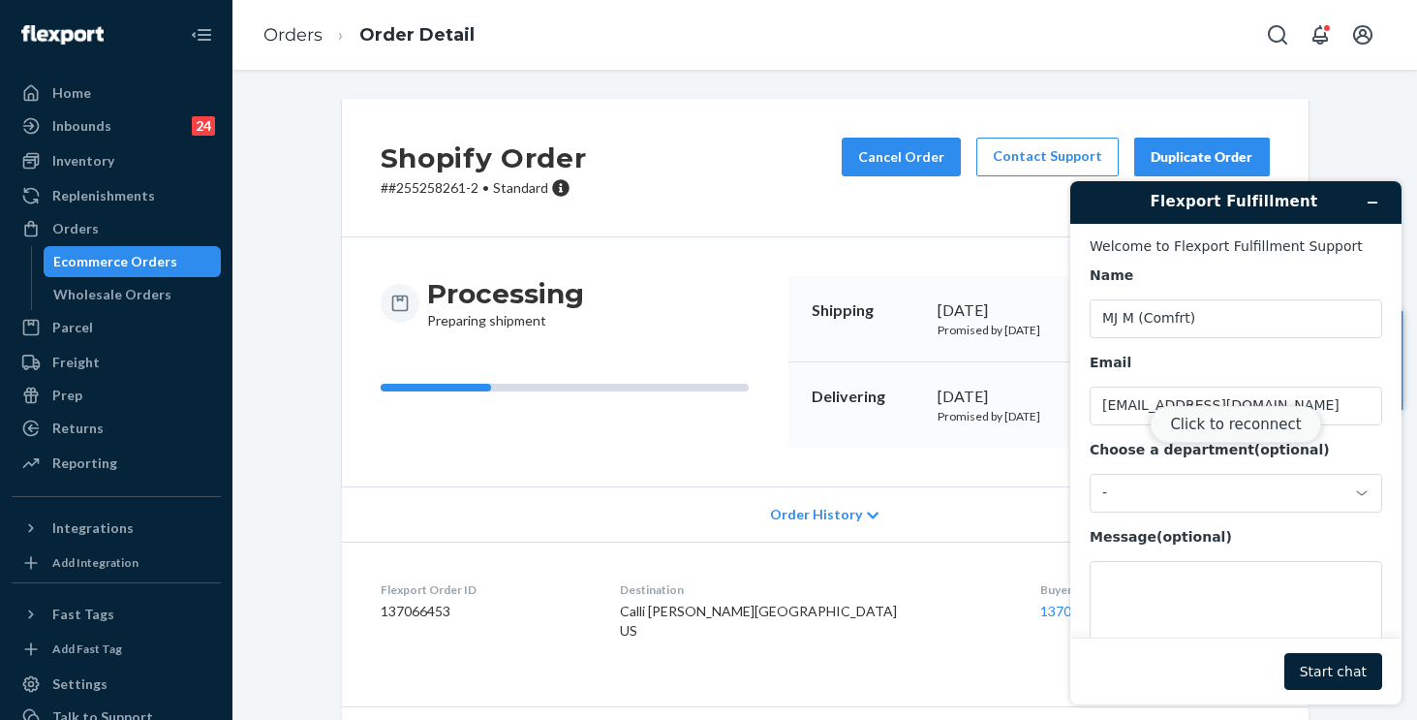
click at [1237, 424] on button "Click to reconnect" at bounding box center [1235, 424] width 171 height 37
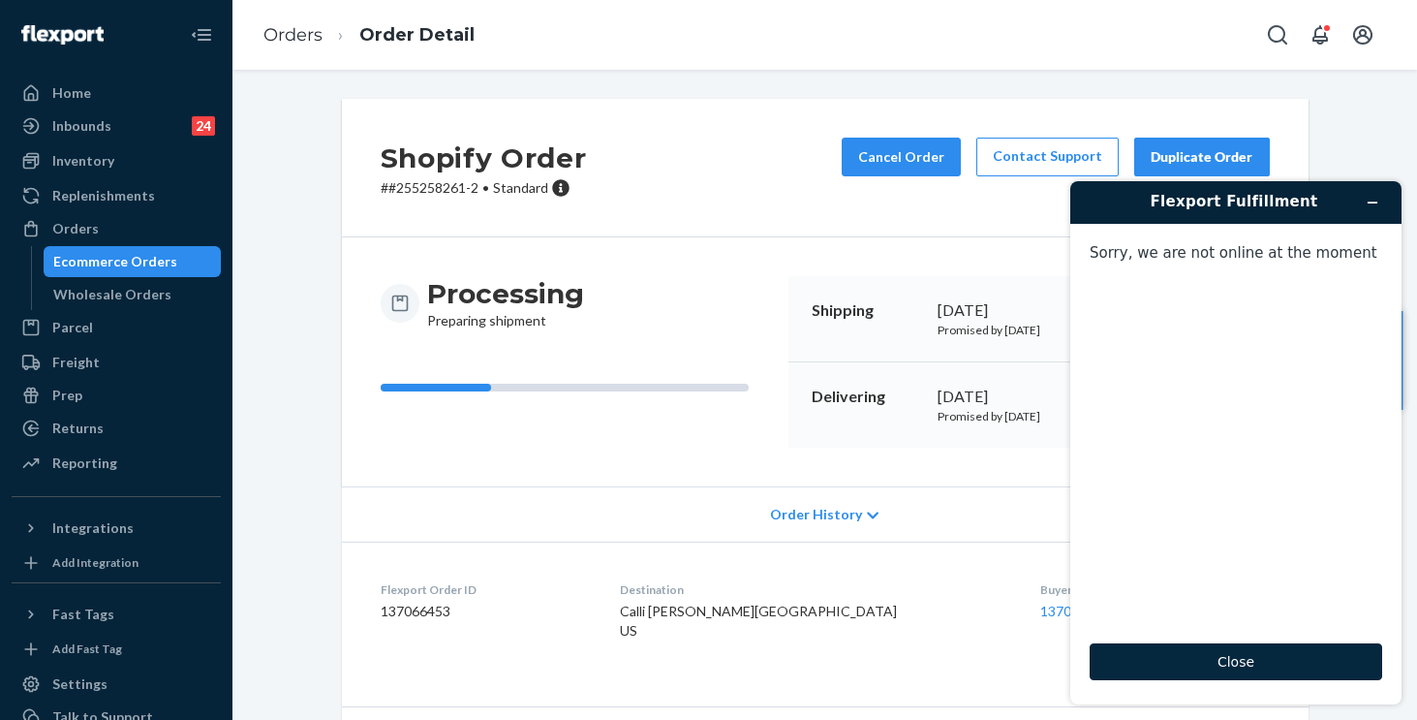
click at [1222, 660] on button "Close" at bounding box center [1236, 661] width 293 height 37
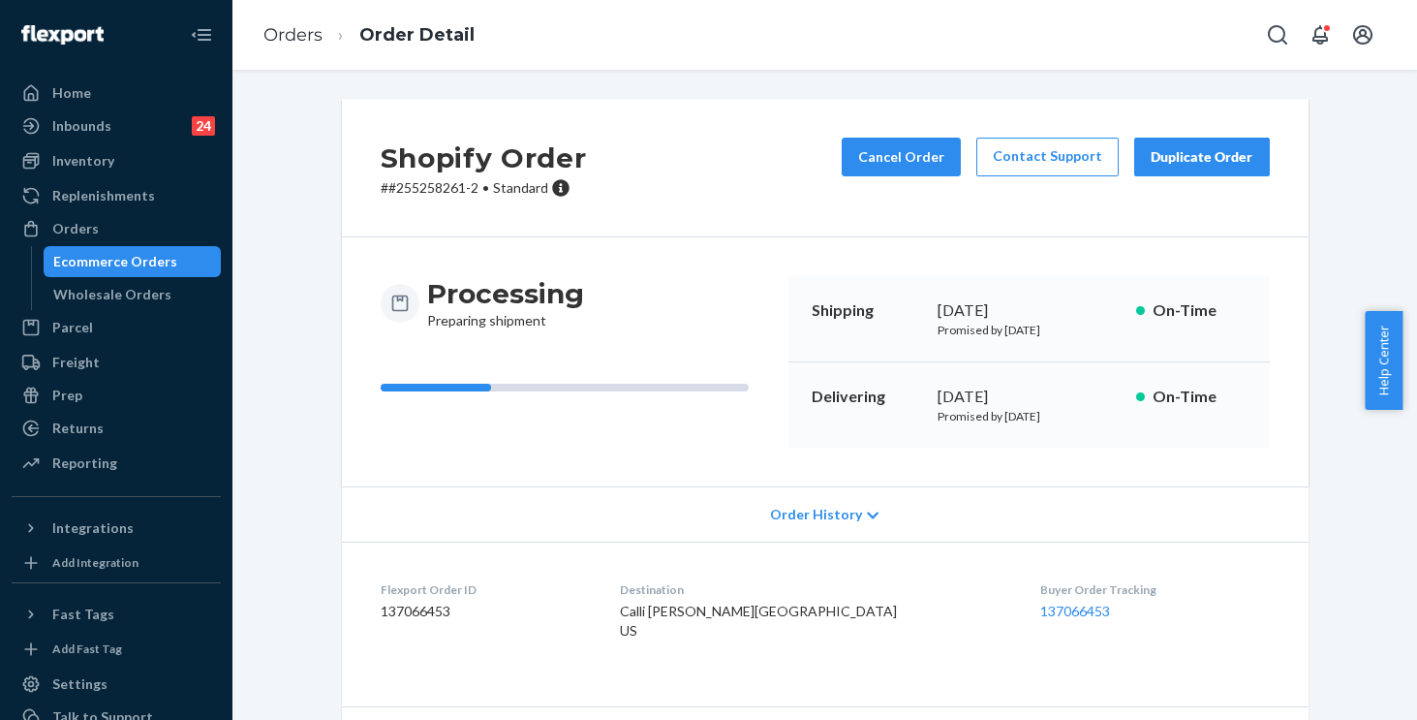
click at [595, 470] on div "Processing Preparing shipment Shipping September 24, 2025 Promised by September…" at bounding box center [825, 361] width 967 height 249
click at [912, 147] on button "Cancel Order" at bounding box center [901, 157] width 119 height 39
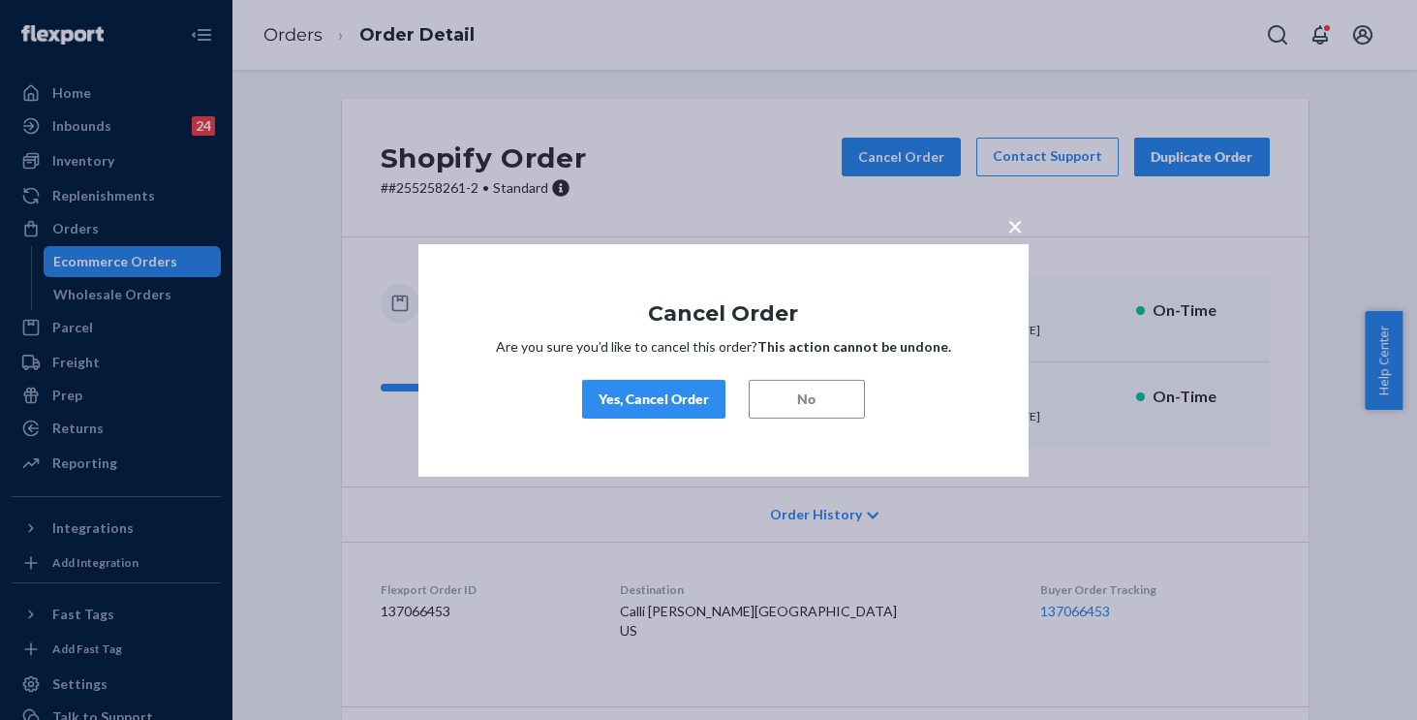
click at [632, 400] on div "Yes, Cancel Order" at bounding box center [654, 398] width 110 height 19
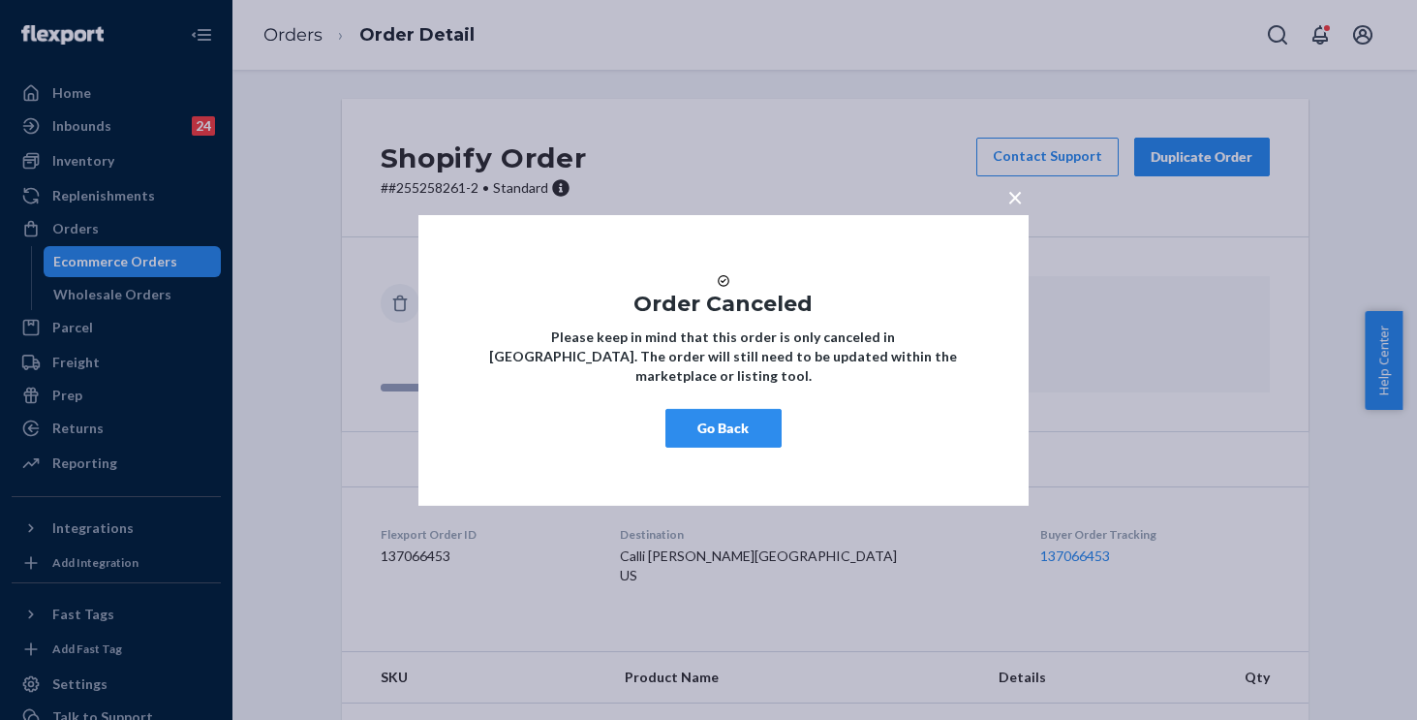
click at [716, 439] on button "Go Back" at bounding box center [724, 428] width 116 height 39
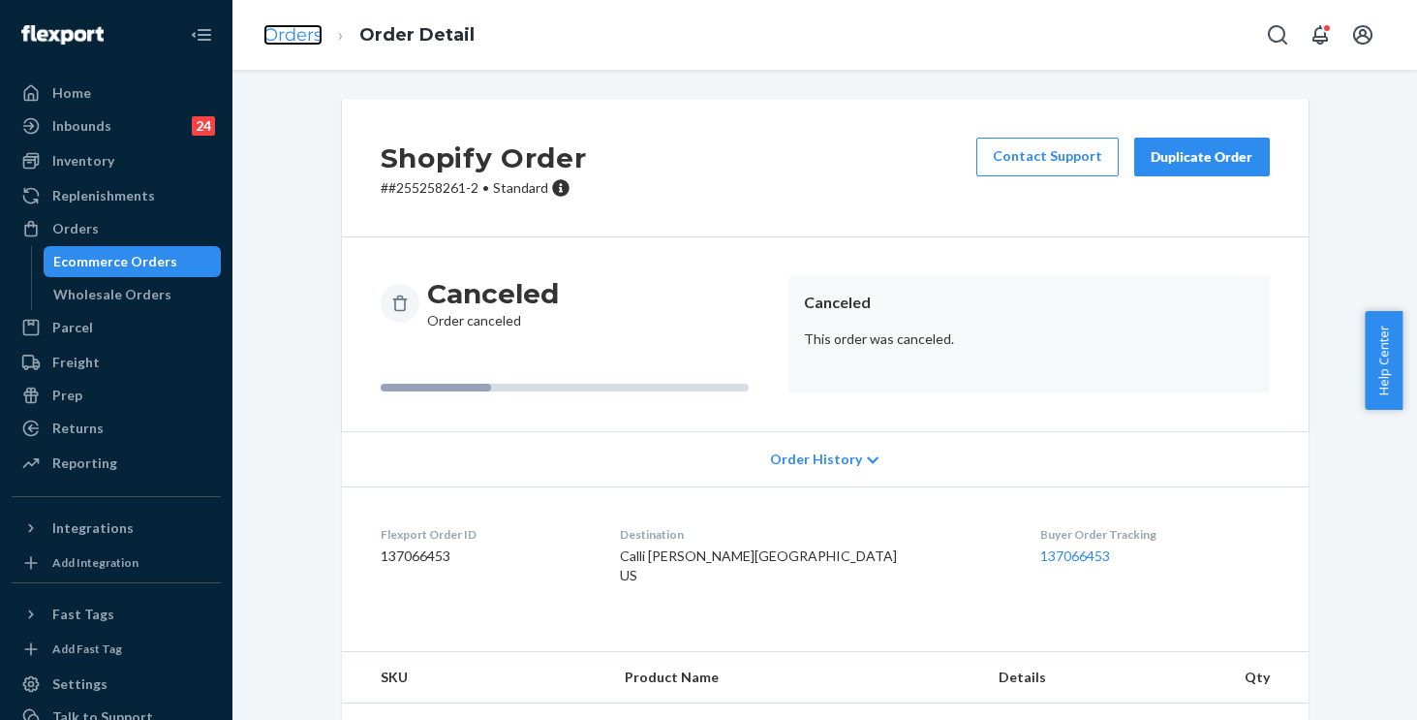
click at [286, 34] on link "Orders" at bounding box center [293, 34] width 59 height 21
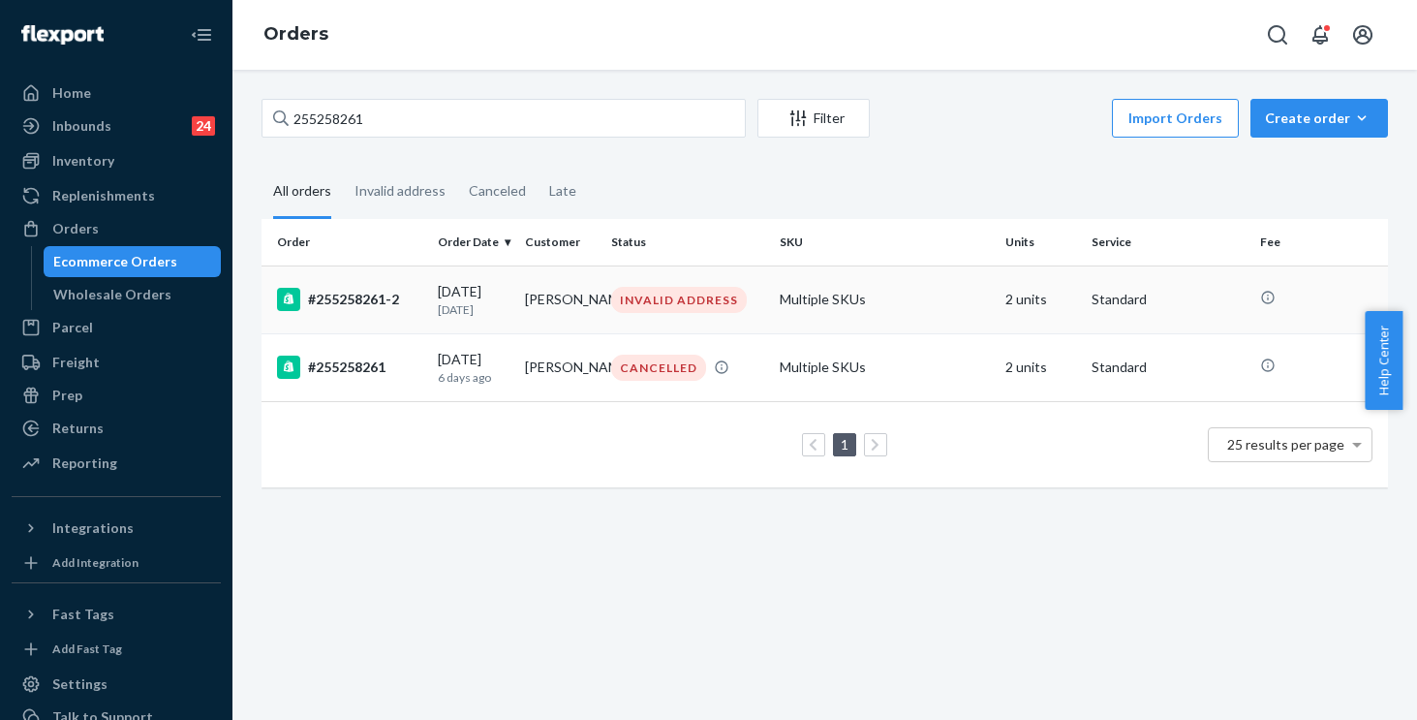
click at [596, 312] on td "Calli Calli" at bounding box center [560, 299] width 86 height 68
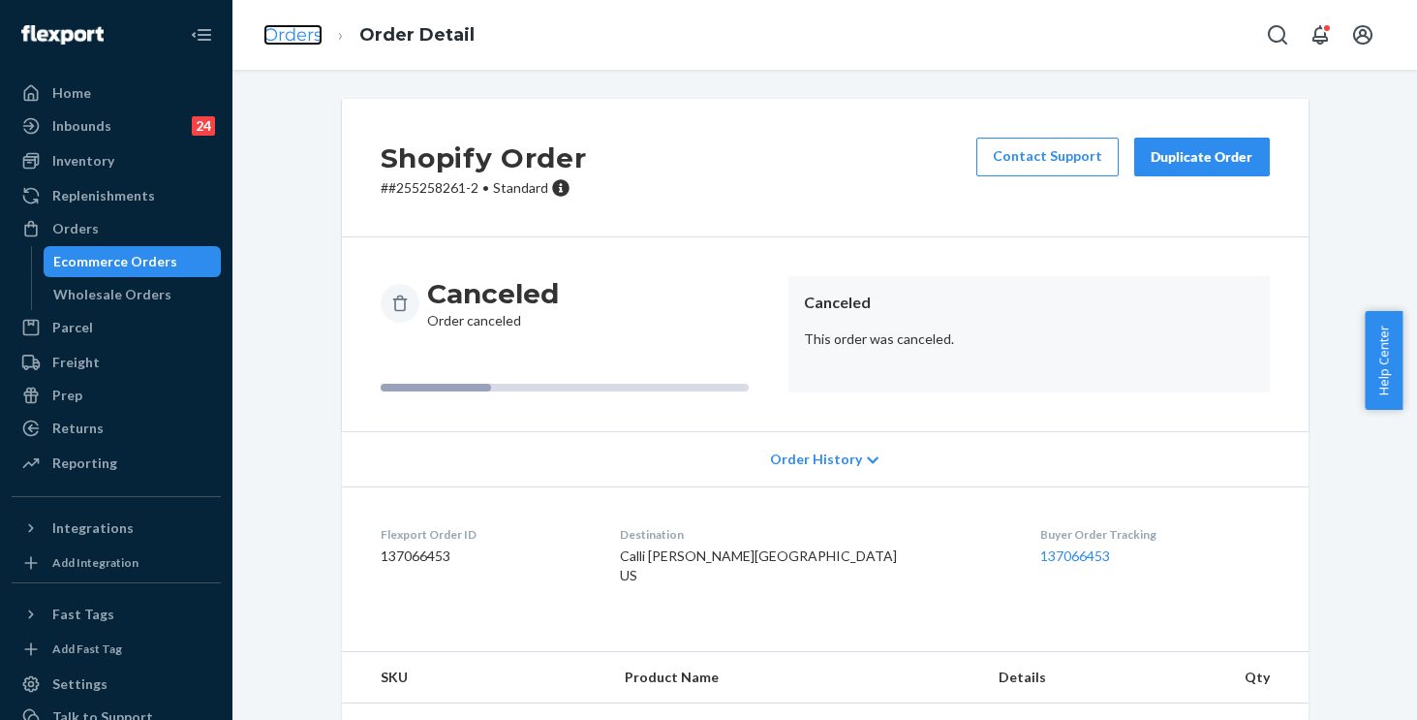
click at [294, 40] on link "Orders" at bounding box center [293, 34] width 59 height 21
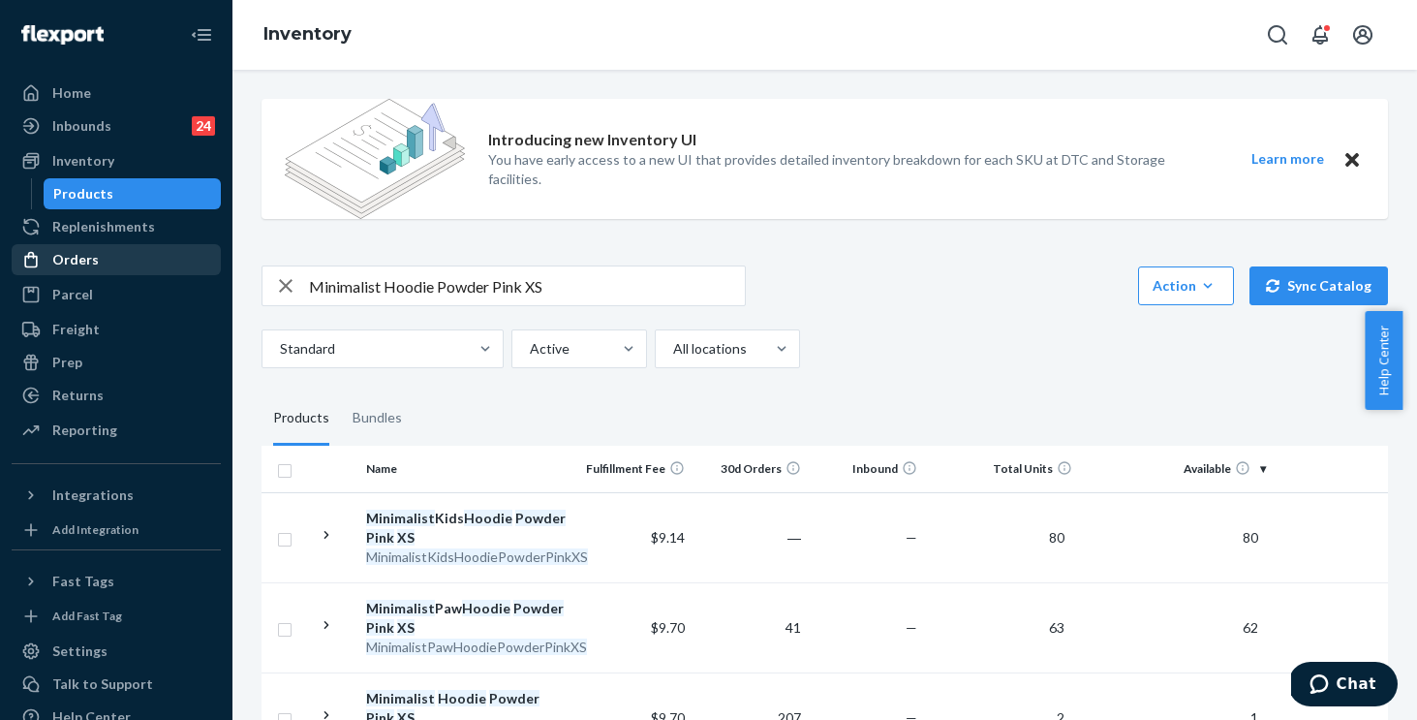
click at [105, 257] on div "Orders" at bounding box center [116, 259] width 205 height 27
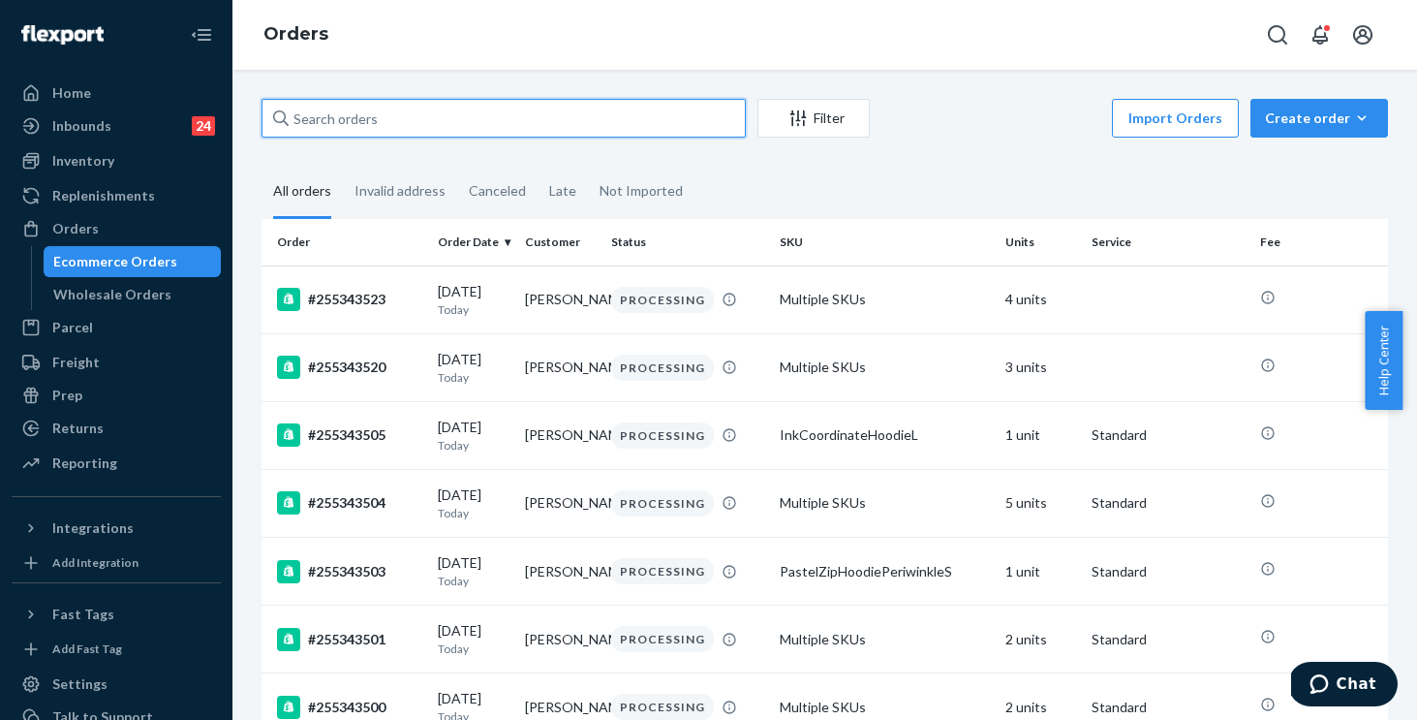
click at [461, 116] on input "text" at bounding box center [504, 118] width 484 height 39
paste input "255250704"
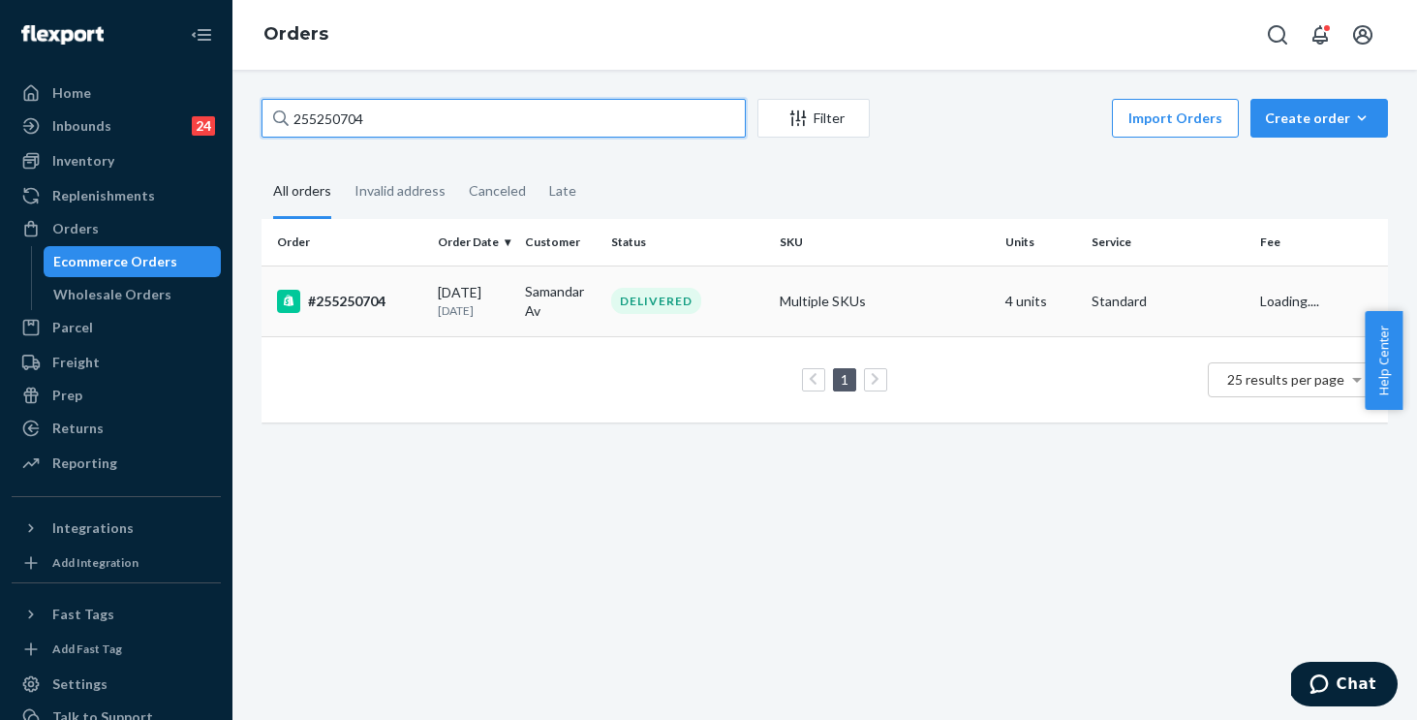
type input "255250704"
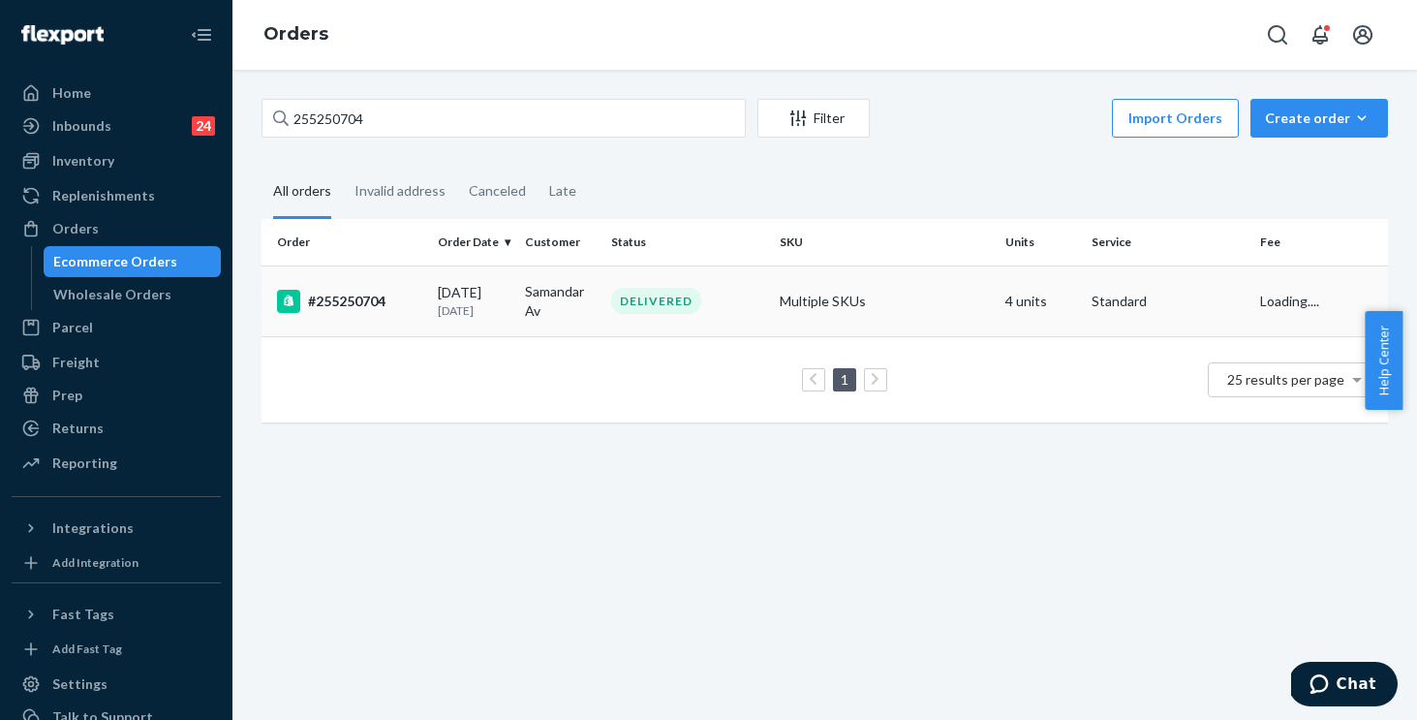
click at [752, 301] on div "DELIVERED" at bounding box center [687, 301] width 161 height 26
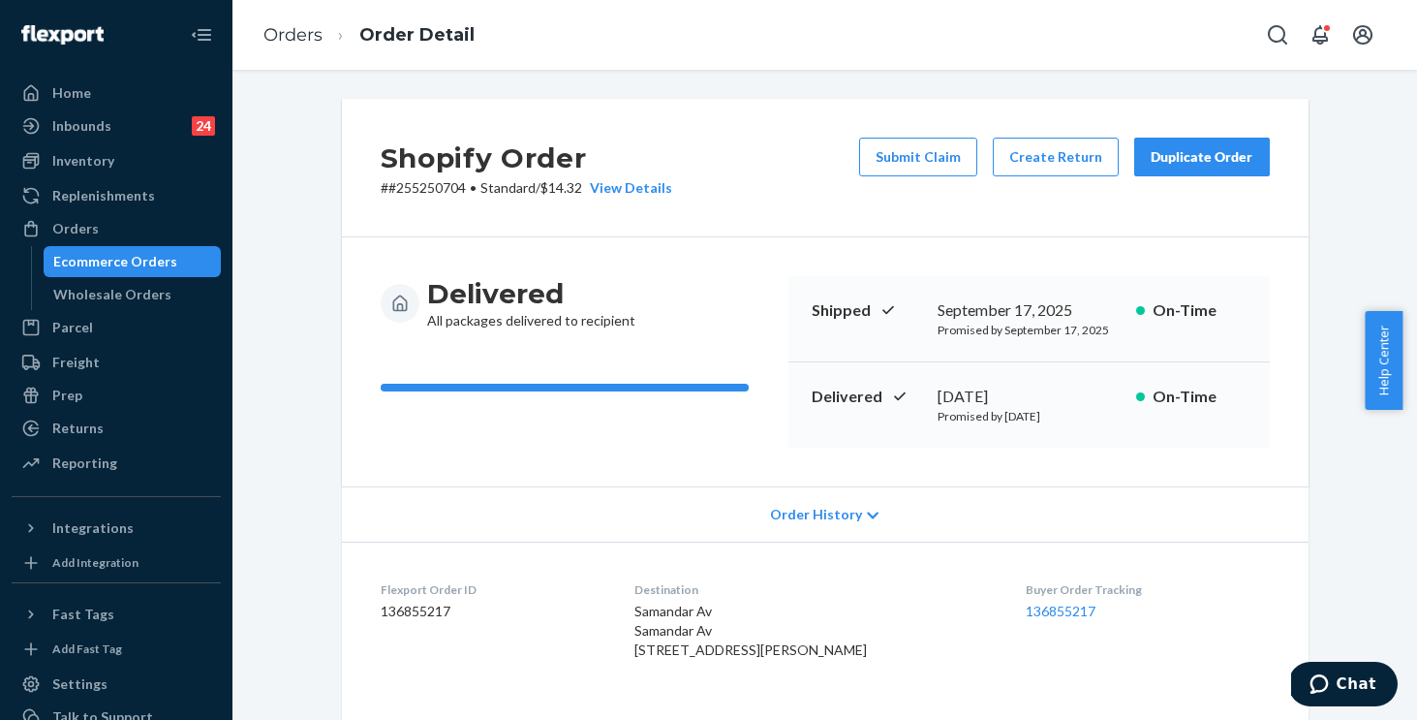
click at [810, 513] on span "Order History" at bounding box center [816, 514] width 92 height 19
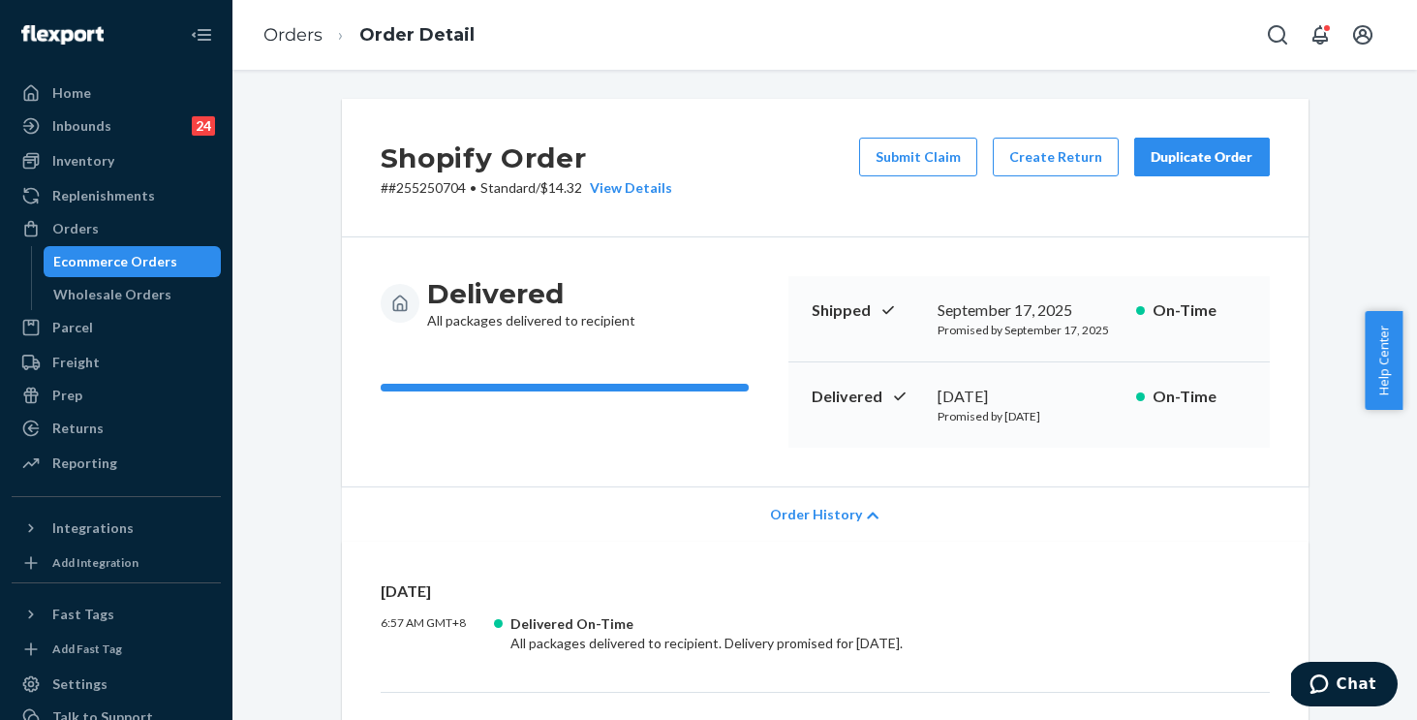
scroll to position [348, 0]
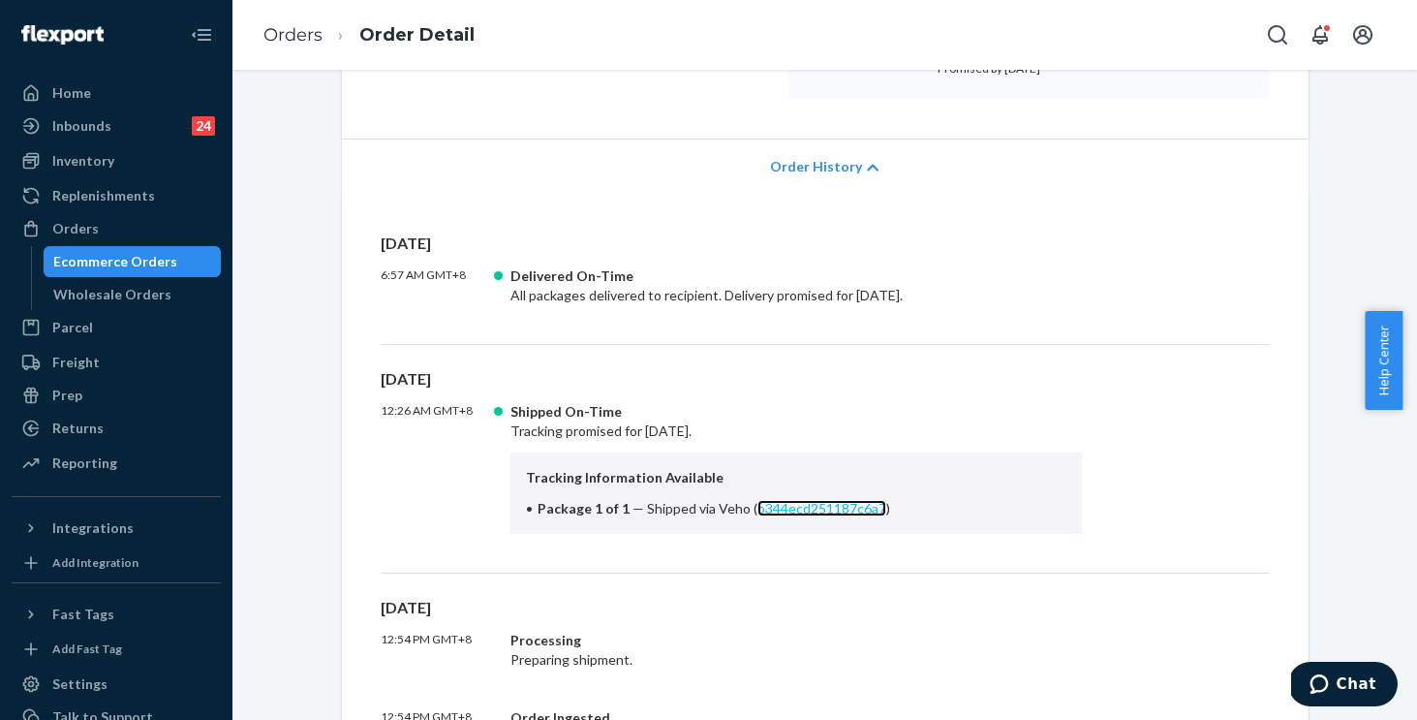
click at [788, 505] on link "b344ecd251187c6a7" at bounding box center [822, 508] width 129 height 16
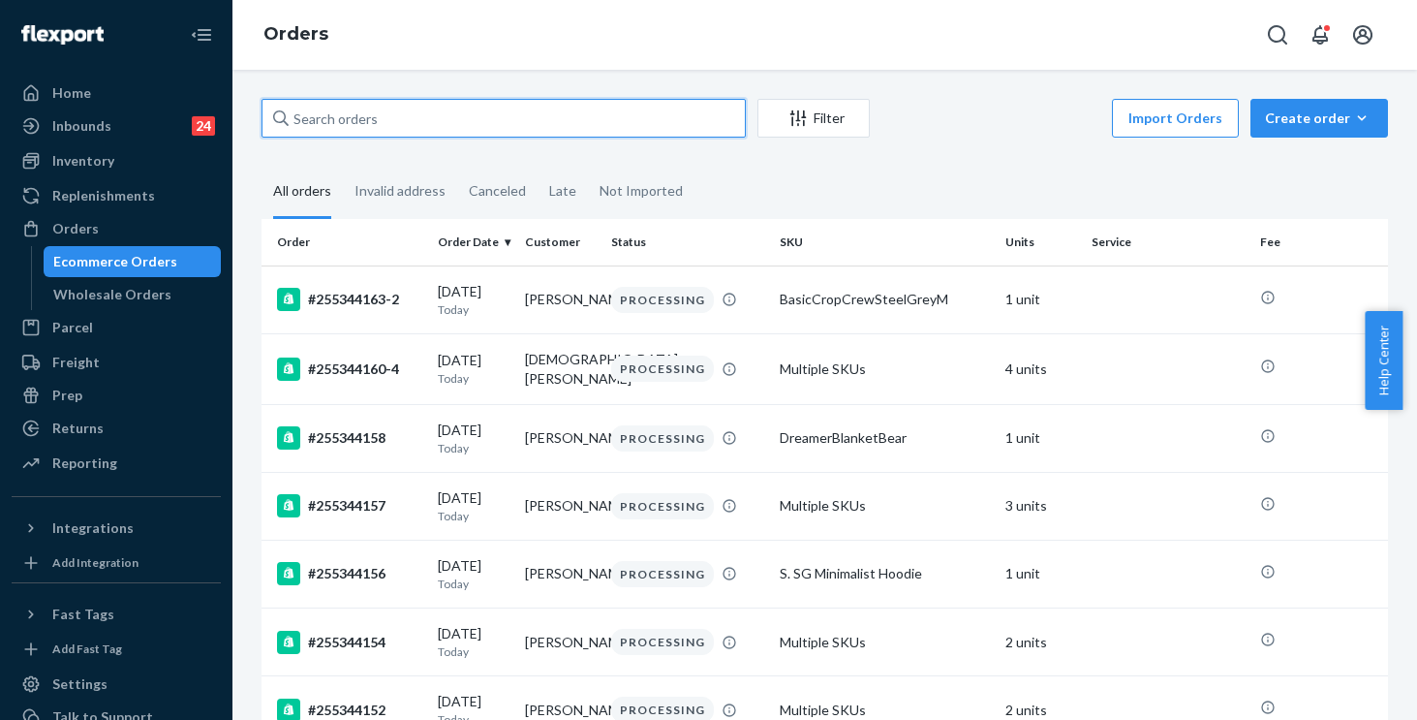
click at [479, 125] on input "text" at bounding box center [504, 118] width 484 height 39
paste input "255258261"
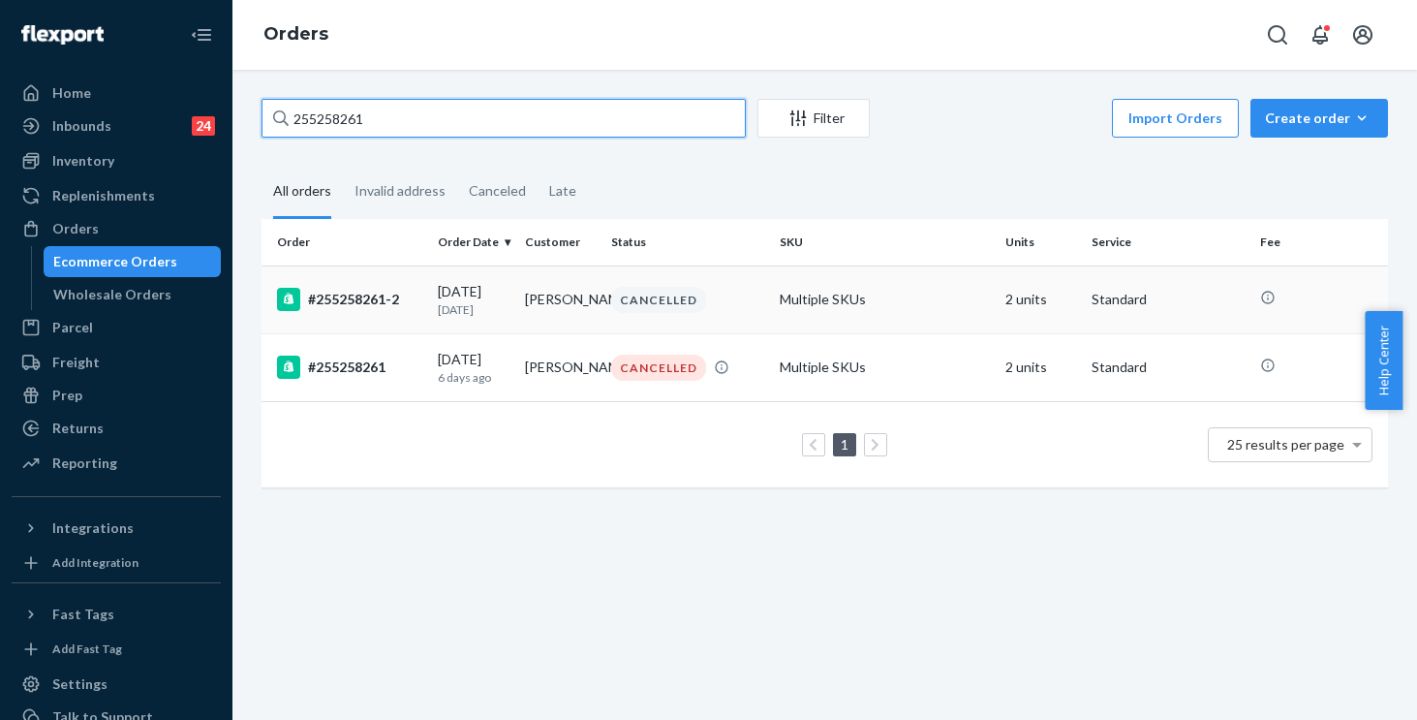
type input "255258261"
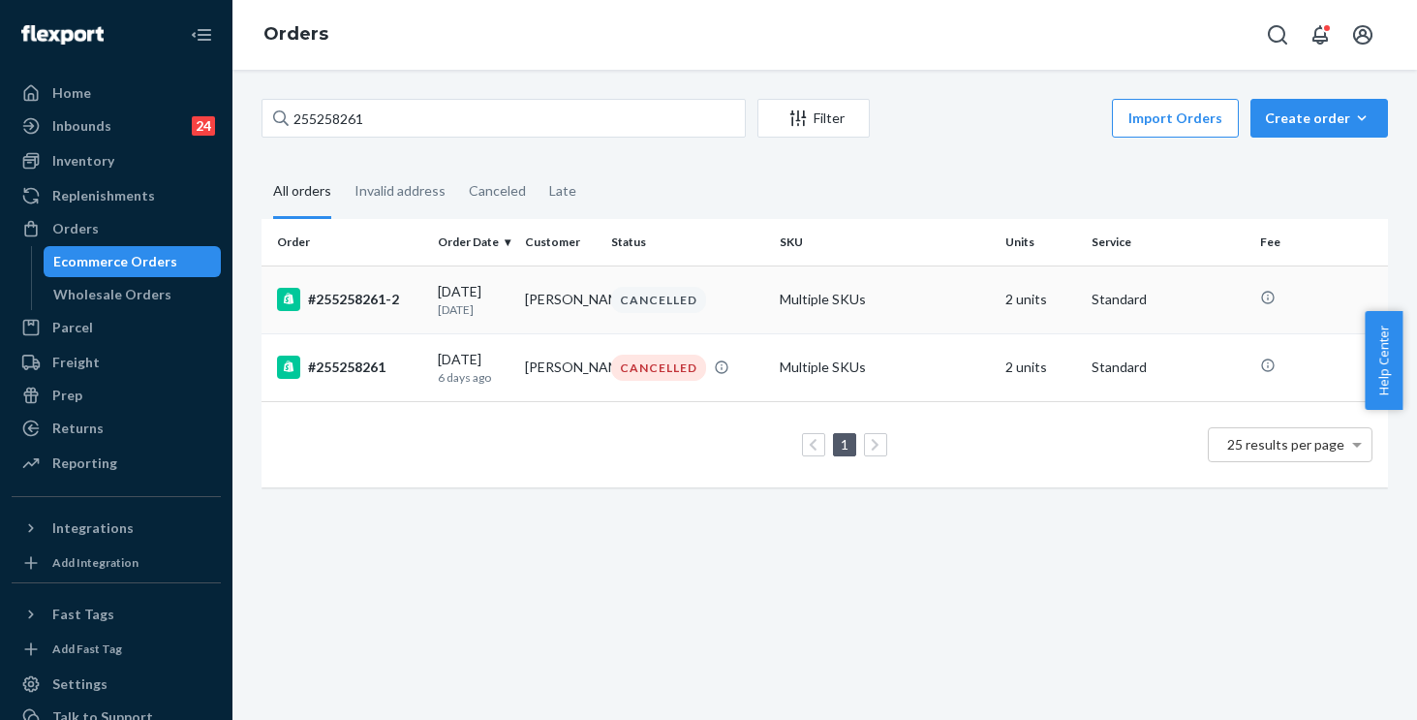
click at [418, 320] on td "#255258261-2" at bounding box center [346, 299] width 169 height 68
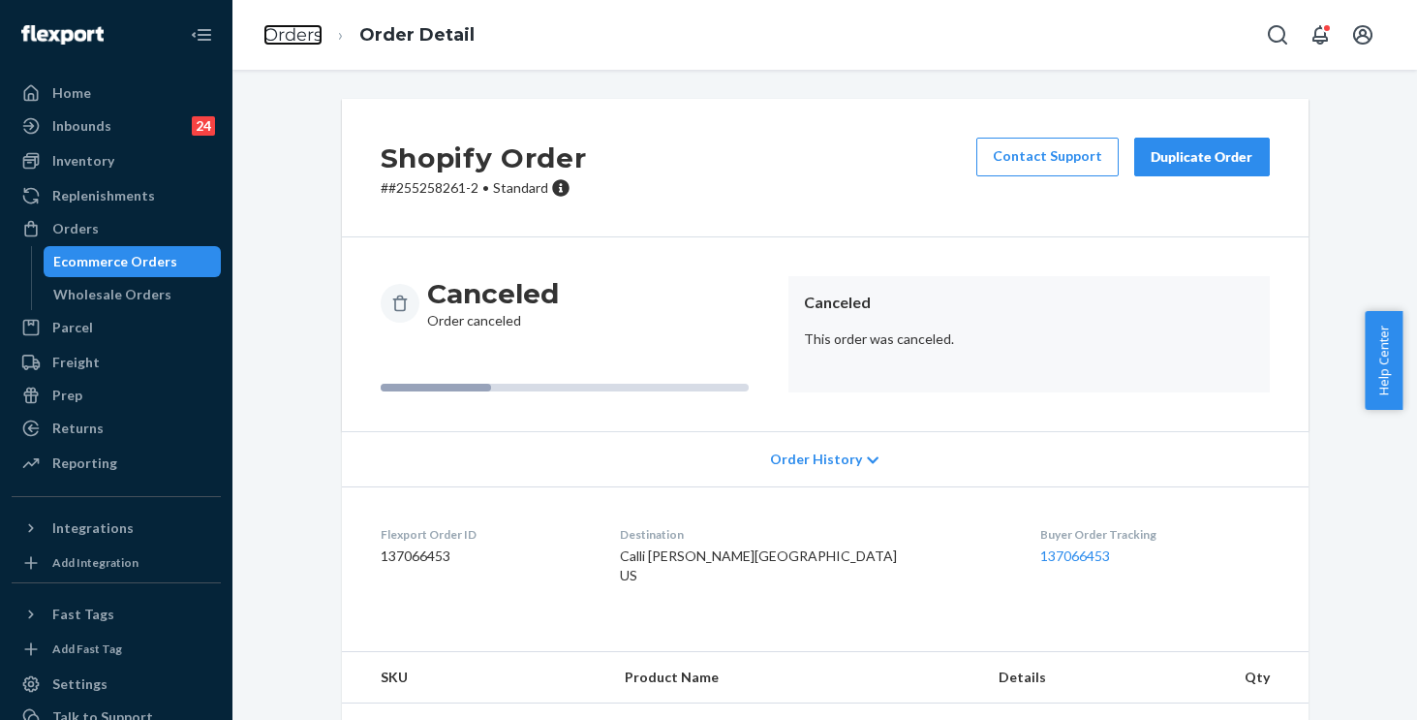
click at [290, 24] on link "Orders" at bounding box center [293, 34] width 59 height 21
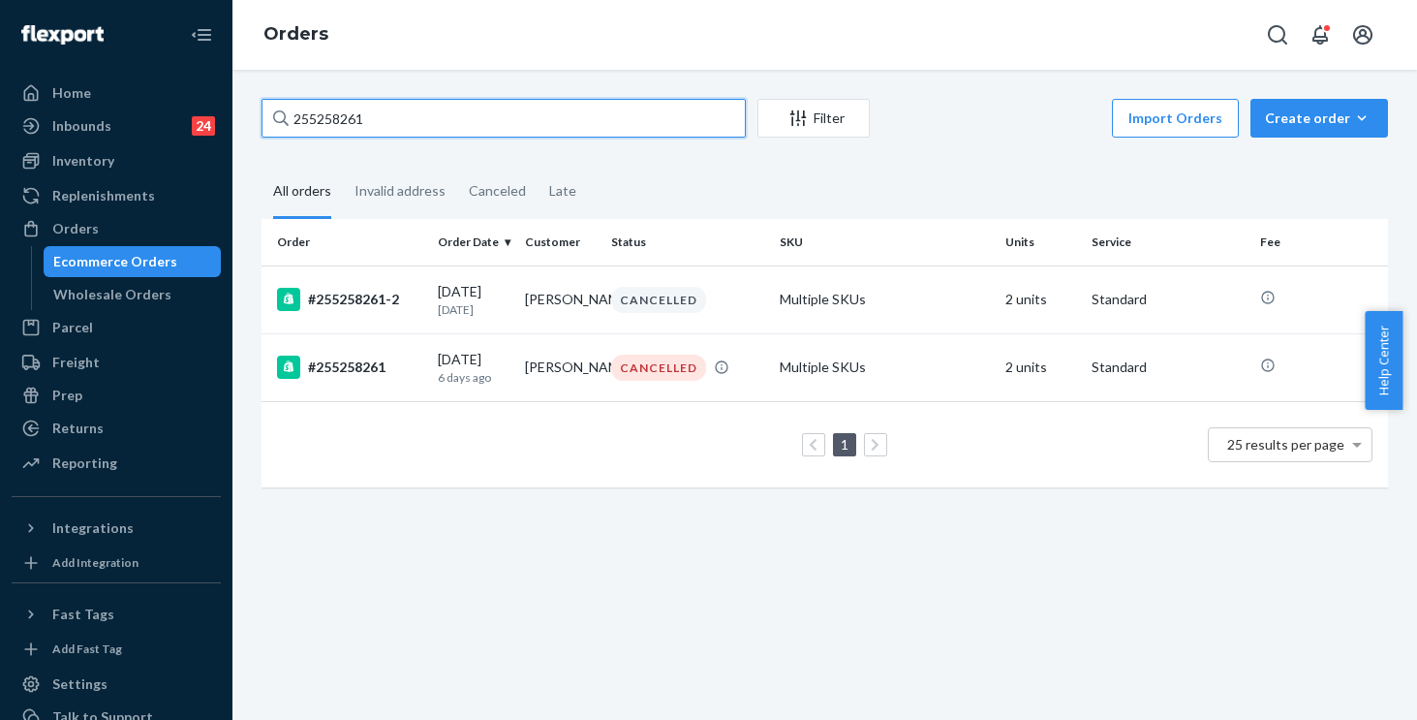
click at [447, 121] on input "255258261" at bounding box center [504, 118] width 484 height 39
click at [47, 50] on div "Home Inbounds 24 Shipping Plans Problems 24 Inventory Products Replenishments O…" at bounding box center [708, 360] width 1417 height 720
paste input "3685528"
type input "253685528"
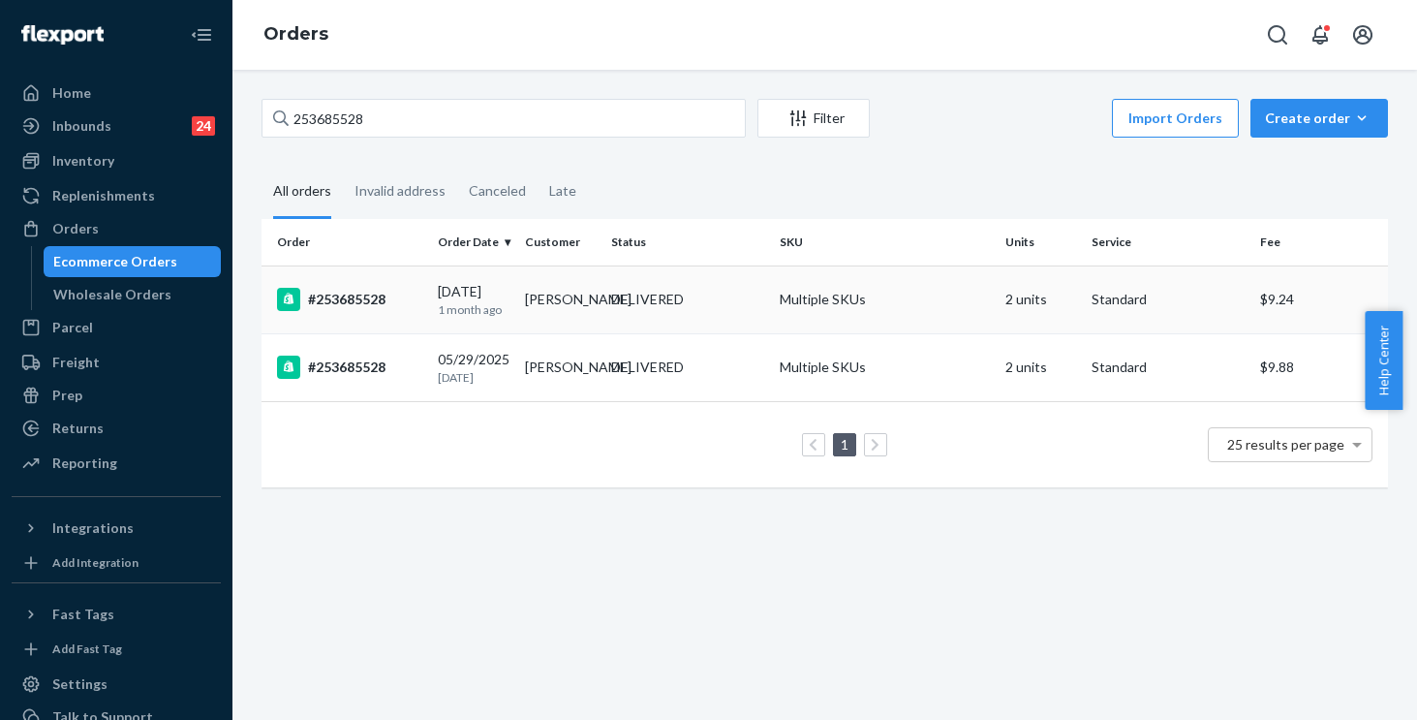
click at [720, 294] on div "DELIVERED" at bounding box center [687, 299] width 161 height 19
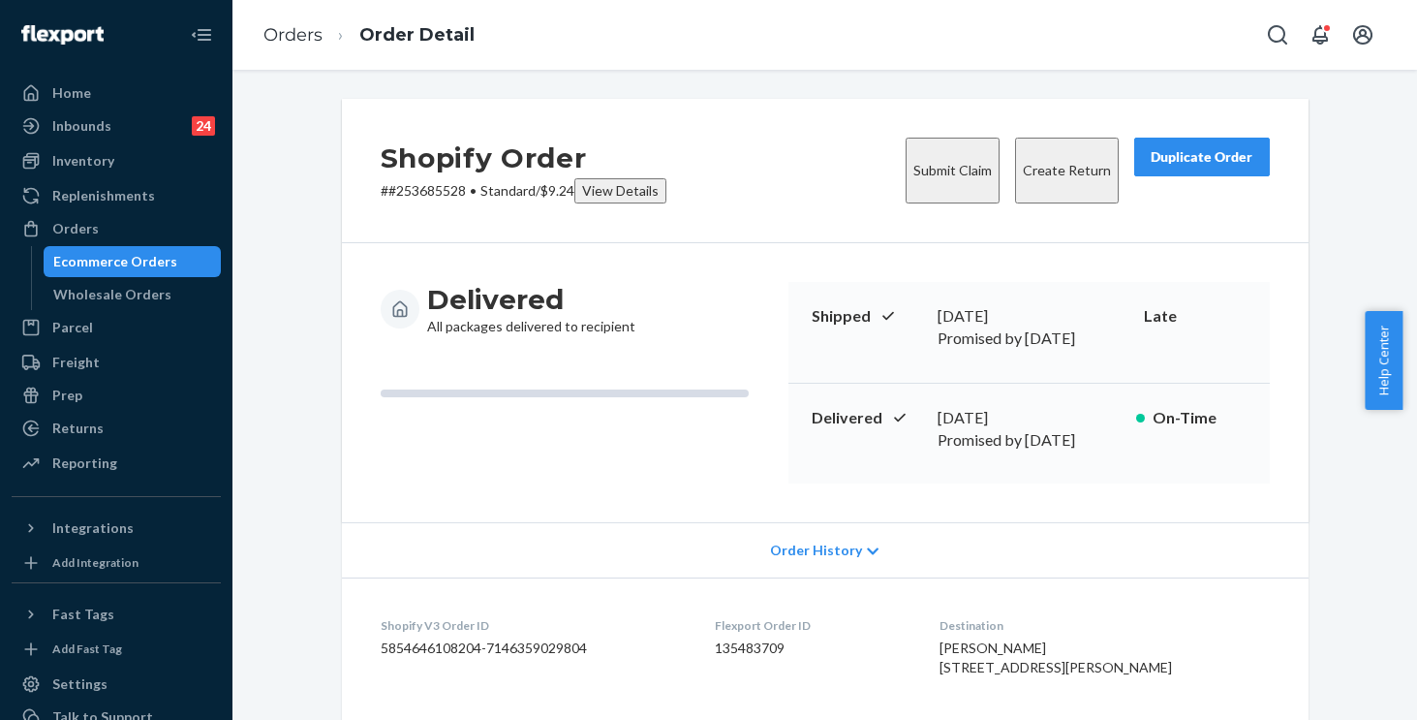
click at [911, 160] on button "Submit Claim" at bounding box center [953, 171] width 94 height 66
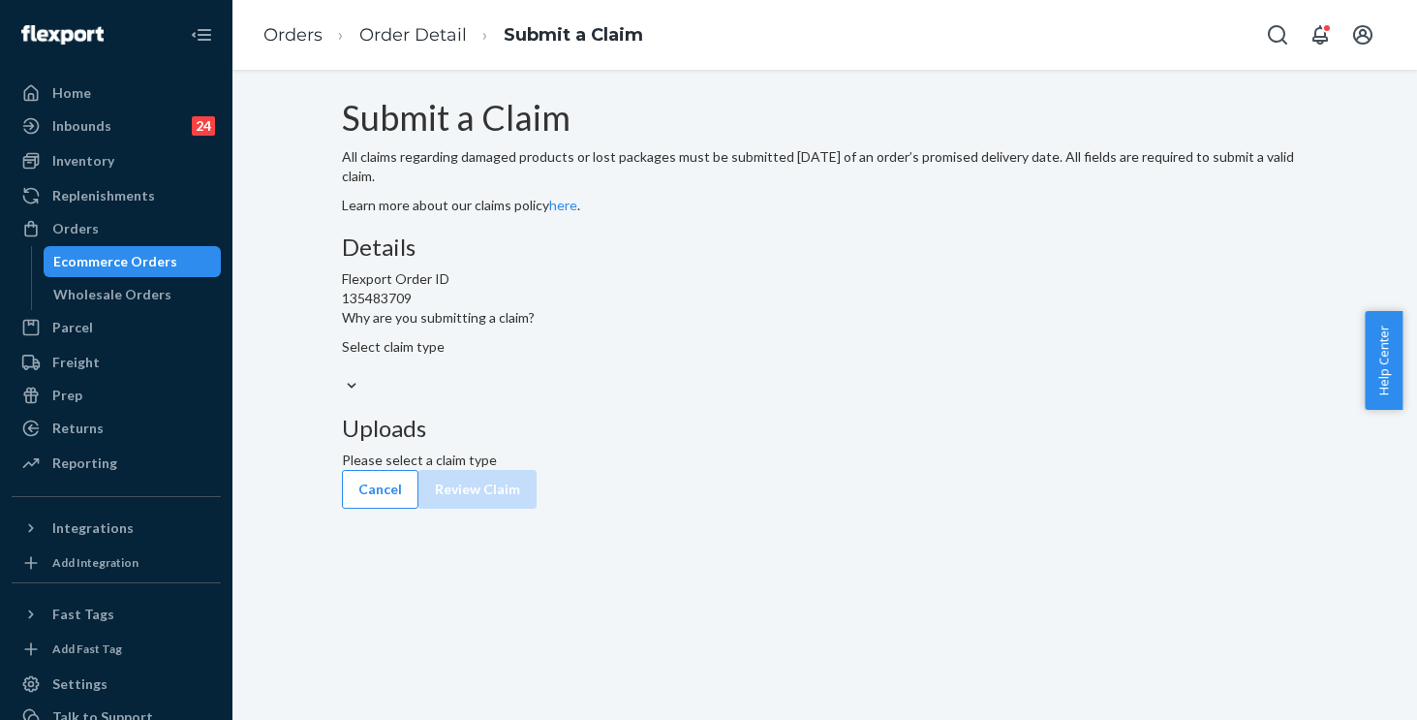
click at [586, 357] on div "Select claim type" at bounding box center [825, 346] width 967 height 19
click at [344, 376] on input "Why are you submitting a claim? Select claim type" at bounding box center [343, 366] width 2 height 19
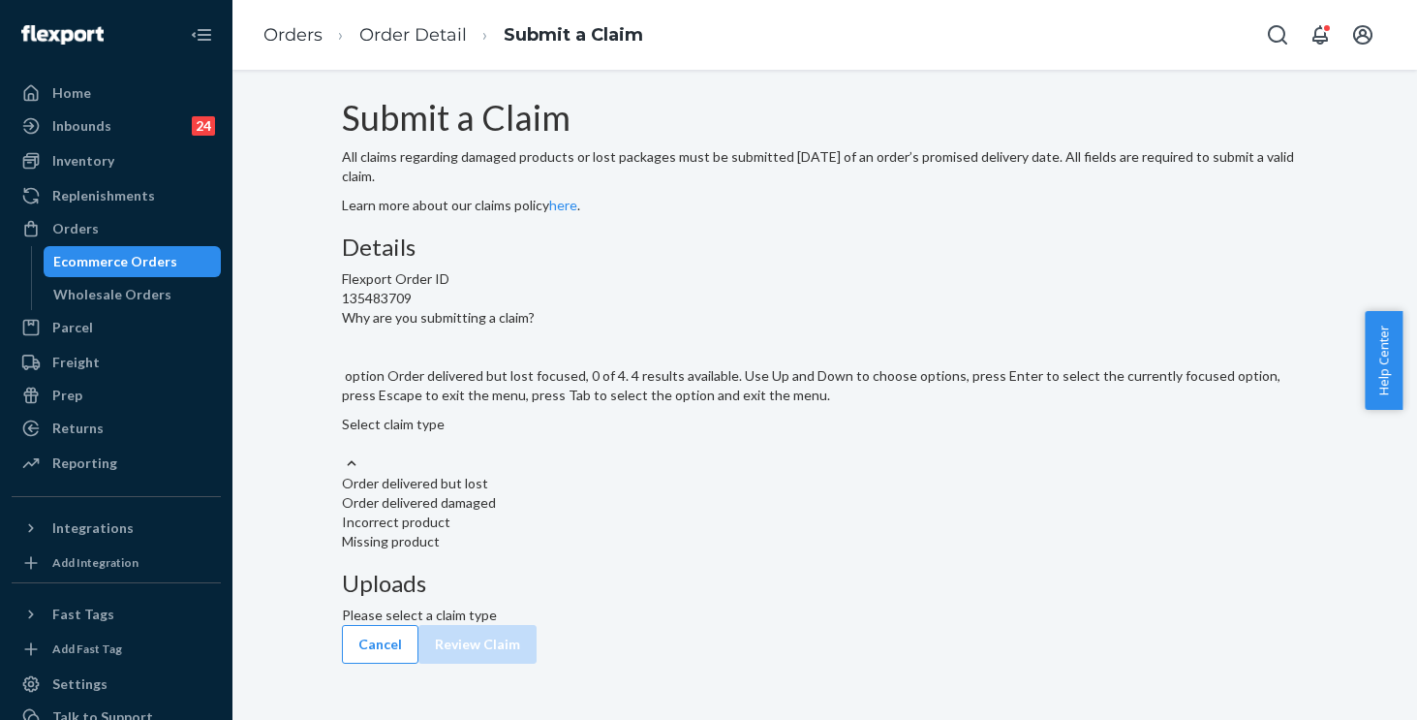
click at [613, 493] on div "Order delivered but lost" at bounding box center [825, 483] width 967 height 19
click at [344, 453] on input "Why are you submitting a claim? option Order delivered but lost focused, 0 of 4…" at bounding box center [343, 443] width 2 height 19
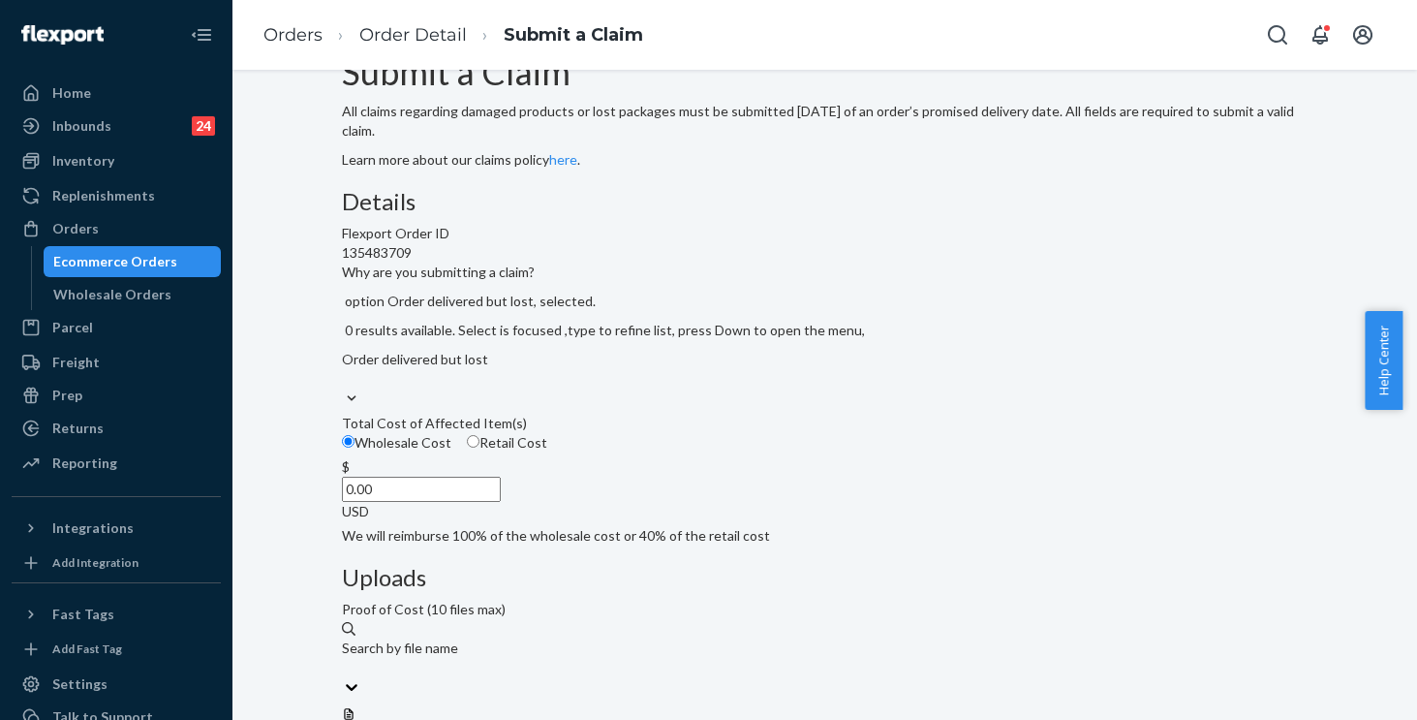
scroll to position [46, 0]
click at [501, 502] on input "0.00" at bounding box center [421, 489] width 159 height 25
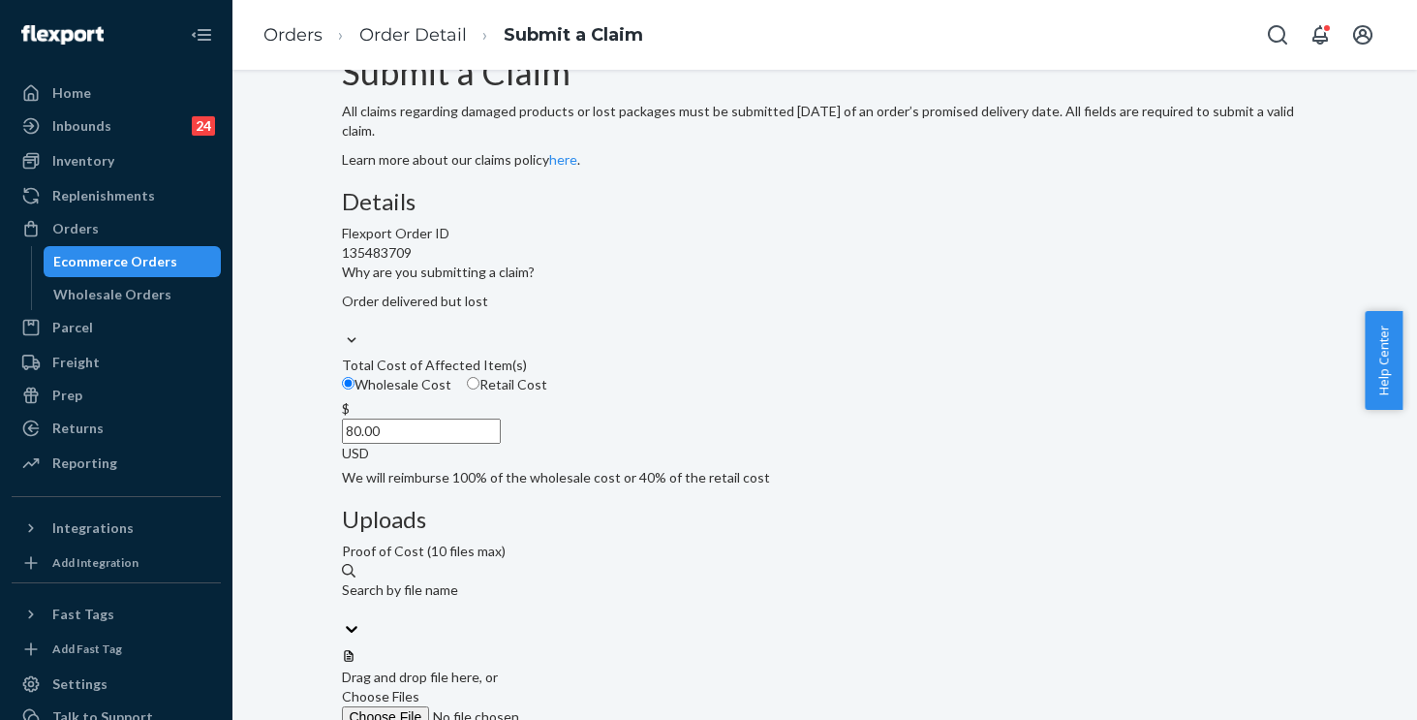
type input "80.00"
click at [419, 688] on span "Choose Files" at bounding box center [381, 696] width 78 height 16
click at [605, 706] on input "Choose Files" at bounding box center [474, 716] width 264 height 21
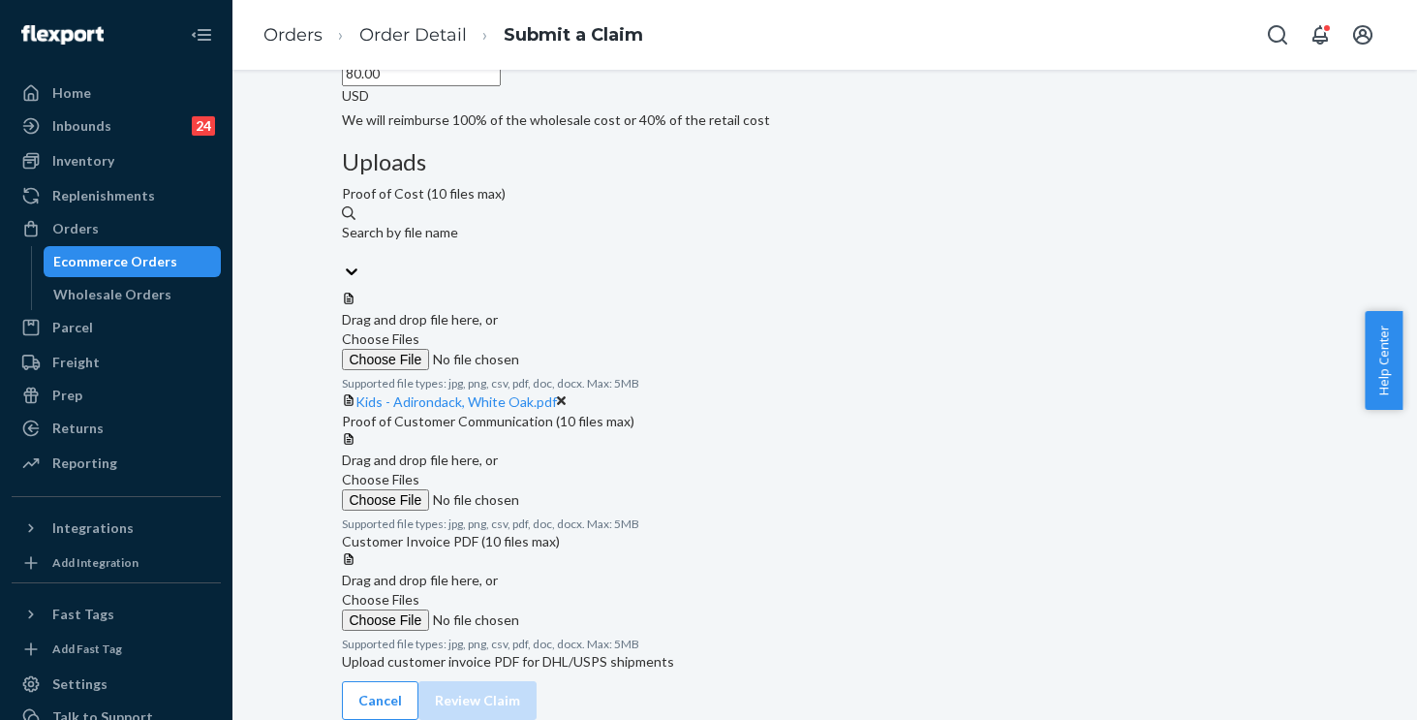
scroll to position [599, 0]
click at [419, 591] on span "Choose Files" at bounding box center [381, 599] width 78 height 16
click at [605, 609] on input "Choose Files" at bounding box center [474, 619] width 264 height 21
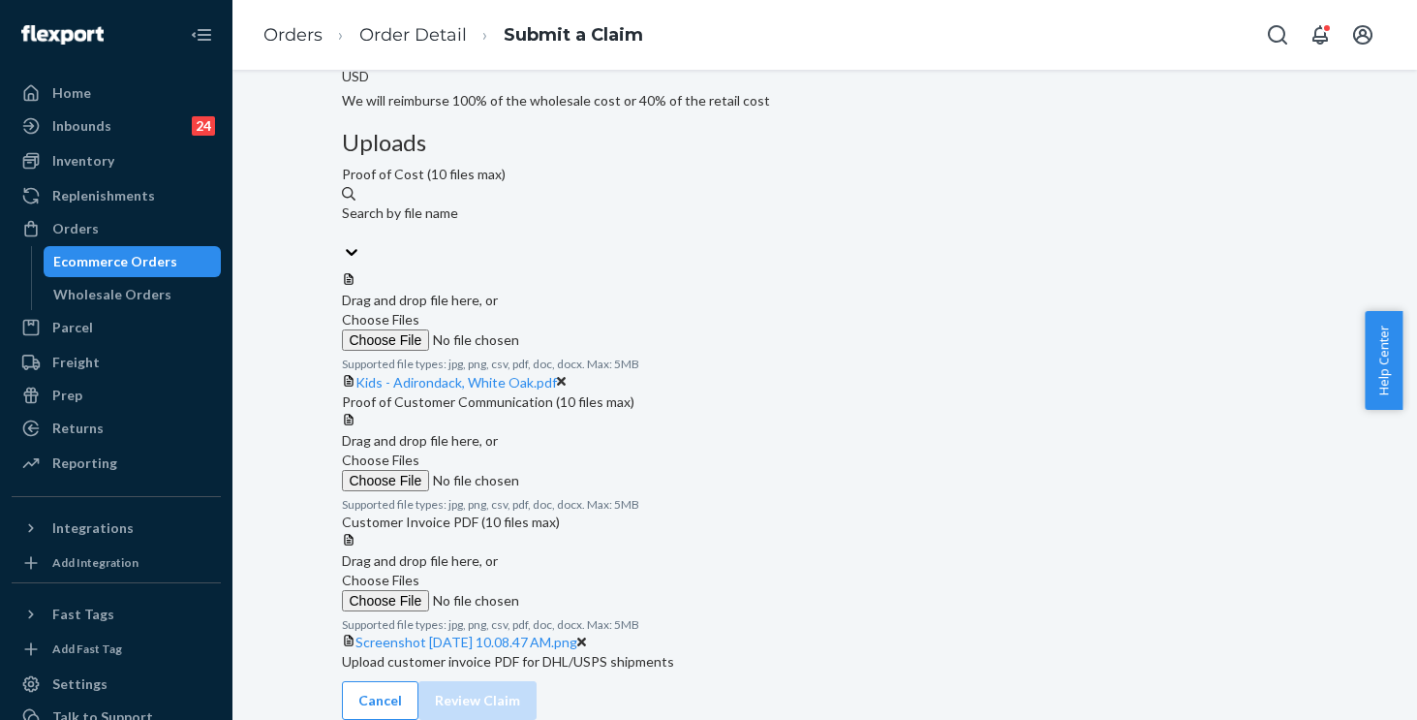
click at [419, 572] on span "Choose Files" at bounding box center [381, 580] width 78 height 16
click at [605, 590] on input "Choose Files" at bounding box center [474, 600] width 264 height 21
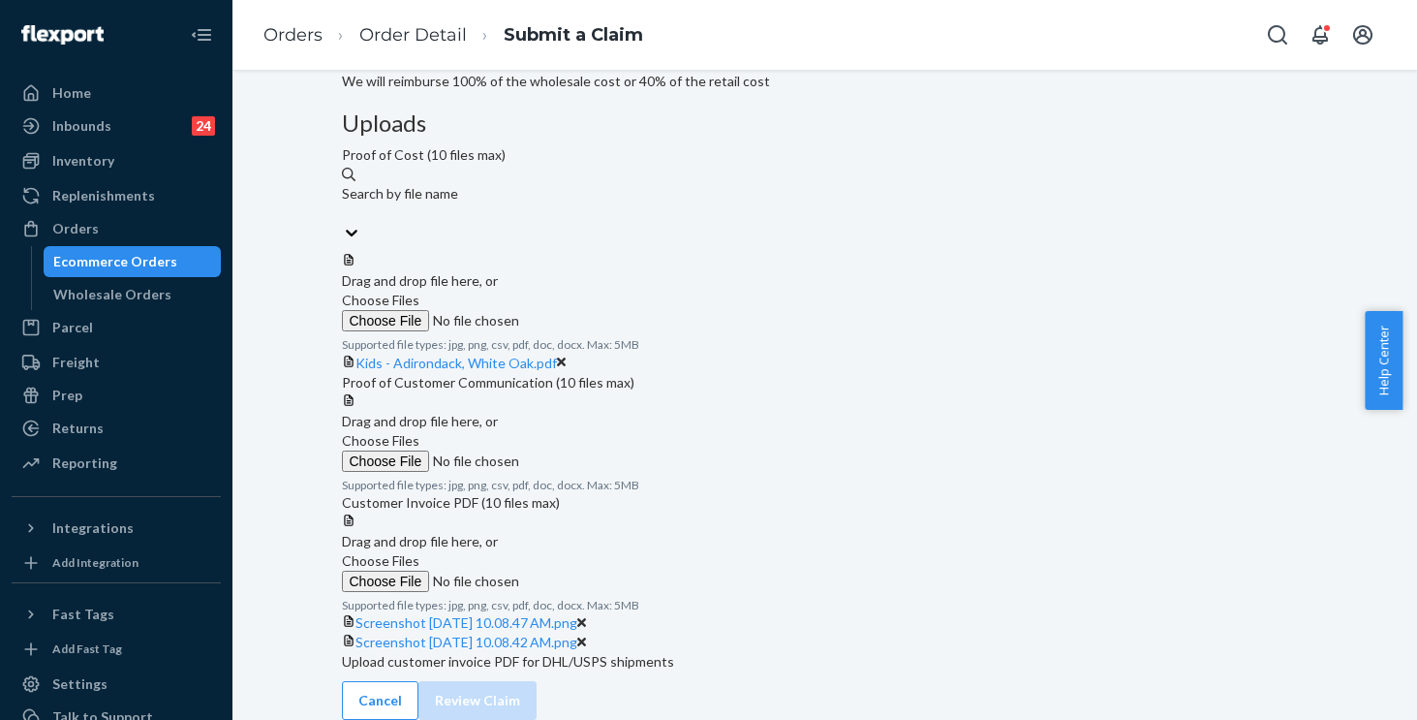
scroll to position [595, 0]
click at [419, 432] on span "Choose Files" at bounding box center [381, 440] width 78 height 16
click at [605, 450] on input "Choose Files" at bounding box center [474, 460] width 264 height 21
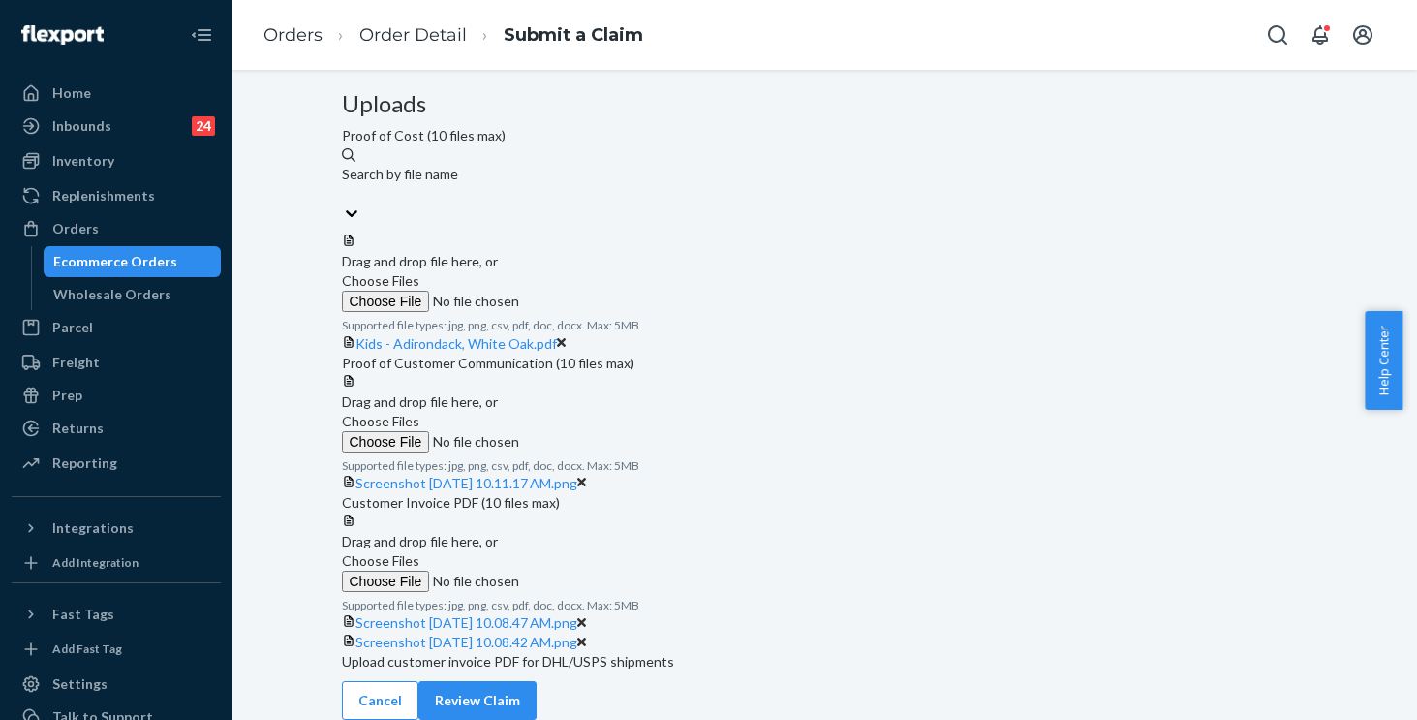
click at [419, 413] on span "Choose Files" at bounding box center [381, 421] width 78 height 16
click at [605, 431] on input "Choose Files" at bounding box center [474, 441] width 264 height 21
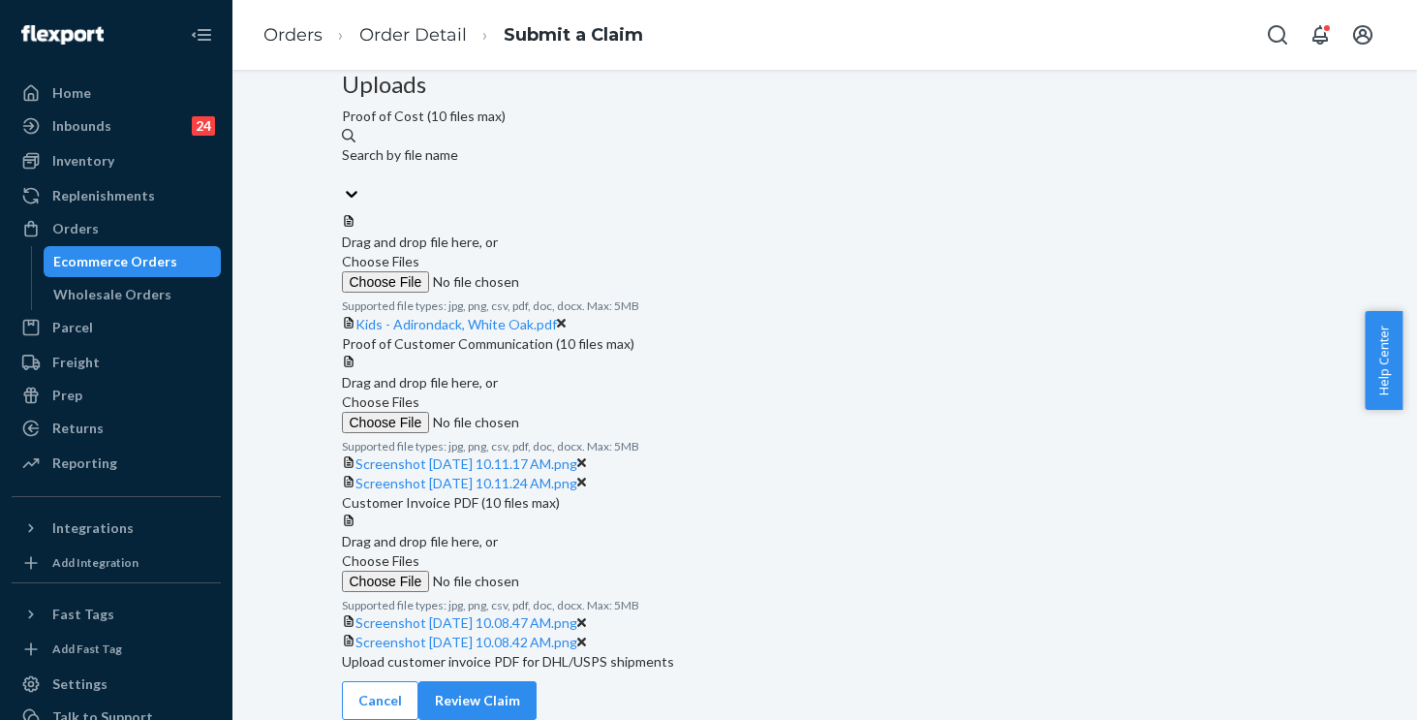
click at [419, 393] on span "Choose Files" at bounding box center [381, 401] width 78 height 16
click at [605, 412] on input "Choose Files" at bounding box center [474, 422] width 264 height 21
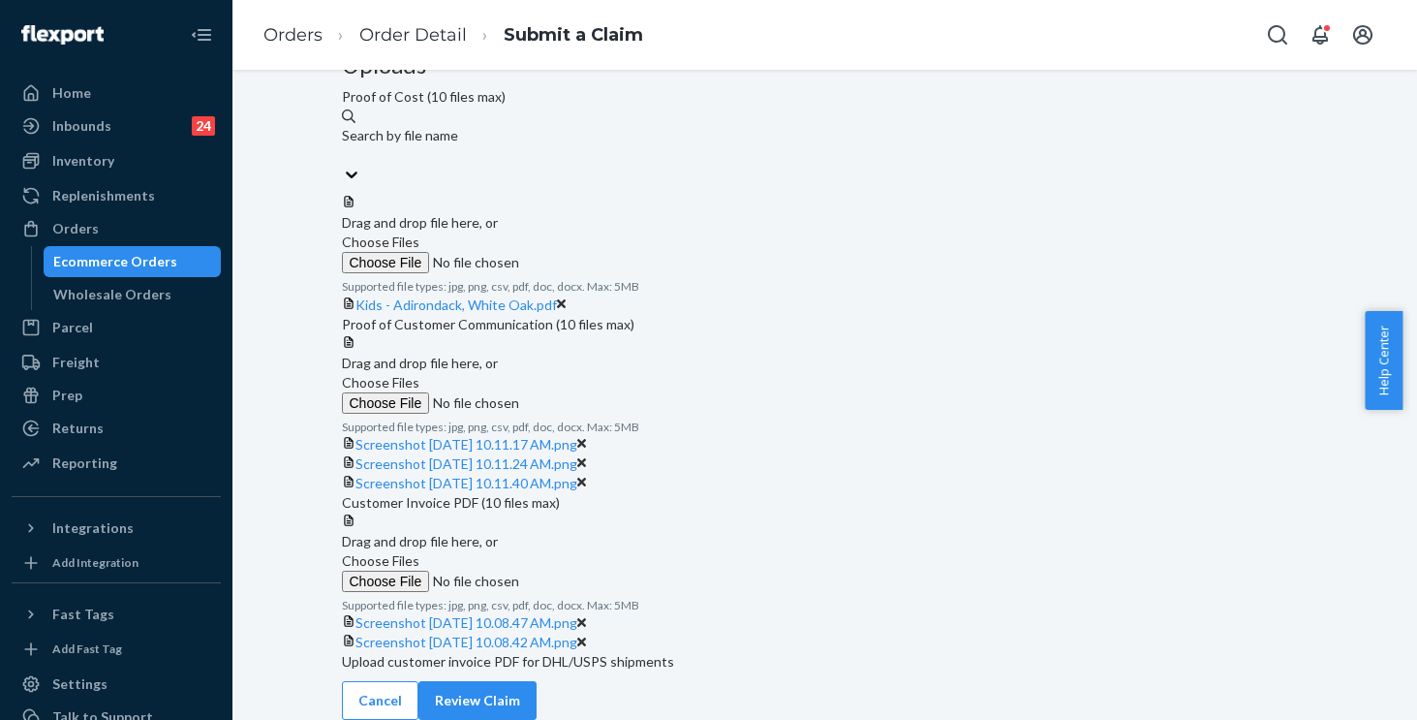
scroll to position [977, 0]
click at [537, 681] on button "Review Claim" at bounding box center [478, 700] width 118 height 39
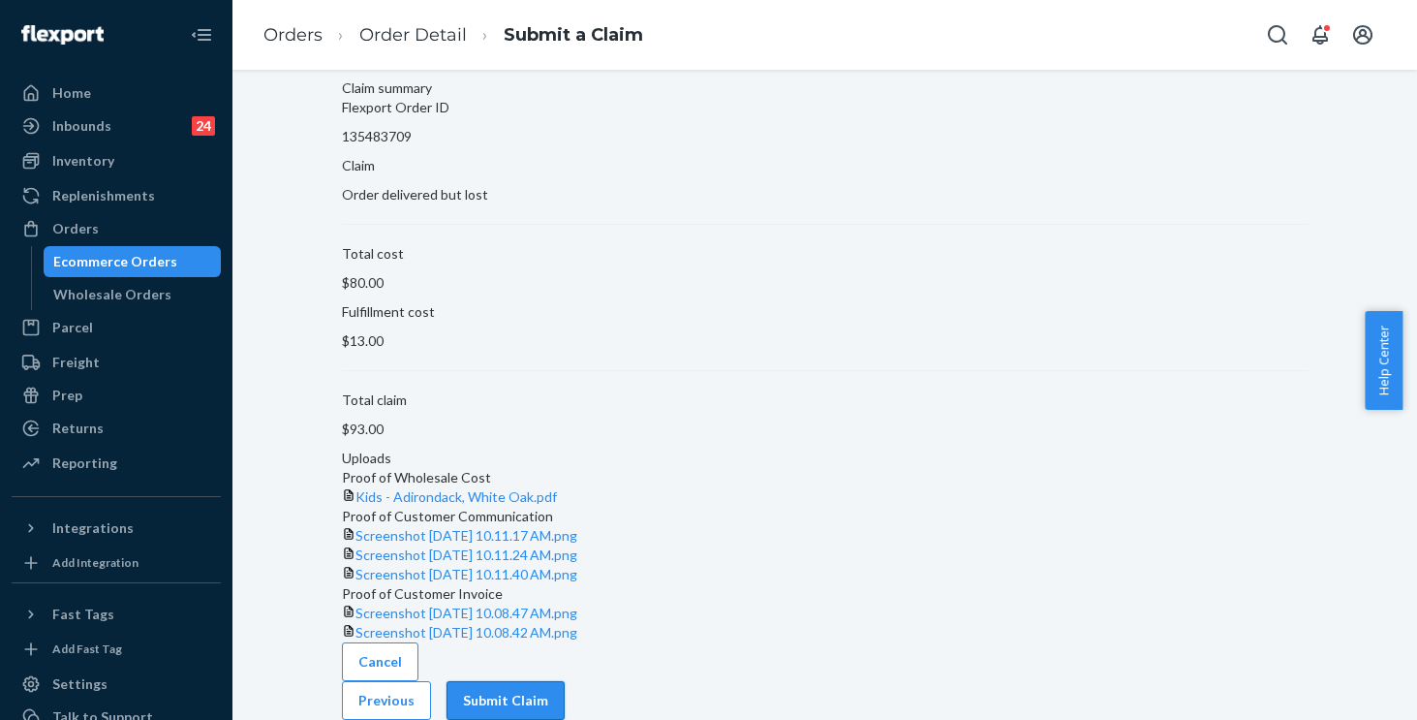
click at [565, 681] on button "Submit Claim" at bounding box center [506, 700] width 118 height 39
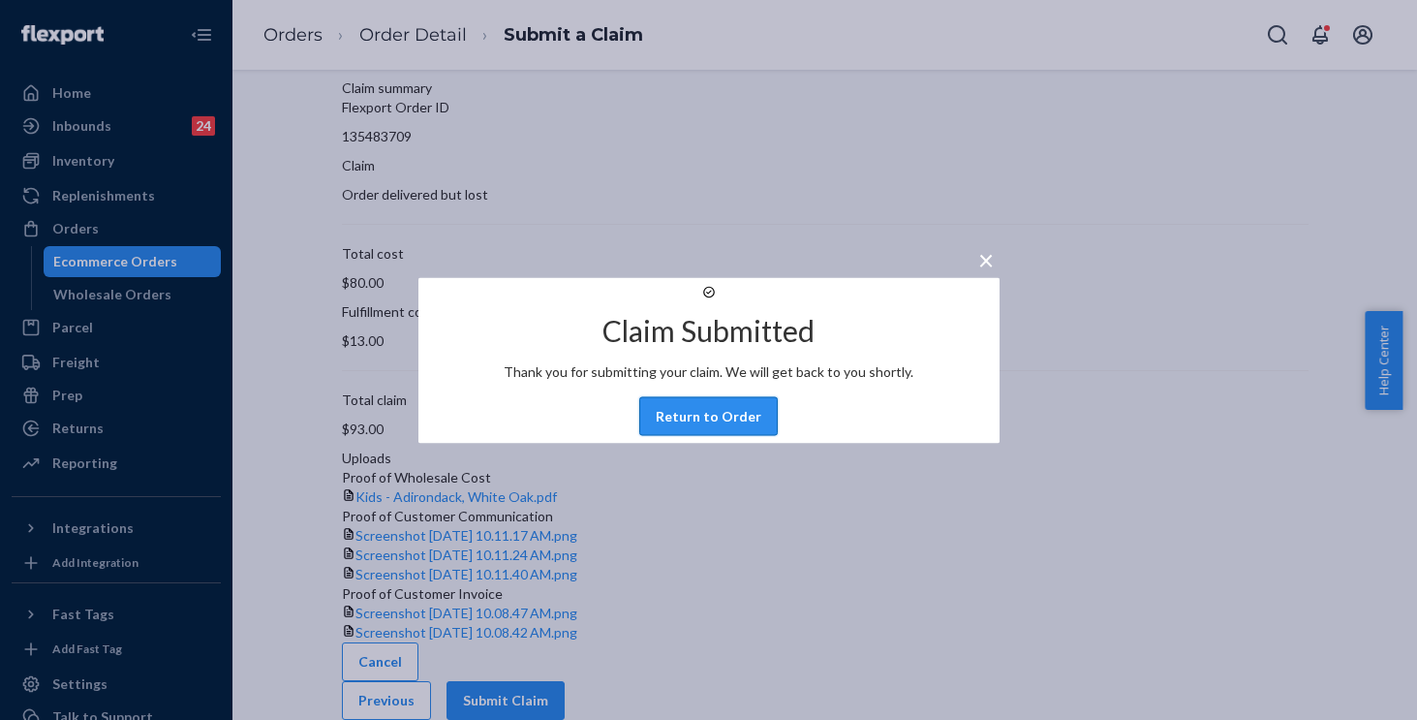
click at [718, 435] on button "Return to Order" at bounding box center [708, 415] width 139 height 39
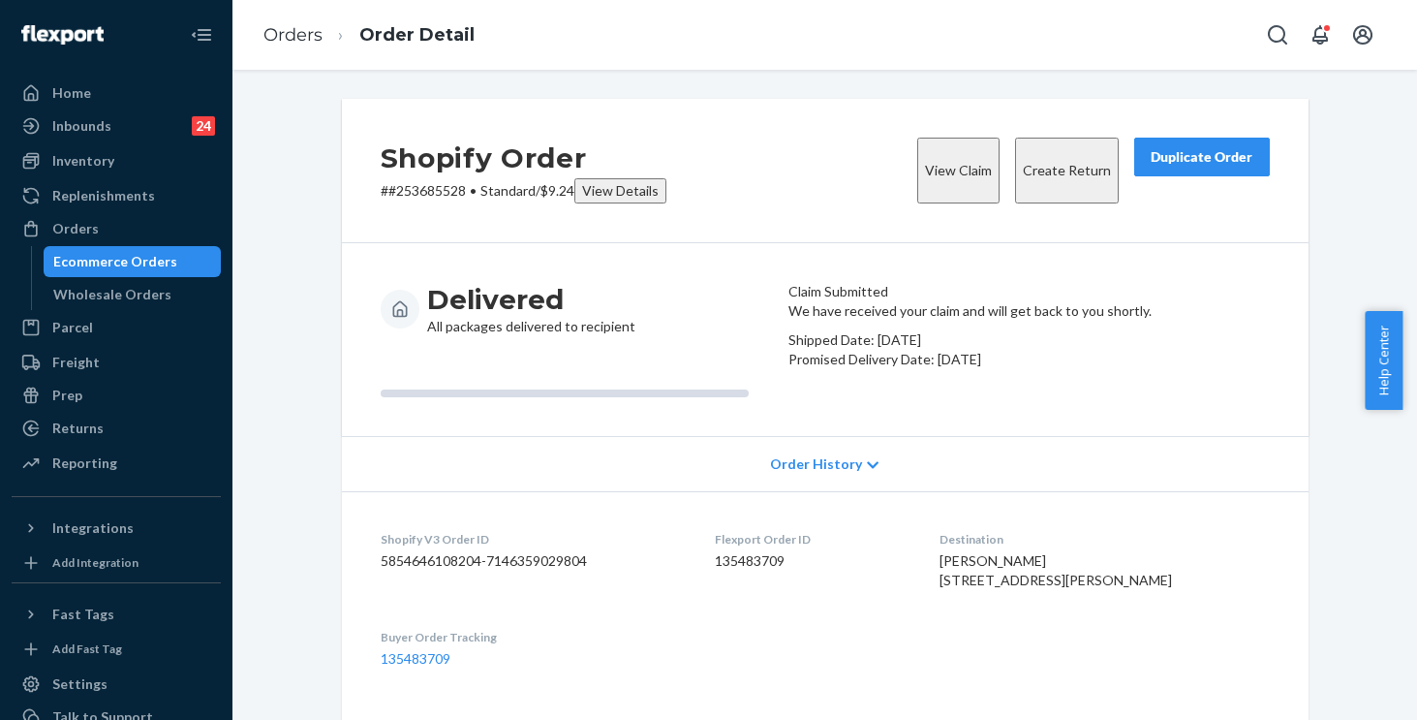
click at [932, 169] on button "View Claim" at bounding box center [958, 171] width 82 height 66
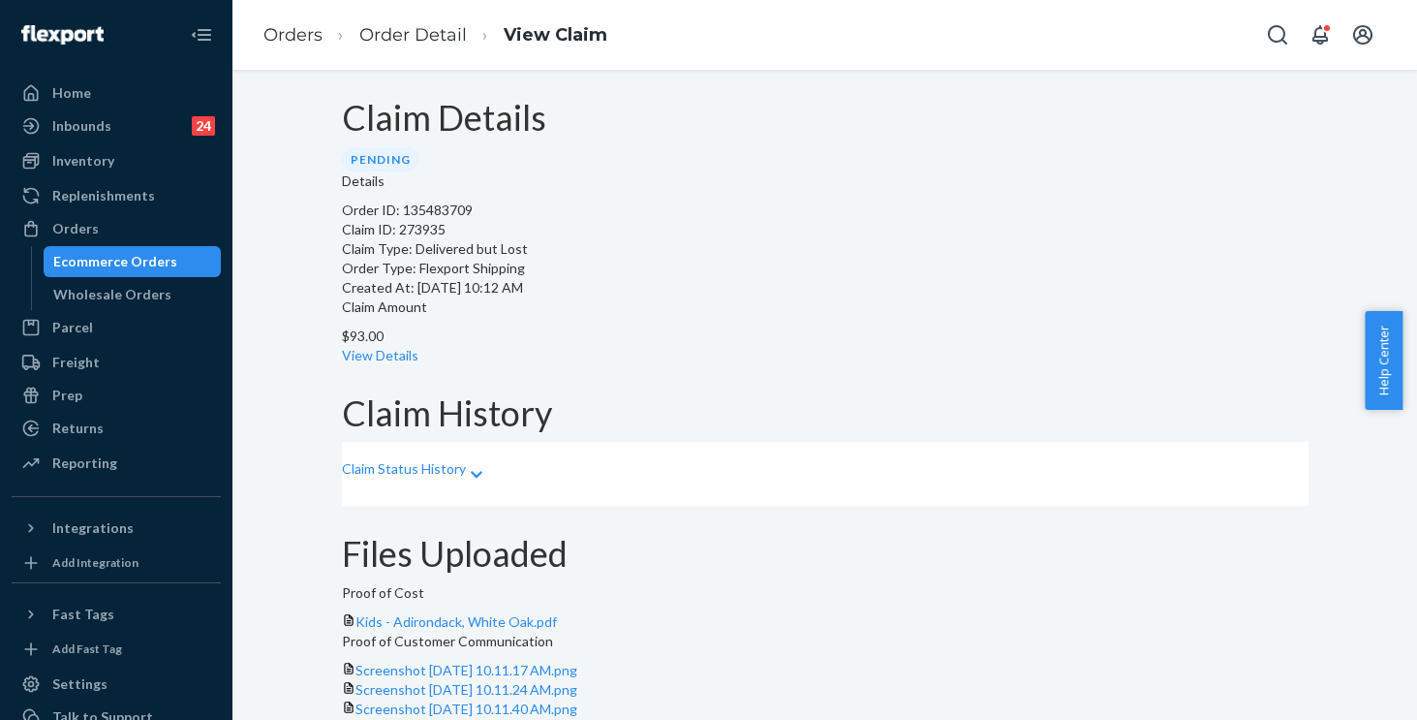
click at [325, 34] on li "Order Detail" at bounding box center [395, 35] width 144 height 26
click at [294, 39] on link "Orders" at bounding box center [293, 34] width 59 height 21
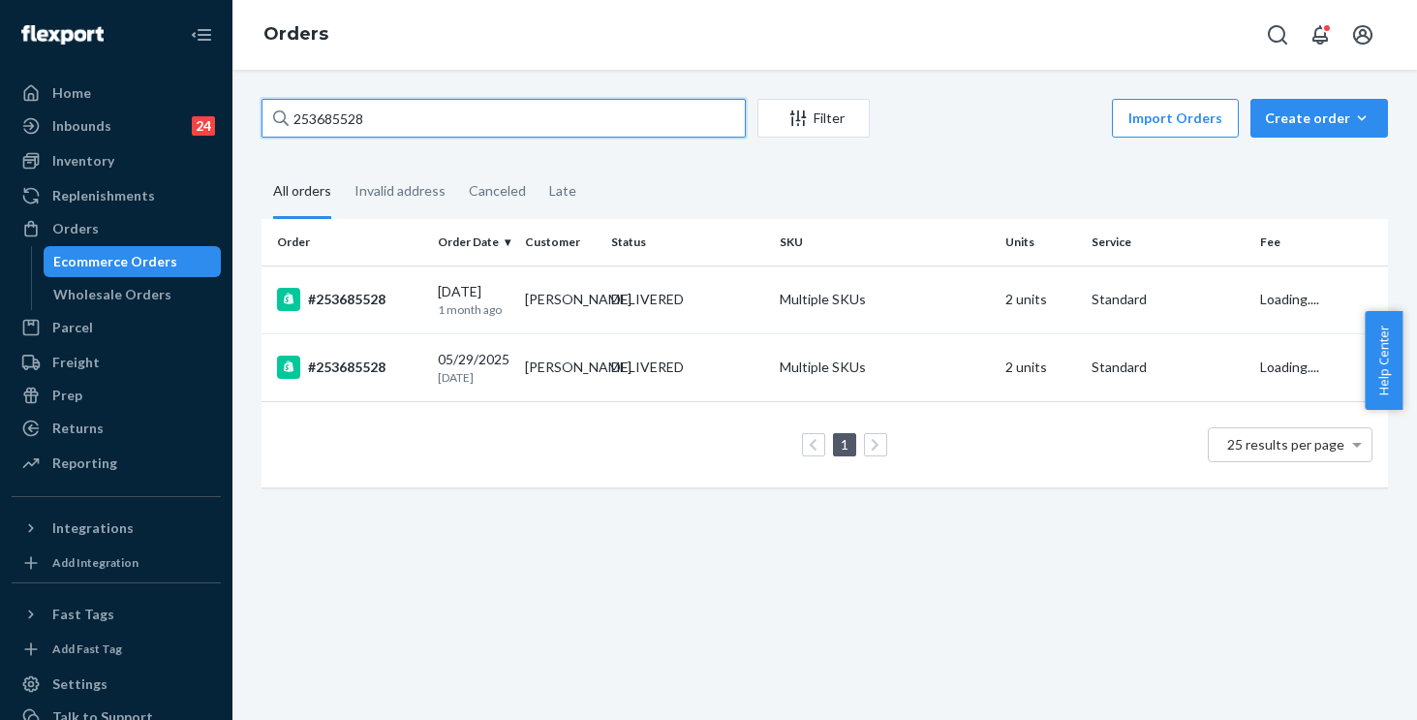
click at [438, 120] on input "253685528" at bounding box center [504, 118] width 484 height 39
drag, startPoint x: 438, startPoint y: 120, endPoint x: 91, endPoint y: 88, distance: 348.3
click at [91, 93] on div "Home Inbounds 24 Shipping Plans Problems 24 Inventory Products Replenishments O…" at bounding box center [708, 360] width 1417 height 720
paste input "5164642"
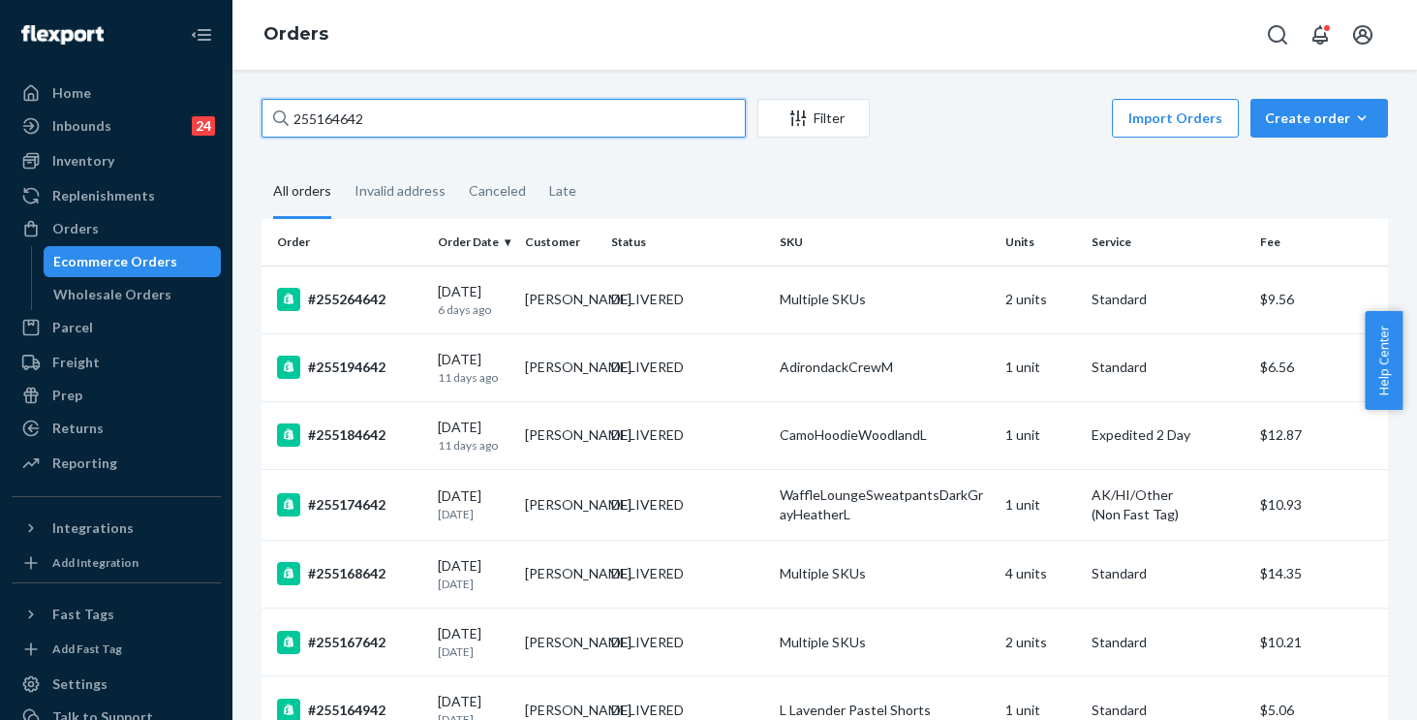
click at [462, 112] on input "255164642" at bounding box center [504, 118] width 484 height 39
drag, startPoint x: 461, startPoint y: 117, endPoint x: 156, endPoint y: 74, distance: 308.3
click at [156, 74] on div "Home Inbounds 24 Shipping Plans Problems 24 Inventory Products Replenishments O…" at bounding box center [708, 360] width 1417 height 720
paste input "text"
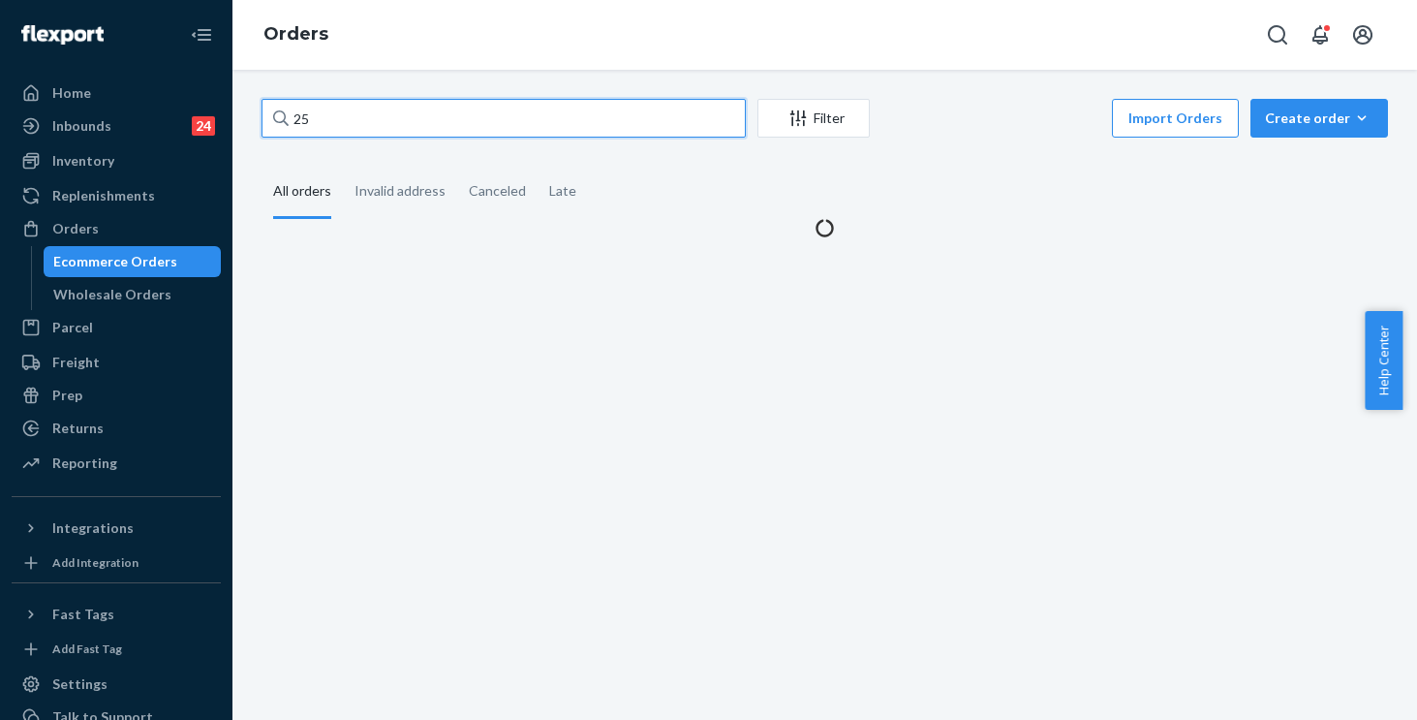
type input "2"
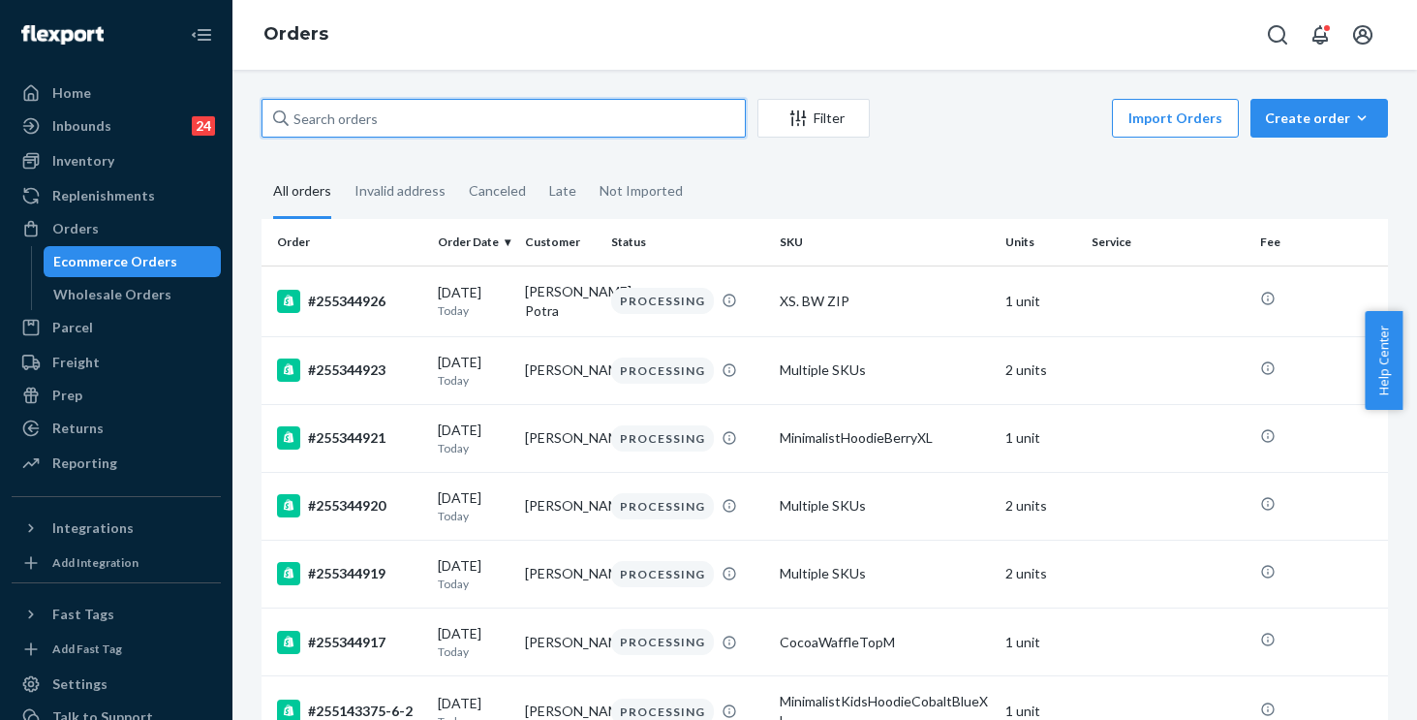
click at [383, 109] on input "text" at bounding box center [504, 118] width 484 height 39
paste input "255164642"
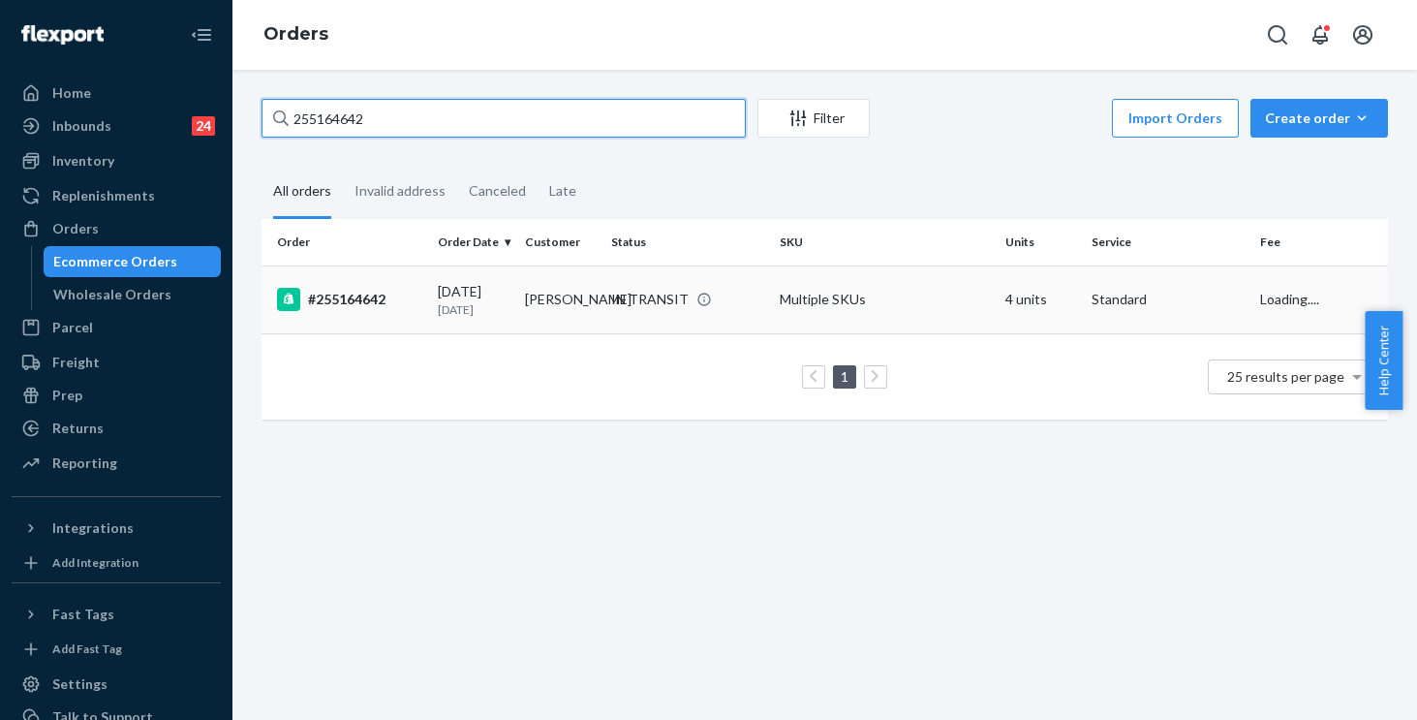
type input "255164642"
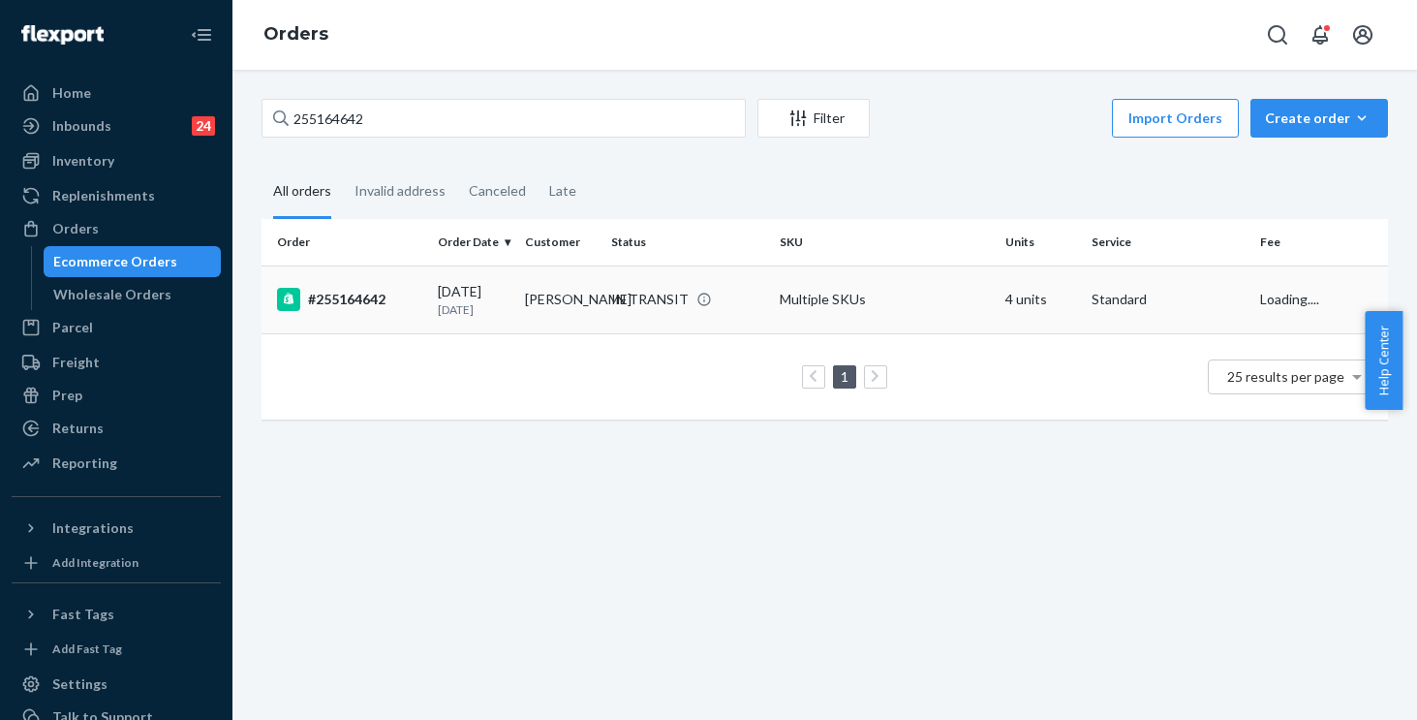
click at [915, 284] on td "Multiple SKUs" at bounding box center [885, 299] width 226 height 68
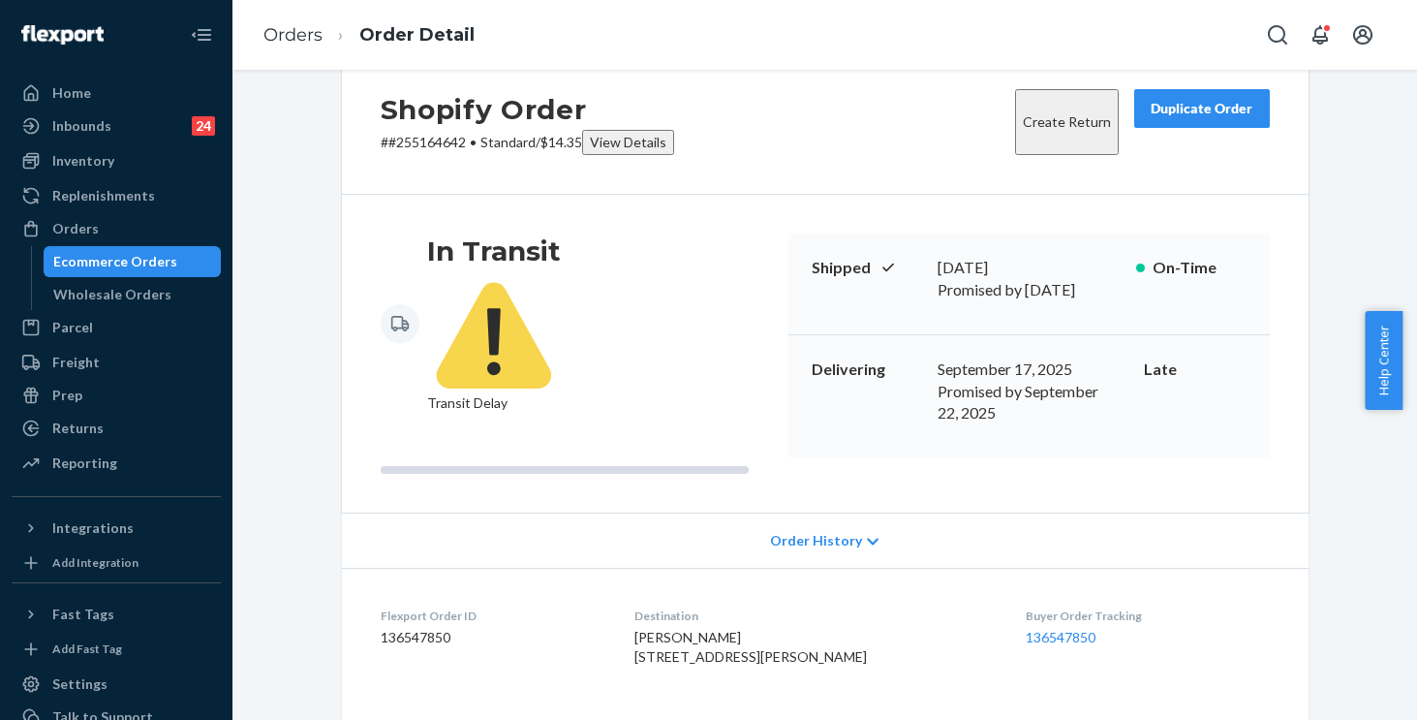
scroll to position [168, 0]
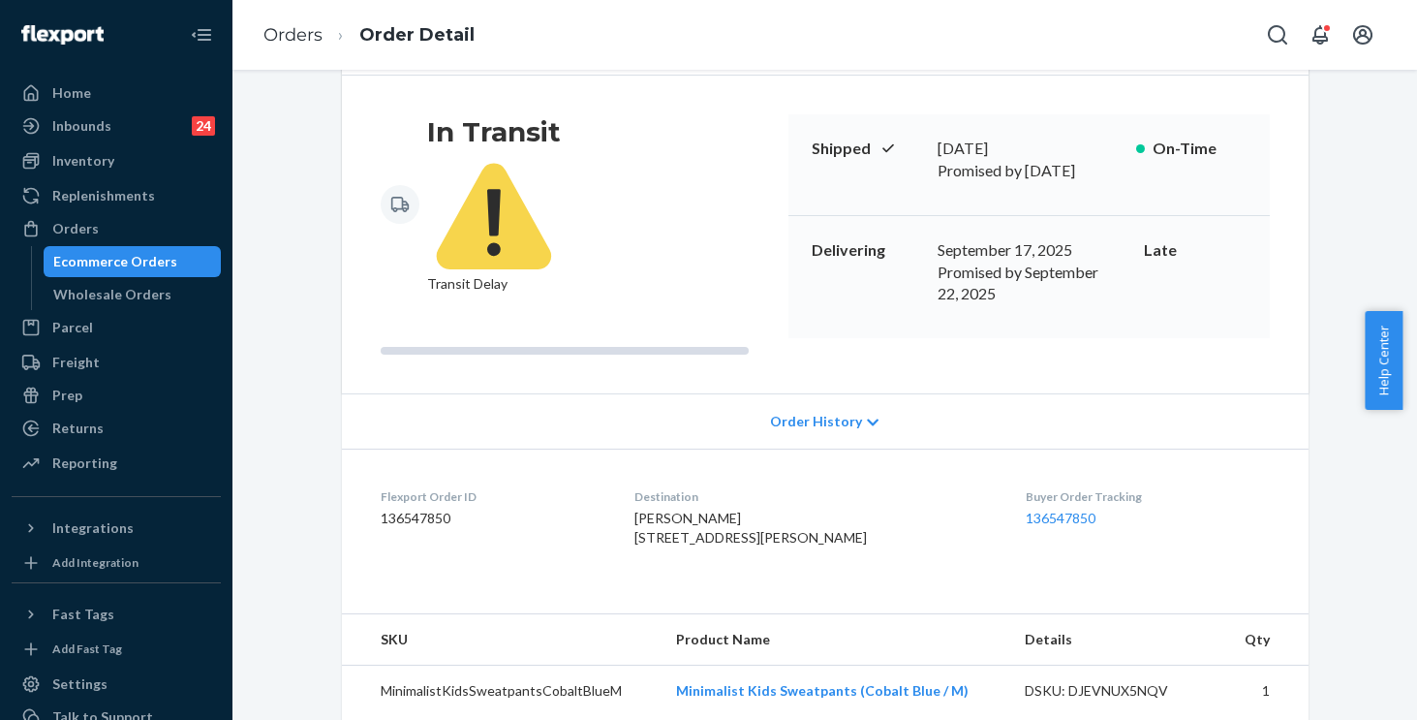
click at [827, 412] on span "Order History" at bounding box center [816, 421] width 92 height 19
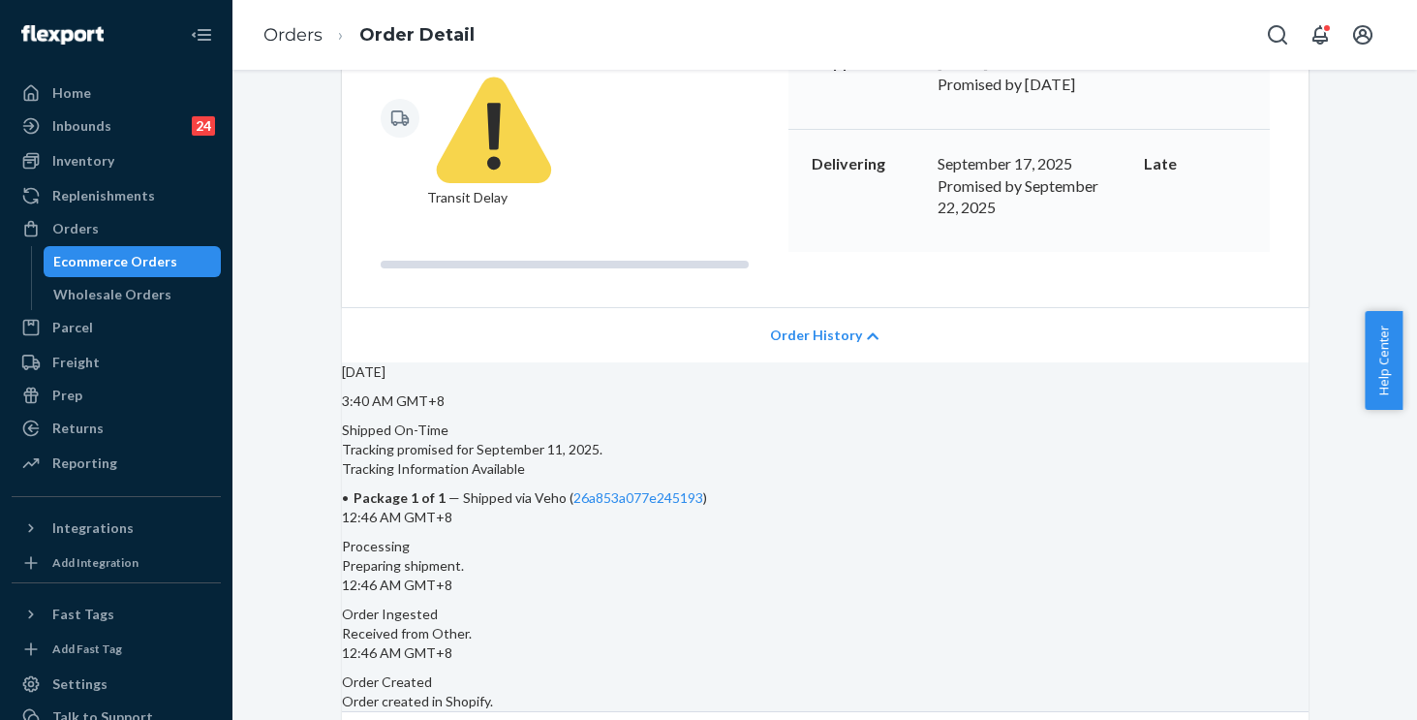
scroll to position [434, 0]
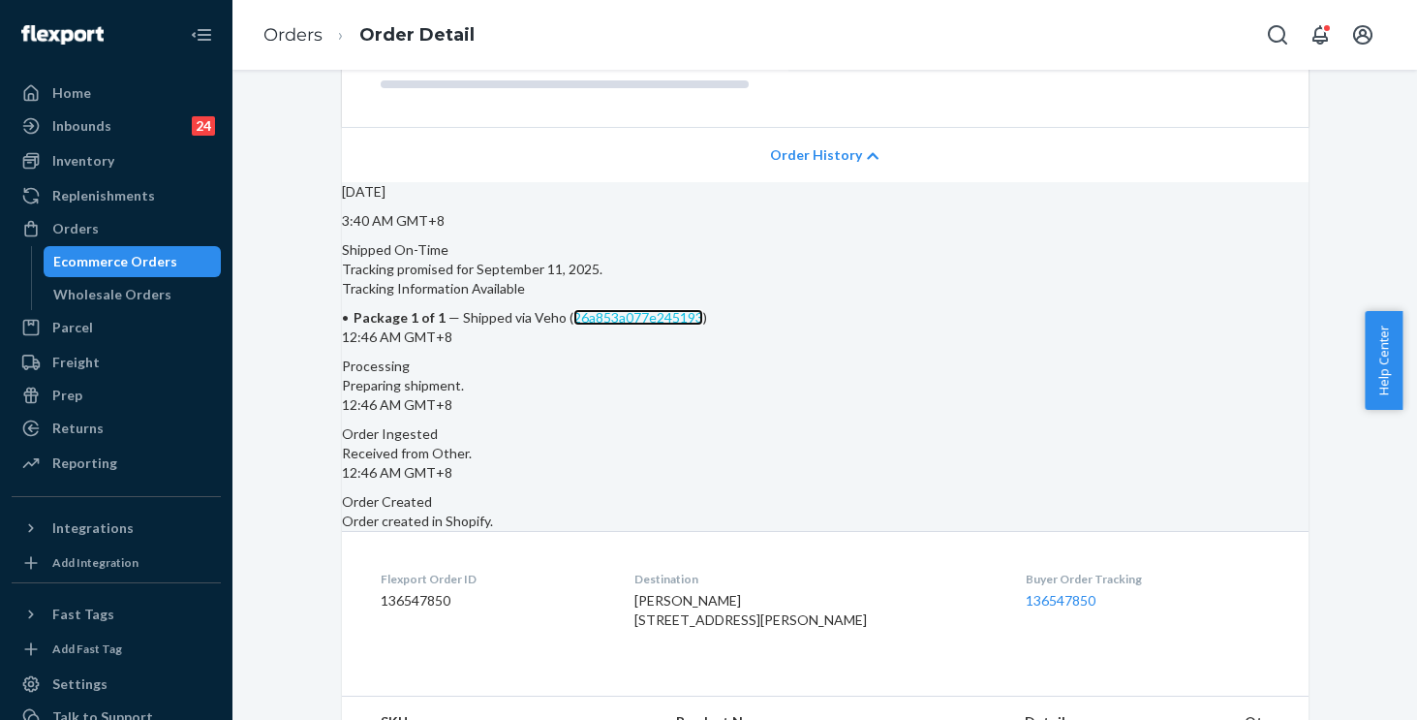
click at [703, 309] on link "26a853a077e245193" at bounding box center [639, 317] width 130 height 16
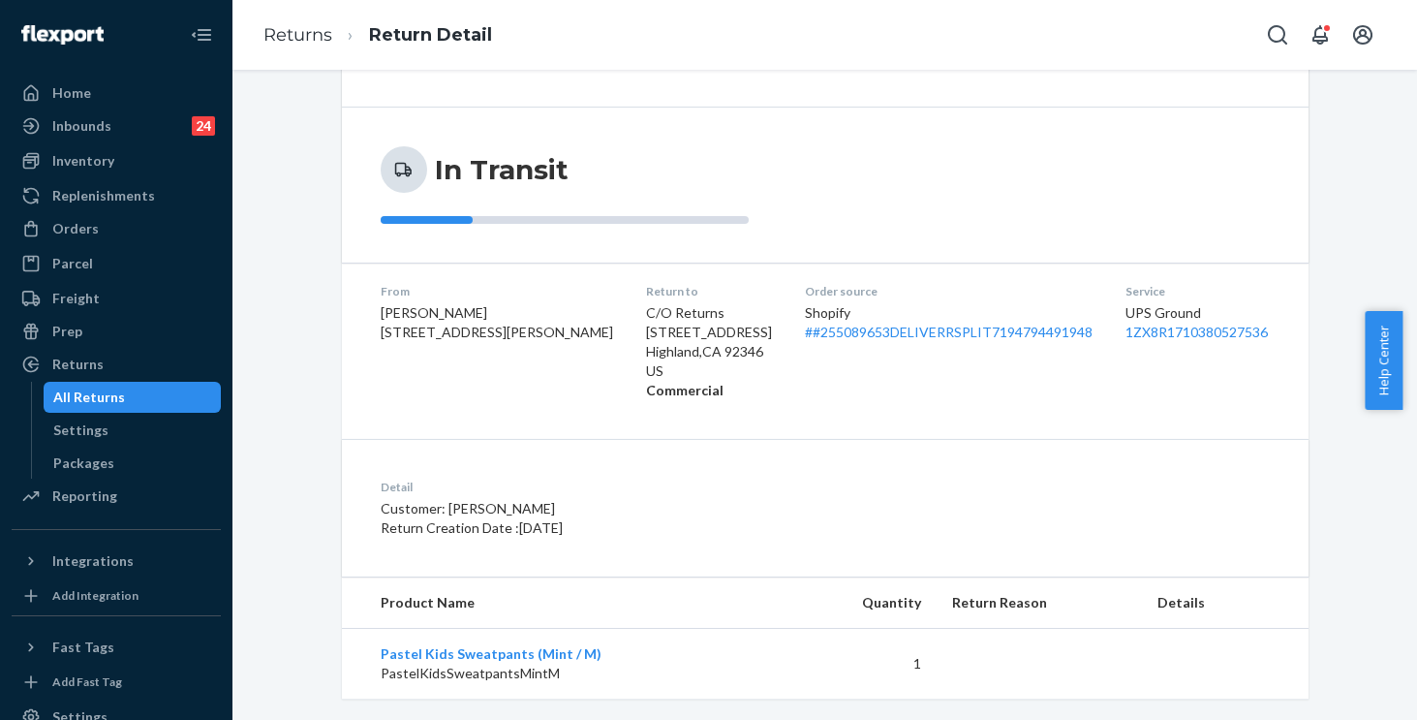
scroll to position [157, 0]
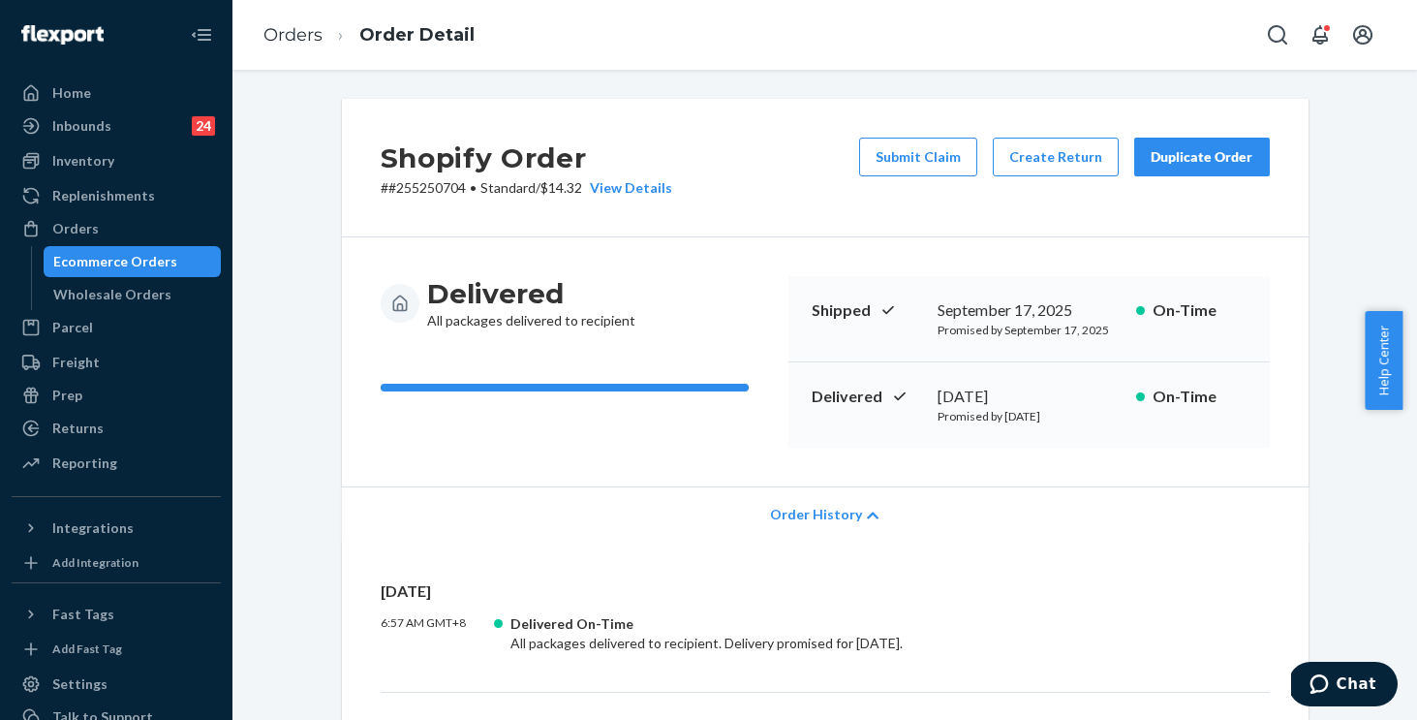
scroll to position [348, 0]
